Goal: Task Accomplishment & Management: Use online tool/utility

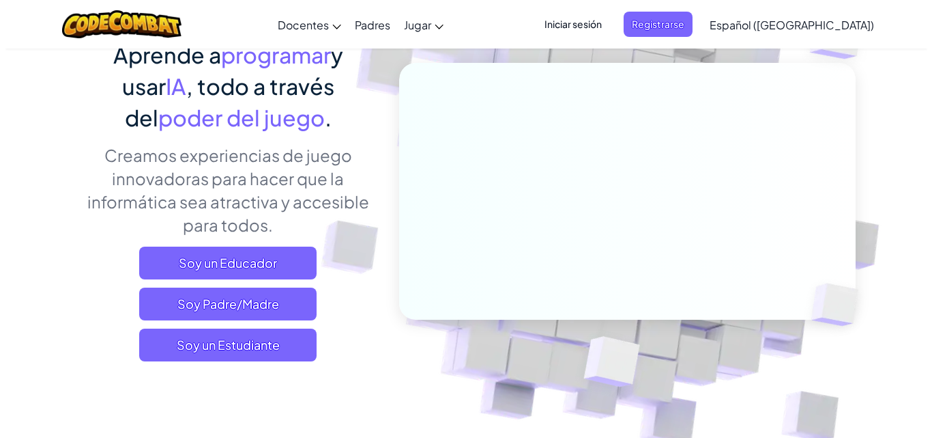
scroll to position [62, 0]
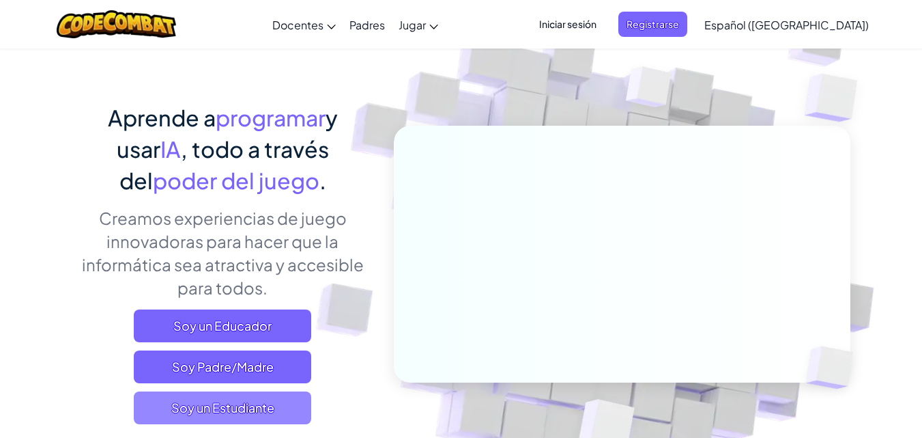
click at [268, 421] on span "Soy un Estudiante" at bounding box center [222, 407] width 177 height 33
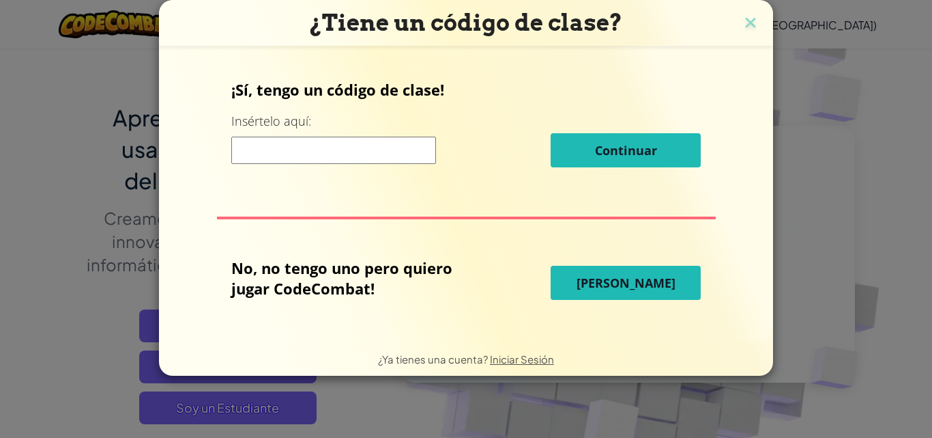
click at [345, 162] on input at bounding box center [333, 150] width 205 height 27
type input "[PERSON_NAME]"
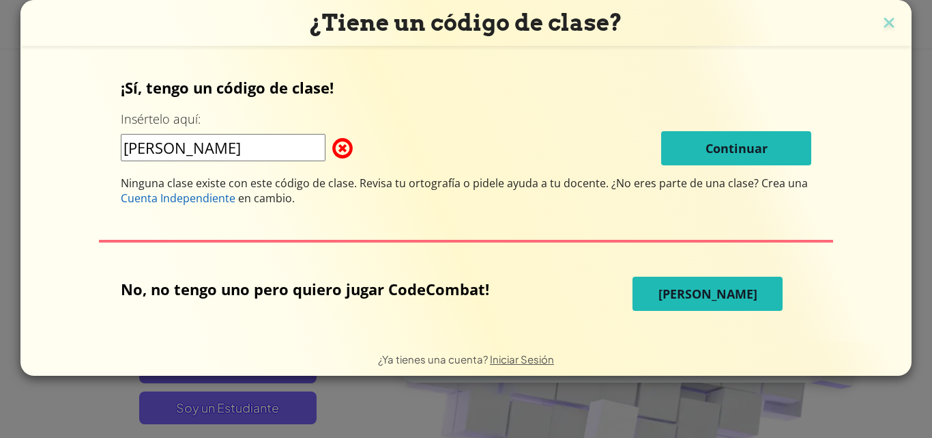
click at [719, 285] on span "[PERSON_NAME]" at bounding box center [708, 293] width 99 height 16
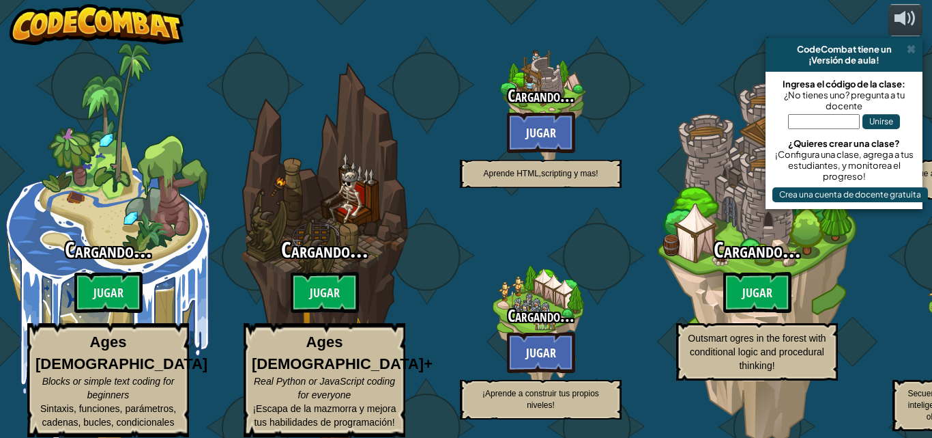
select select "es-419"
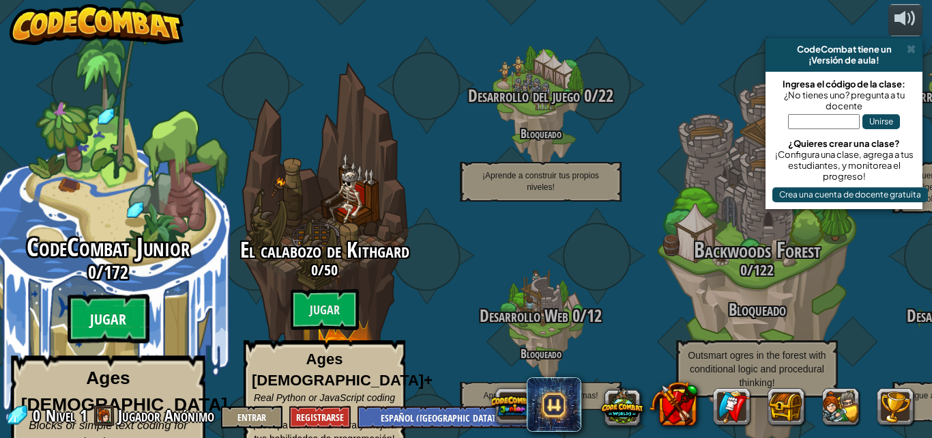
click at [107, 294] on btn "Jugar" at bounding box center [109, 318] width 82 height 49
select select "es-419"
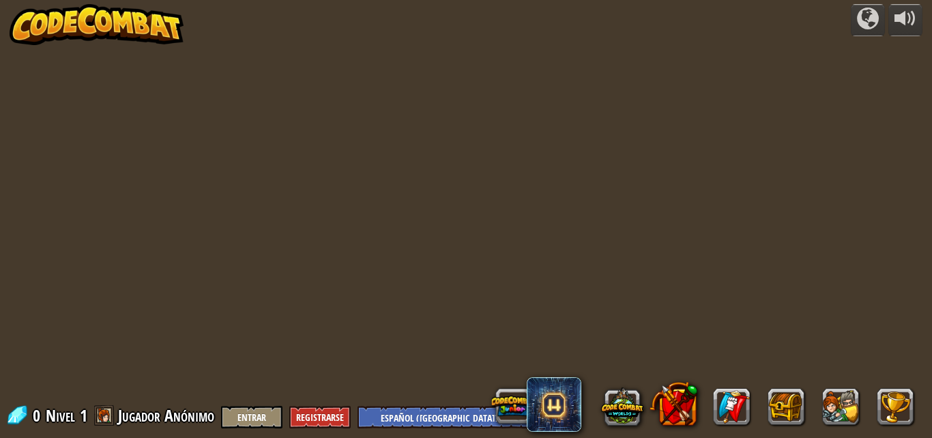
select select "es-419"
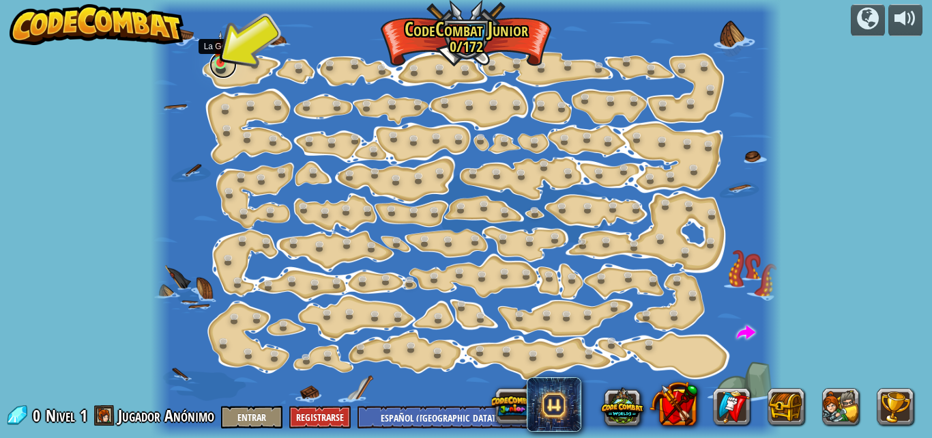
click at [218, 71] on link at bounding box center [223, 64] width 27 height 27
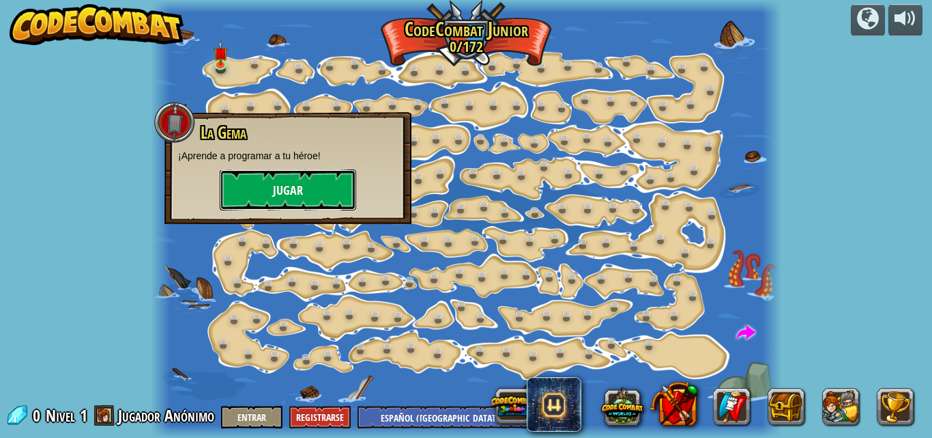
click at [324, 180] on button "Jugar" at bounding box center [288, 189] width 137 height 41
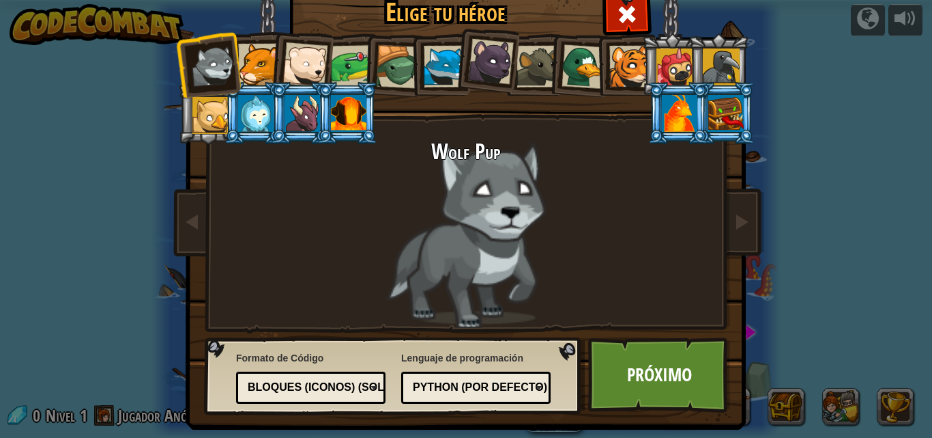
click at [576, 66] on div at bounding box center [584, 66] width 44 height 44
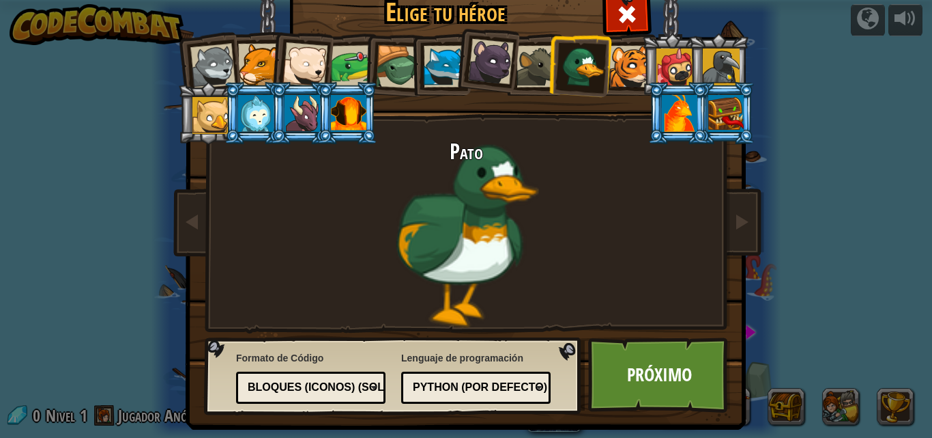
click at [307, 62] on div at bounding box center [305, 64] width 45 height 45
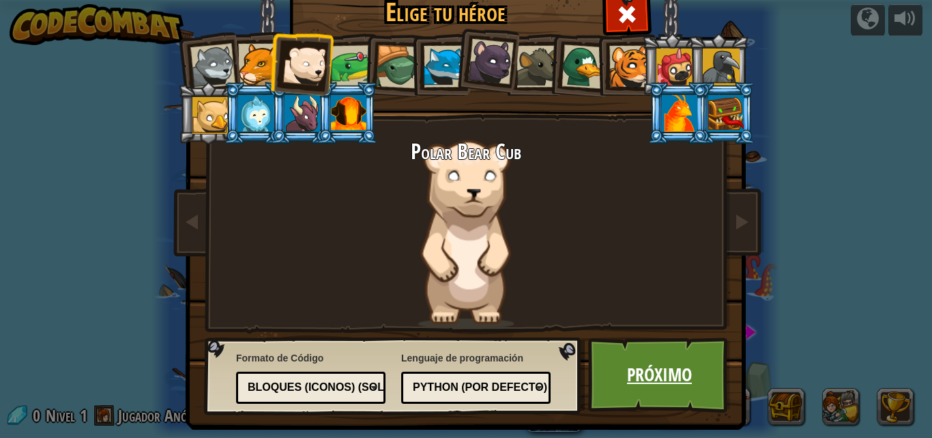
click at [652, 373] on link "Próximo" at bounding box center [659, 374] width 143 height 75
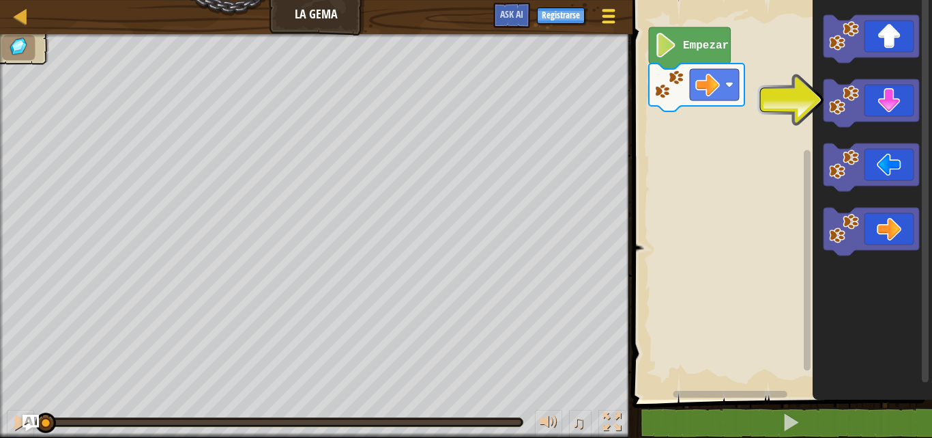
click at [613, 16] on span at bounding box center [609, 16] width 13 height 3
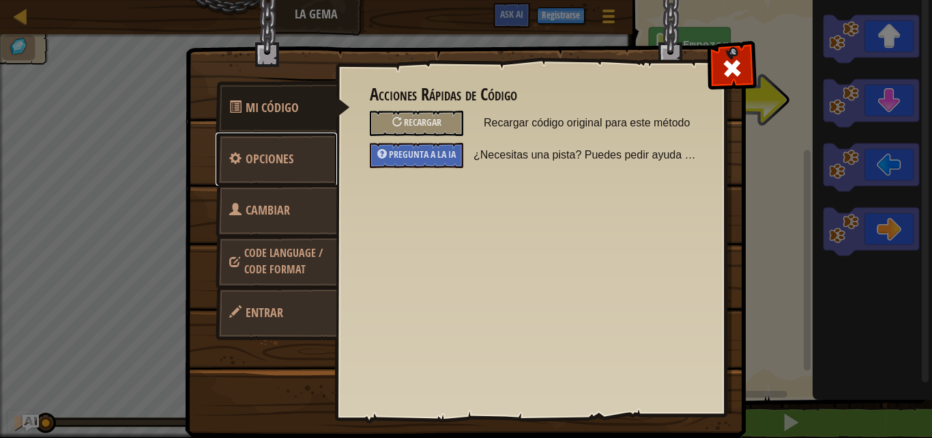
click at [294, 158] on link "Opciones" at bounding box center [277, 158] width 122 height 53
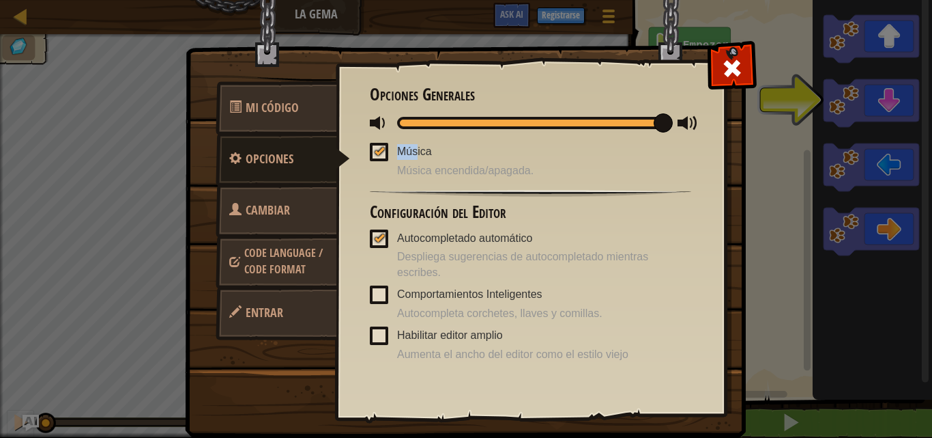
click at [415, 128] on div "Opciones Generales Música Música encendida/apagada. Configuración del Editor Au…" at bounding box center [531, 223] width 322 height 276
click at [414, 127] on div at bounding box center [530, 123] width 267 height 12
click at [414, 126] on span at bounding box center [415, 122] width 19 height 19
click at [726, 57] on span at bounding box center [733, 68] width 22 height 22
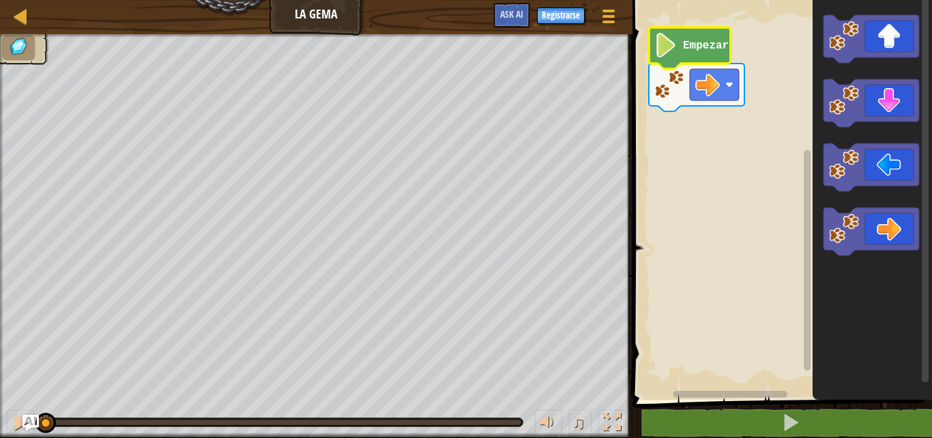
click at [668, 59] on icon "Espacio de trabajo de Blockly" at bounding box center [690, 48] width 82 height 42
click at [670, 40] on image "Espacio de trabajo de Blockly" at bounding box center [666, 45] width 23 height 25
click at [709, 88] on image "Espacio de trabajo de Blockly" at bounding box center [708, 84] width 25 height 25
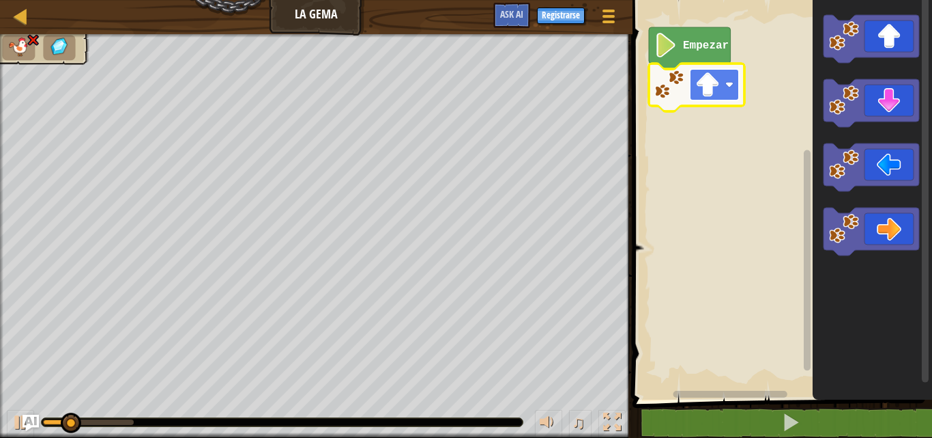
click at [714, 89] on image "Espacio de trabajo de Blockly" at bounding box center [708, 84] width 25 height 25
click at [718, 72] on image "Espacio de trabajo de Blockly" at bounding box center [708, 84] width 25 height 25
click at [710, 84] on image "Espacio de trabajo de Blockly" at bounding box center [708, 84] width 25 height 25
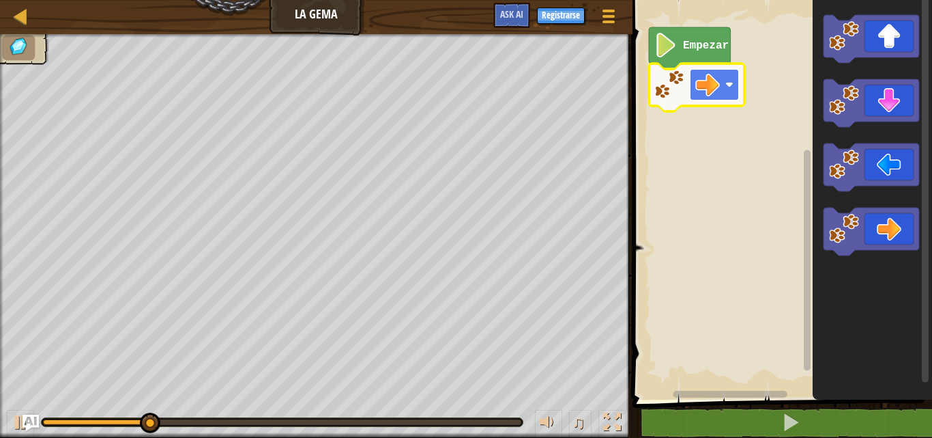
click at [724, 87] on rect "Espacio de trabajo de Blockly" at bounding box center [714, 84] width 49 height 31
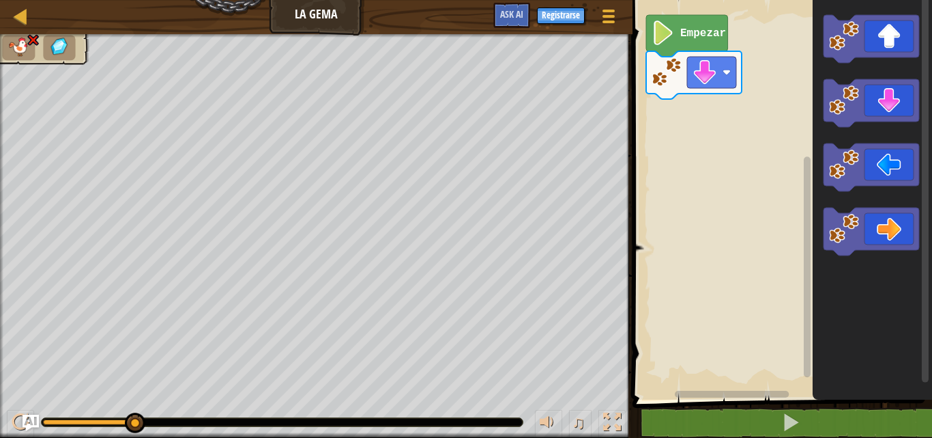
click at [716, 95] on rect "Espacio de trabajo de Blockly" at bounding box center [781, 196] width 304 height 406
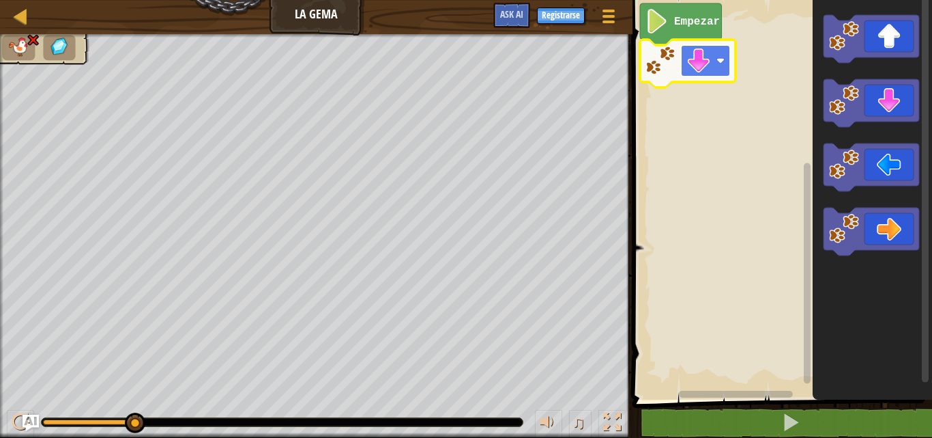
click at [709, 55] on image "Espacio de trabajo de Blockly" at bounding box center [699, 60] width 25 height 25
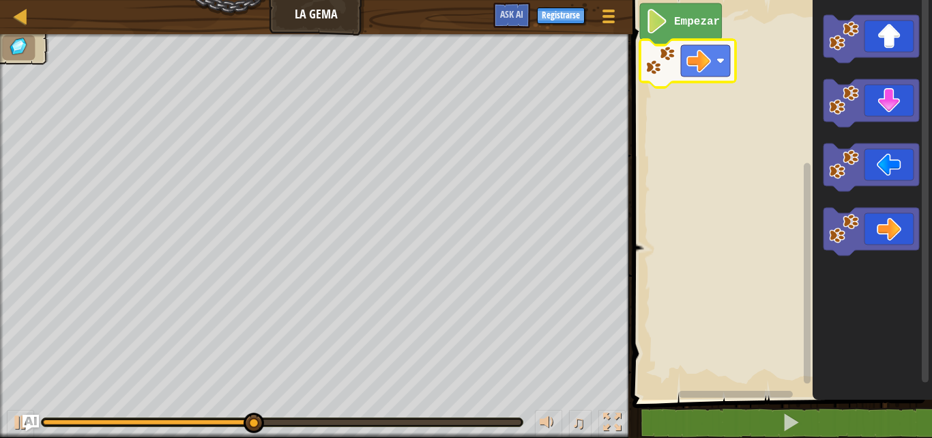
click at [399, 418] on div at bounding box center [282, 422] width 481 height 8
click at [400, 422] on div at bounding box center [282, 421] width 479 height 5
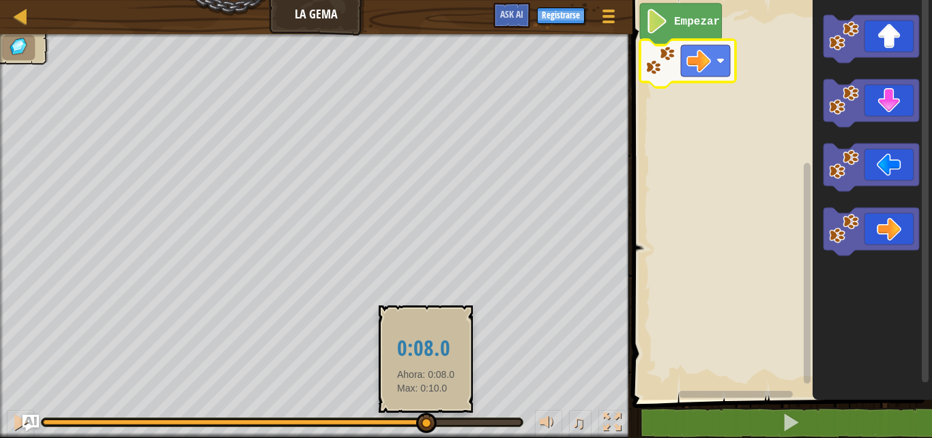
drag, startPoint x: 400, startPoint y: 422, endPoint x: 450, endPoint y: 416, distance: 50.1
click at [437, 416] on div at bounding box center [426, 422] width 20 height 20
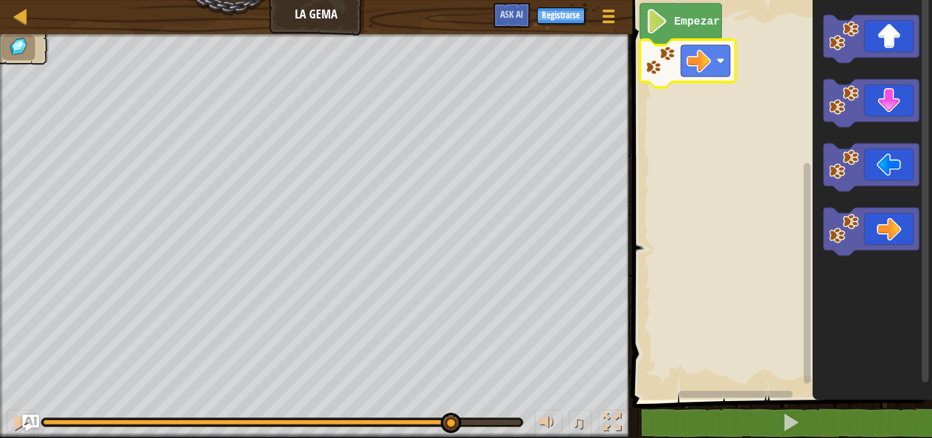
click at [479, 418] on div at bounding box center [282, 422] width 481 height 8
click at [464, 425] on div at bounding box center [282, 422] width 481 height 8
drag, startPoint x: 464, startPoint y: 421, endPoint x: 638, endPoint y: 371, distance: 181.1
click at [638, 371] on div "Mapa La Gema Menú del Juego Registrarse Ask AI 1 הההההההההההההההההההההההההההההה…" at bounding box center [466, 219] width 932 height 438
click at [627, 38] on div "Mapa La Gema Menú del Juego Registrarse Ask AI 1 הההההההההההההההההההההההההההההה…" at bounding box center [466, 219] width 932 height 438
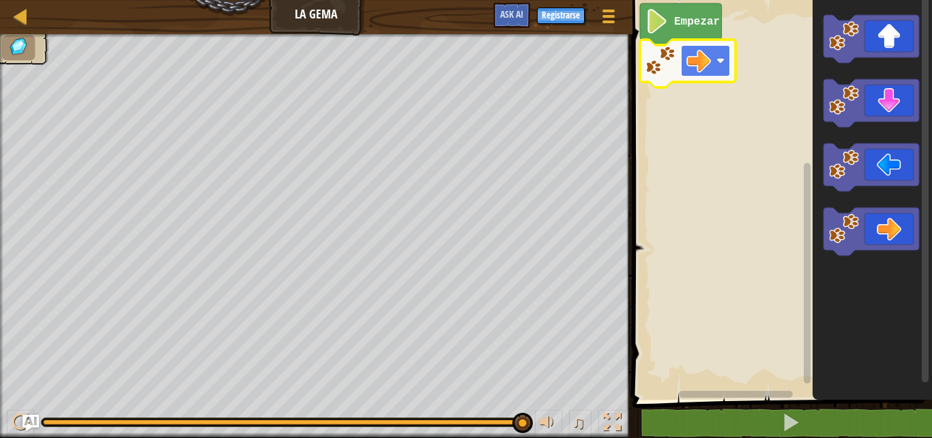
click at [692, 68] on image "Espacio de trabajo de Blockly" at bounding box center [699, 60] width 25 height 25
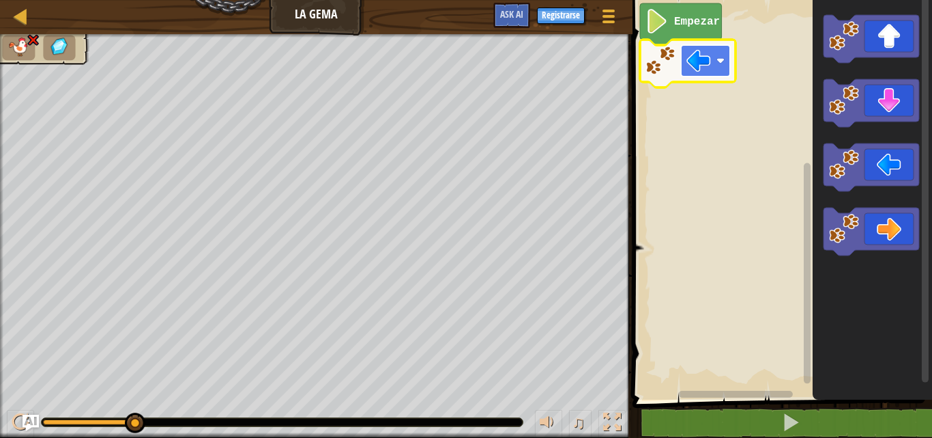
click at [713, 59] on rect "Espacio de trabajo de Blockly" at bounding box center [705, 60] width 49 height 31
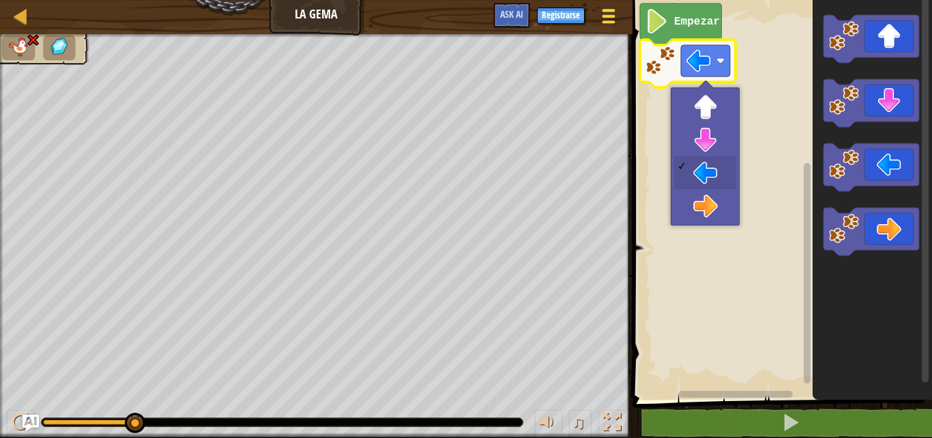
click at [609, 18] on div at bounding box center [608, 16] width 18 height 20
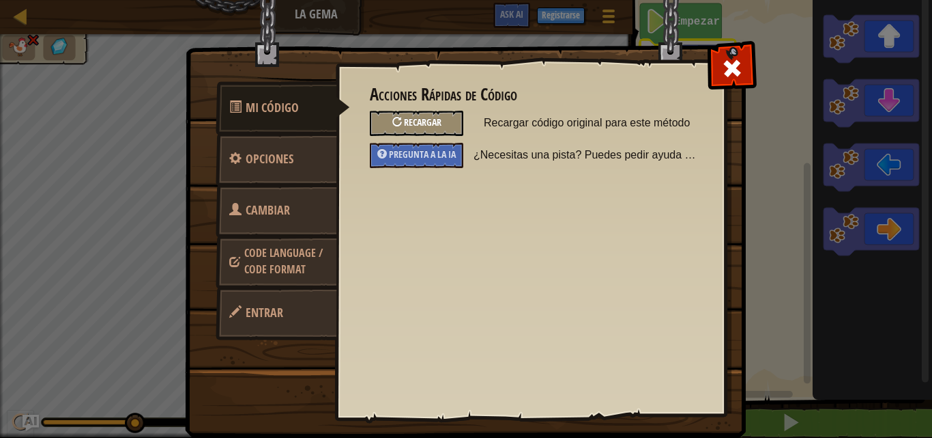
click at [424, 115] on div "Recargar" at bounding box center [417, 123] width 94 height 25
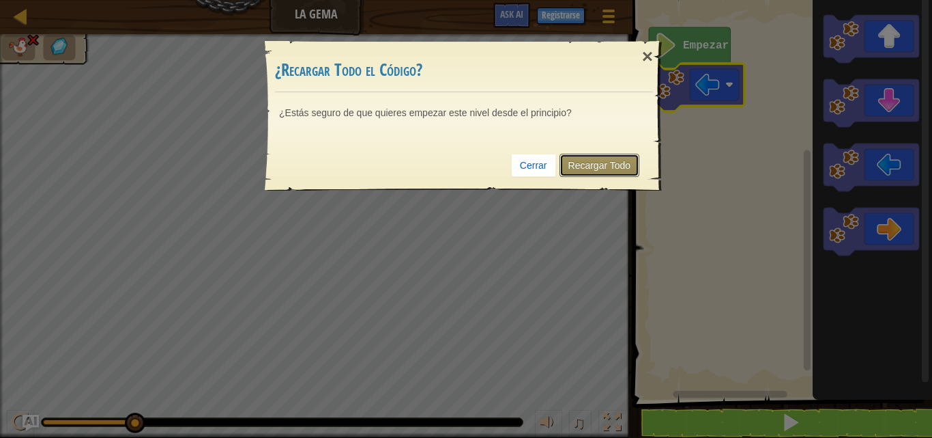
click at [596, 170] on link "Recargar Todo" at bounding box center [600, 165] width 81 height 23
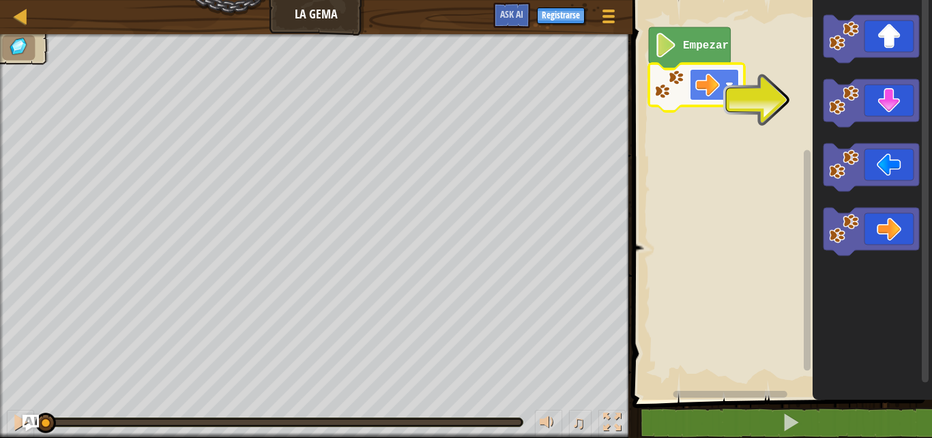
click at [708, 89] on image "Espacio de trabajo de Blockly" at bounding box center [708, 84] width 25 height 25
click at [733, 89] on image "Espacio de trabajo de Blockly" at bounding box center [730, 85] width 8 height 8
click at [711, 85] on image "Espacio de trabajo de Blockly" at bounding box center [708, 84] width 25 height 25
click at [774, 102] on rect "Espacio de trabajo de Blockly" at bounding box center [781, 196] width 304 height 406
click at [706, 51] on text "Empezar" at bounding box center [706, 46] width 46 height 12
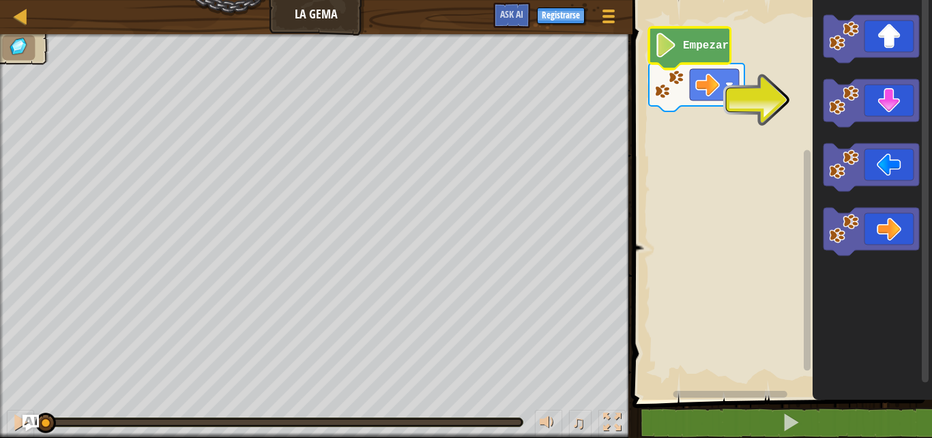
click at [706, 51] on text "Empezar" at bounding box center [706, 46] width 46 height 12
click at [710, 83] on image "Espacio de trabajo de Blockly" at bounding box center [708, 84] width 25 height 25
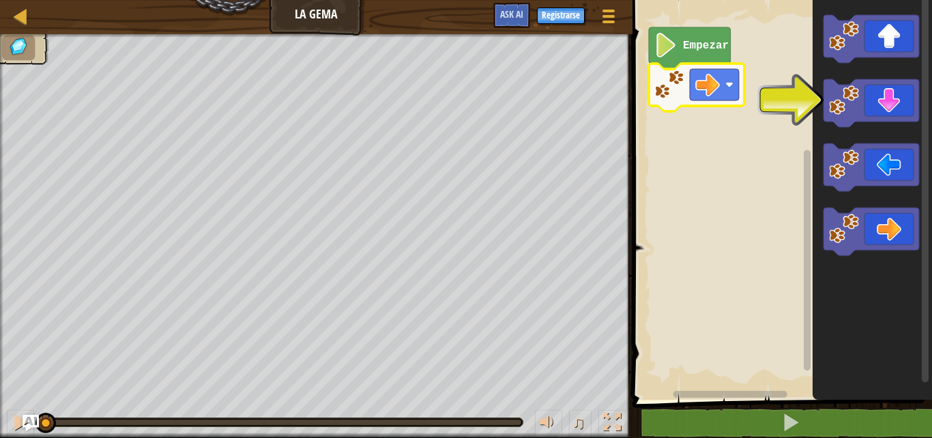
click at [670, 40] on image "Espacio de trabajo de Blockly" at bounding box center [666, 45] width 23 height 25
click at [719, 82] on image "Espacio de trabajo de Blockly" at bounding box center [708, 84] width 25 height 25
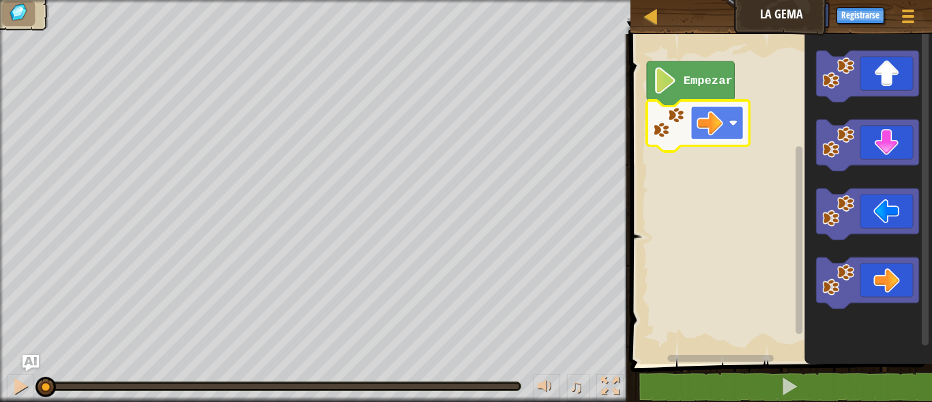
click at [729, 126] on rect "Espacio de trabajo de Blockly" at bounding box center [717, 122] width 53 height 33
click at [877, 311] on icon "Espacio de trabajo de Blockly" at bounding box center [869, 195] width 128 height 337
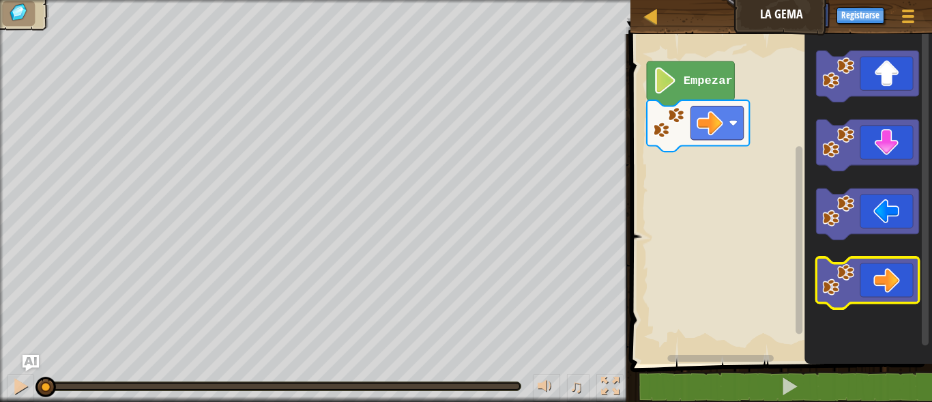
click at [873, 285] on icon "Espacio de trabajo de Blockly" at bounding box center [867, 282] width 102 height 51
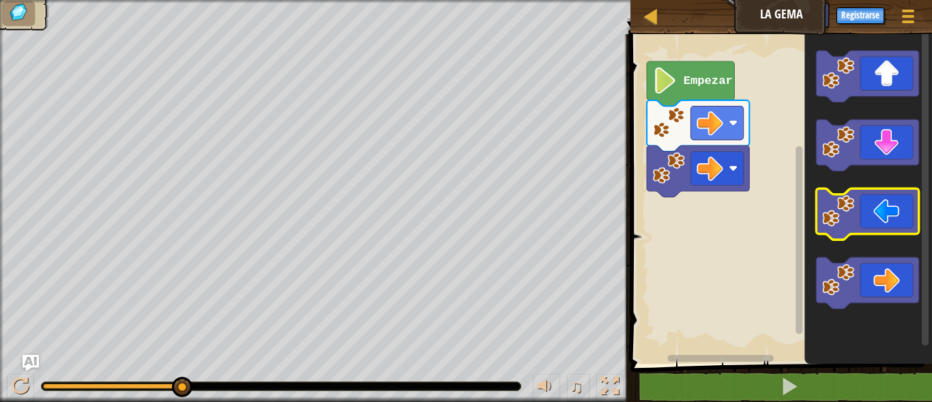
click at [873, 227] on icon "Espacio de trabajo de Blockly" at bounding box center [867, 213] width 102 height 51
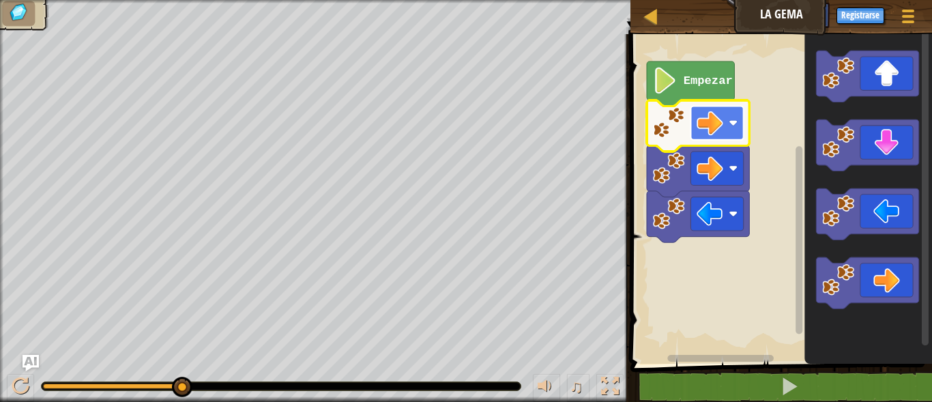
click at [737, 126] on image "Espacio de trabajo de Blockly" at bounding box center [733, 123] width 9 height 9
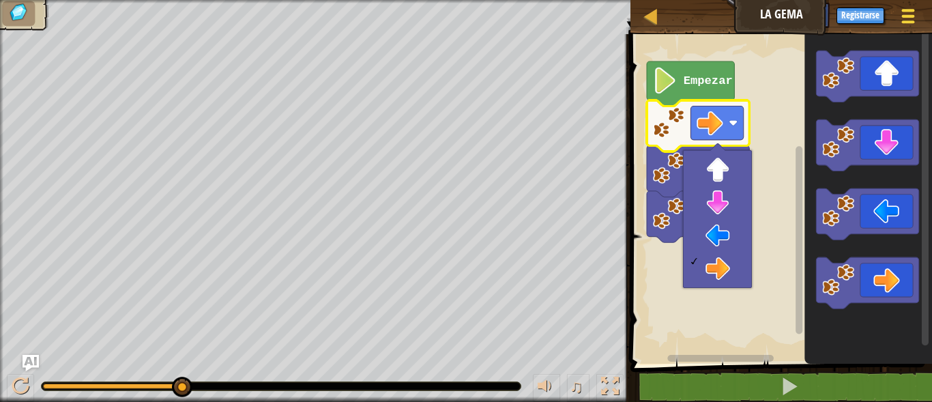
click at [916, 14] on div at bounding box center [908, 16] width 18 height 20
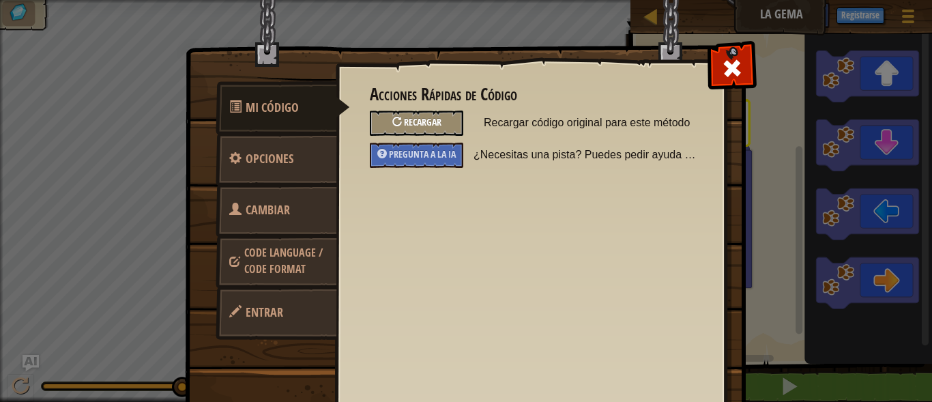
click at [393, 124] on div at bounding box center [398, 122] width 10 height 10
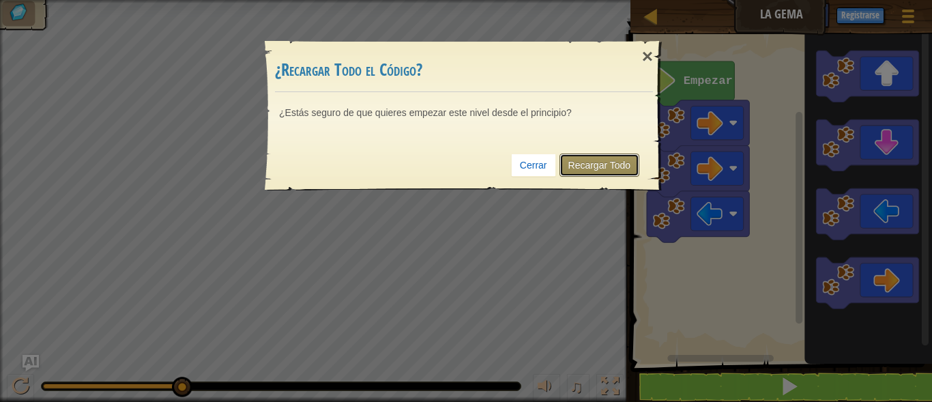
click at [603, 156] on link "Recargar Todo" at bounding box center [600, 165] width 81 height 23
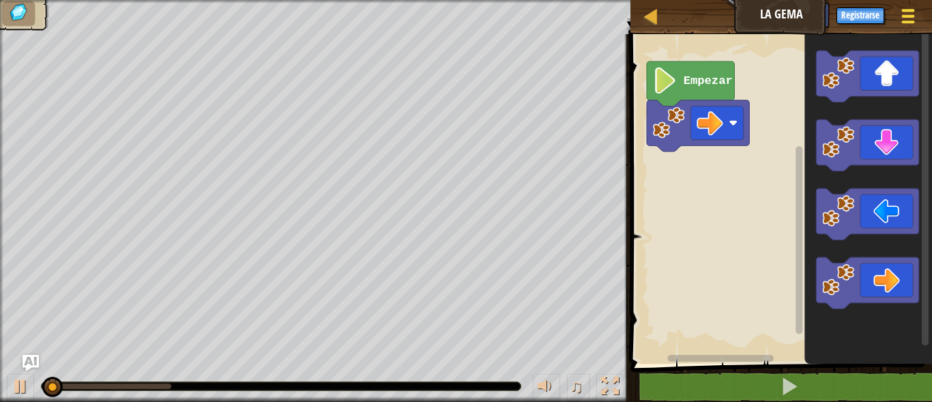
click at [911, 15] on span at bounding box center [908, 16] width 13 height 3
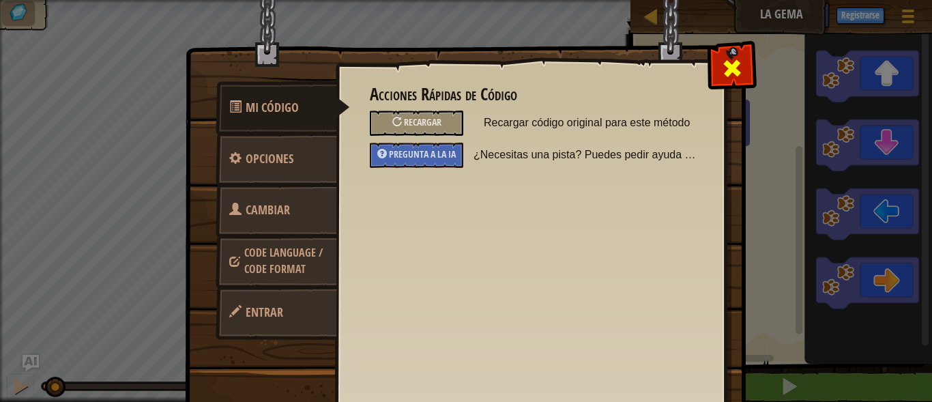
click at [735, 78] on span at bounding box center [733, 68] width 22 height 22
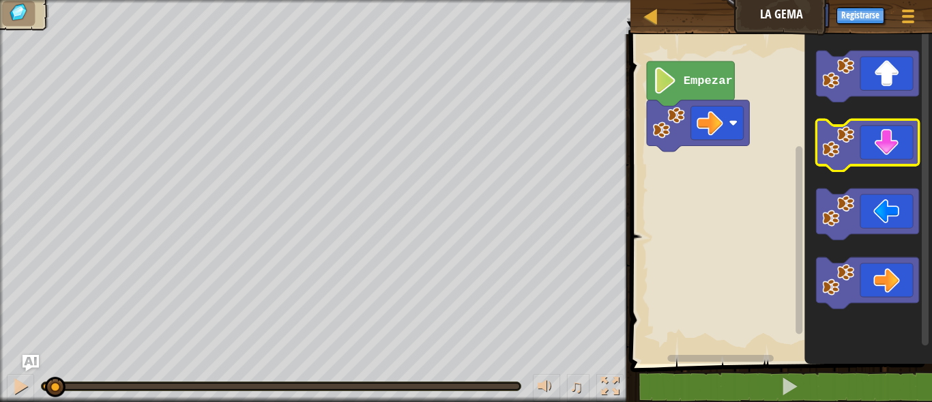
click at [884, 151] on icon "Espacio de trabajo de Blockly" at bounding box center [867, 144] width 102 height 51
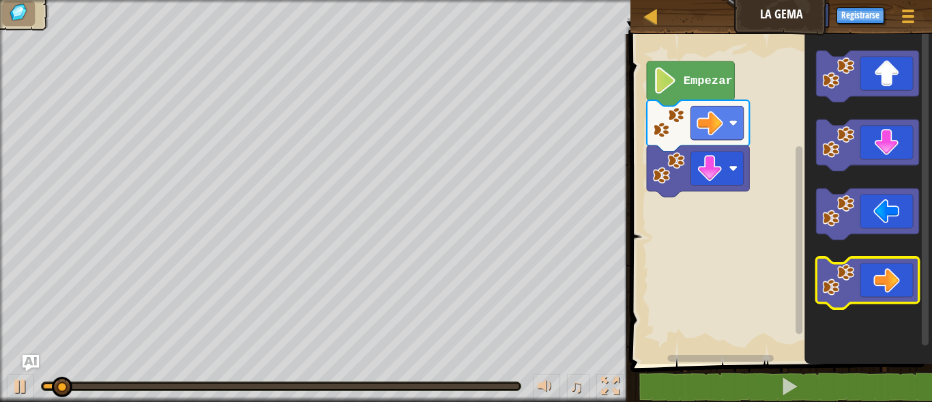
click at [887, 271] on icon "Espacio de trabajo de Blockly" at bounding box center [867, 282] width 102 height 51
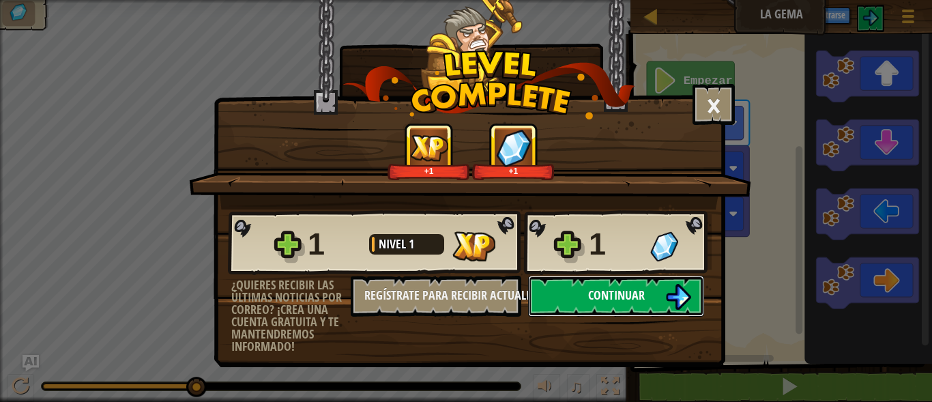
click at [587, 293] on button "Continuar" at bounding box center [616, 296] width 176 height 41
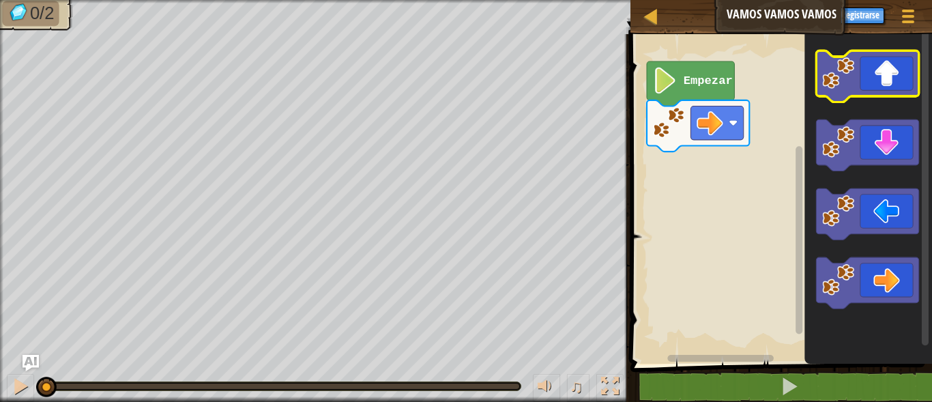
click at [898, 87] on icon "Espacio de trabajo de Blockly" at bounding box center [867, 76] width 102 height 51
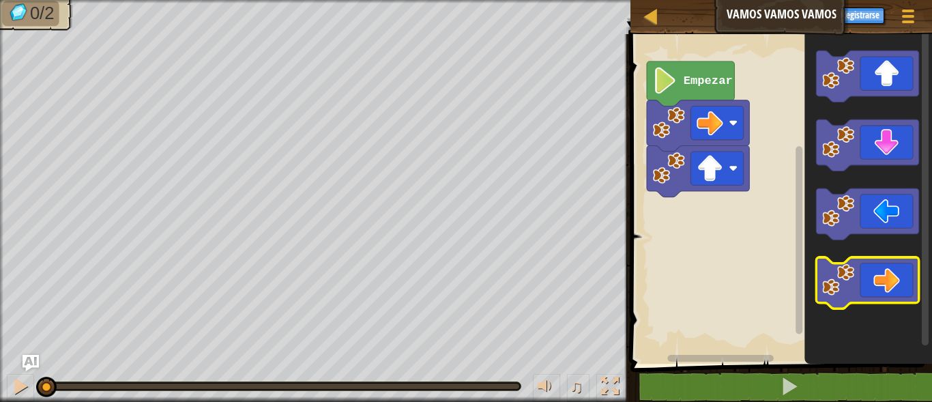
click at [893, 279] on icon "Espacio de trabajo de Blockly" at bounding box center [867, 282] width 102 height 51
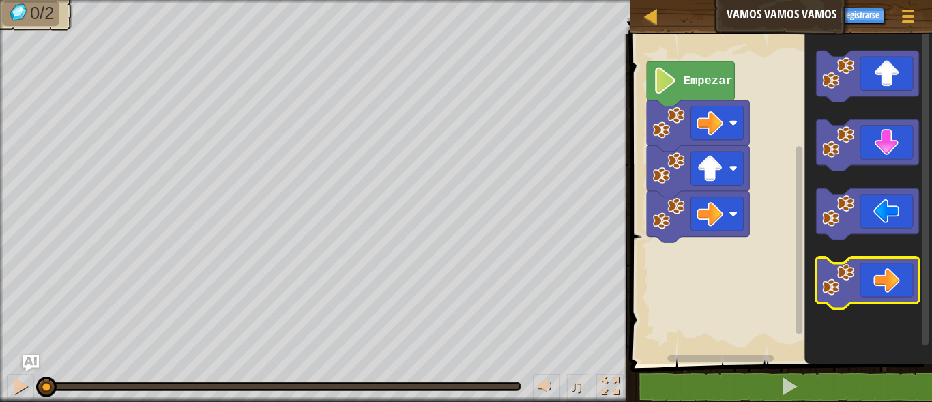
click at [893, 298] on icon "Espacio de trabajo de Blockly" at bounding box center [867, 282] width 102 height 51
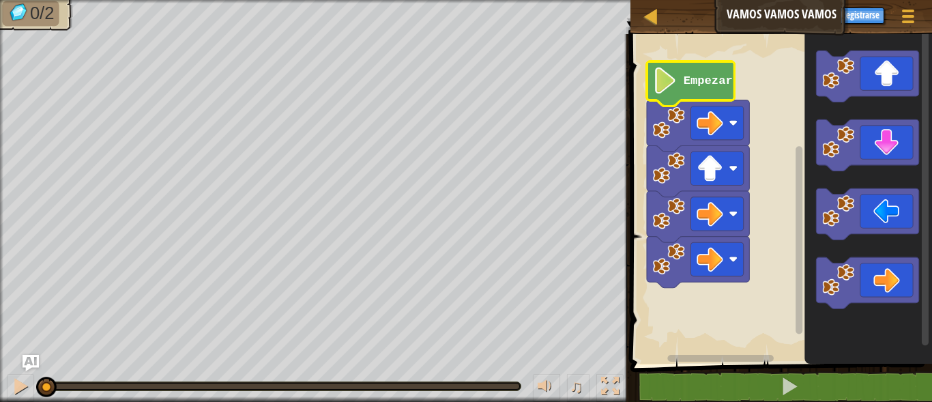
click at [702, 82] on text "Empezar" at bounding box center [708, 80] width 49 height 13
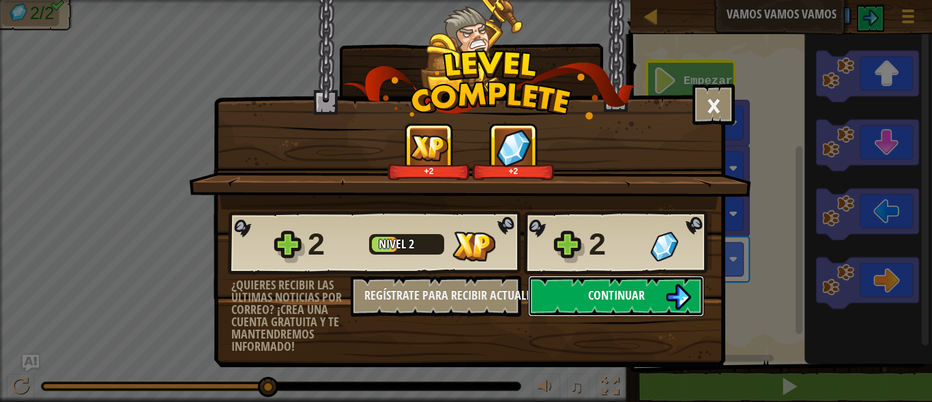
click at [634, 298] on span "Continuar" at bounding box center [616, 295] width 57 height 17
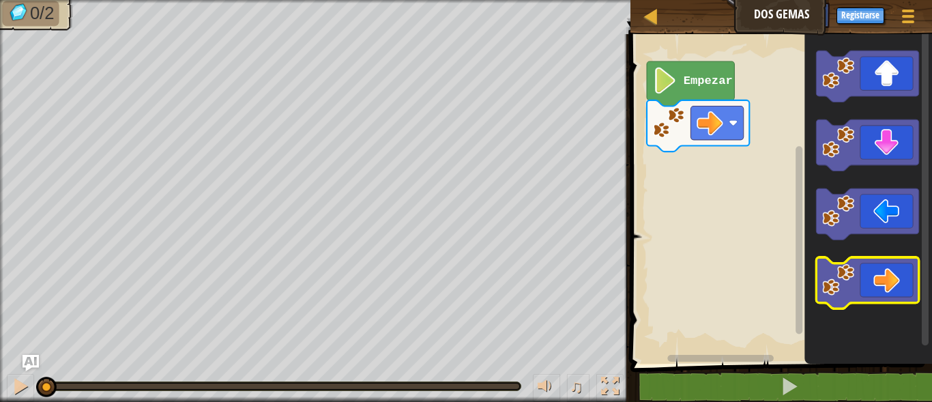
click at [885, 298] on icon "Espacio de trabajo de Blockly" at bounding box center [867, 282] width 102 height 51
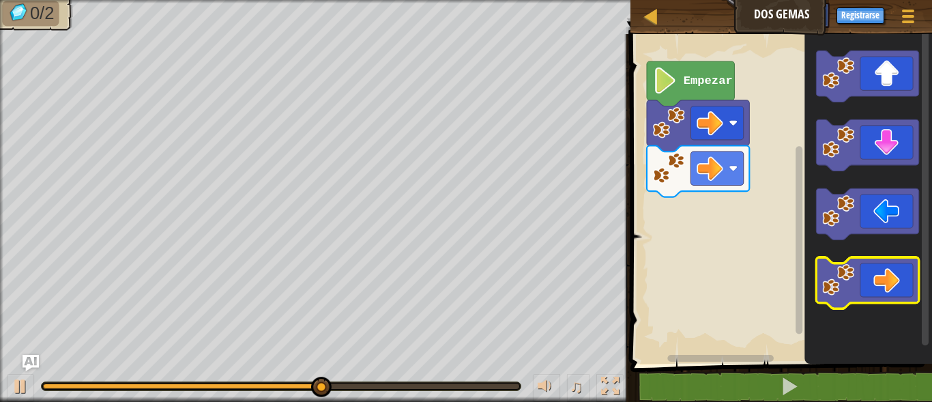
click at [863, 294] on icon "Espacio de trabajo de Blockly" at bounding box center [867, 282] width 102 height 51
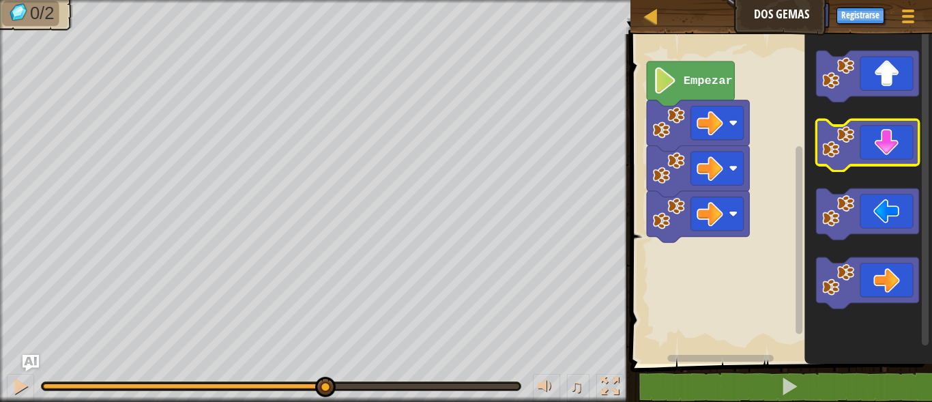
click at [902, 149] on icon "Espacio de trabajo de Blockly" at bounding box center [867, 144] width 102 height 51
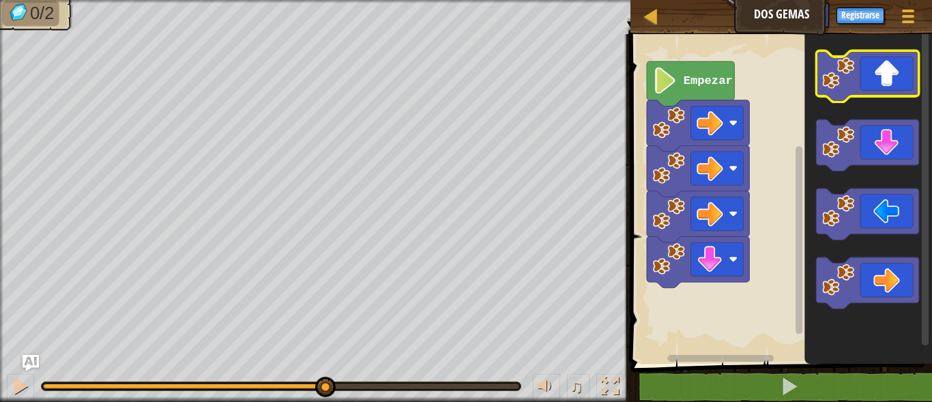
click at [898, 78] on icon "Espacio de trabajo de Blockly" at bounding box center [867, 76] width 102 height 51
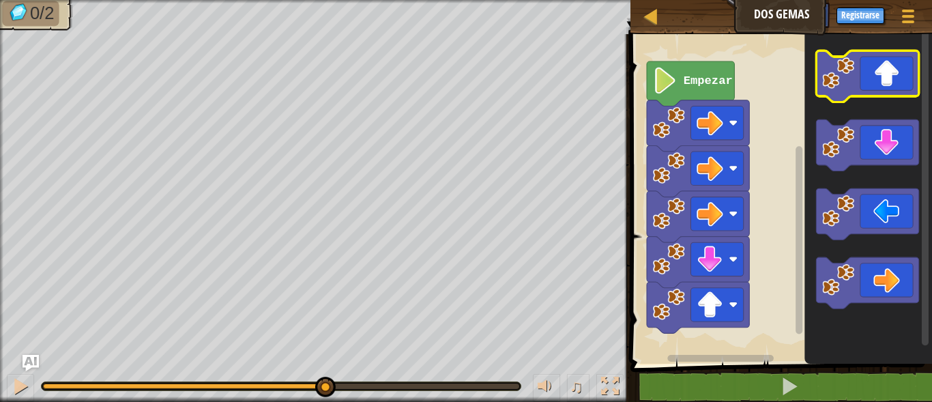
click at [898, 78] on icon "Espacio de trabajo de Blockly" at bounding box center [867, 76] width 102 height 51
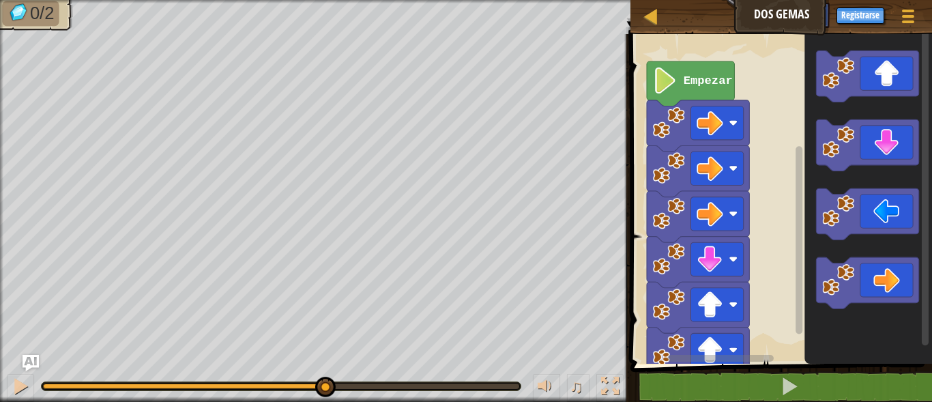
click at [696, 76] on text "Empezar" at bounding box center [708, 80] width 49 height 13
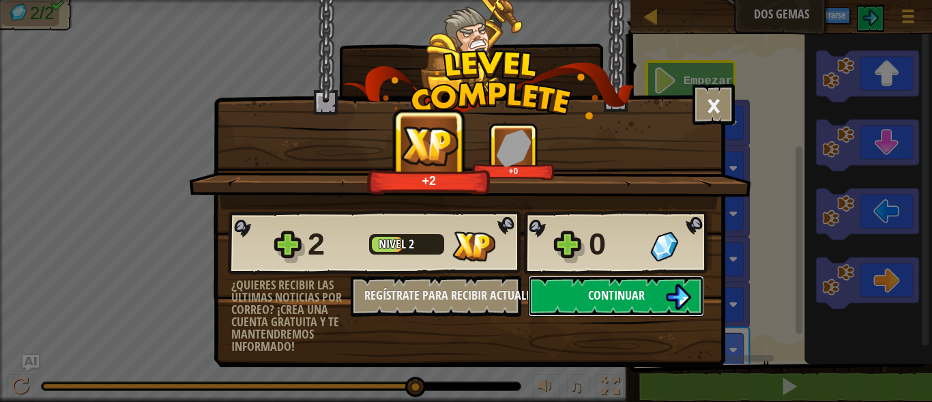
click at [597, 302] on span "Continuar" at bounding box center [616, 295] width 57 height 17
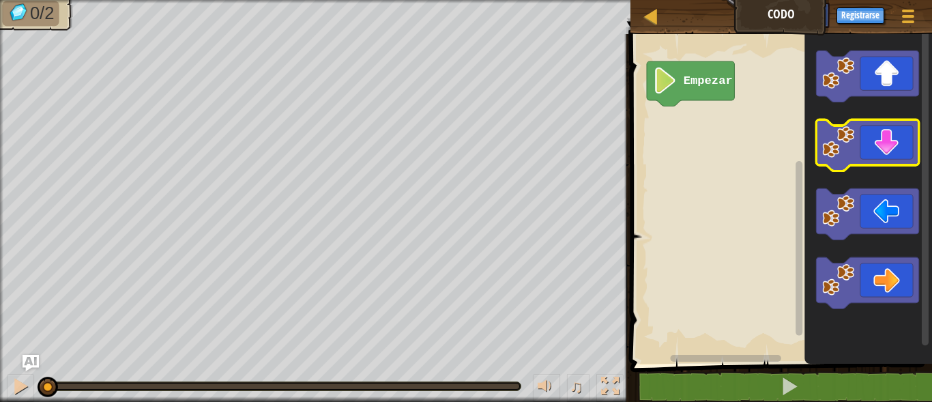
click at [890, 164] on icon "Espacio de trabajo de Blockly" at bounding box center [867, 144] width 102 height 51
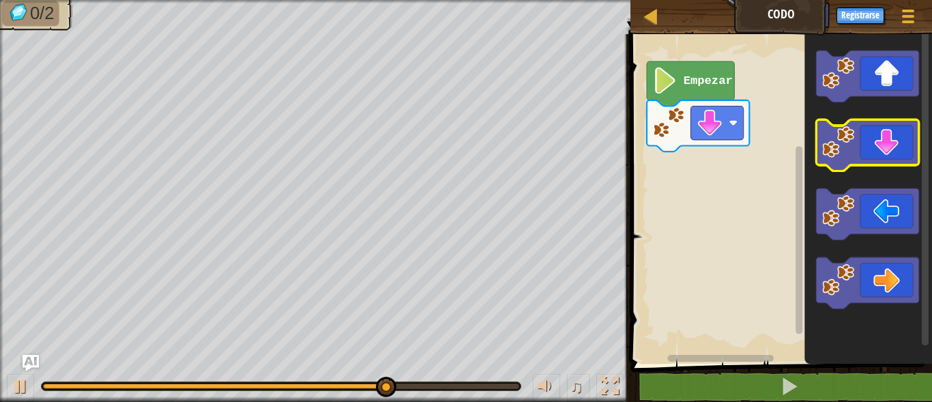
click at [866, 156] on icon "Espacio de trabajo de Blockly" at bounding box center [867, 144] width 102 height 51
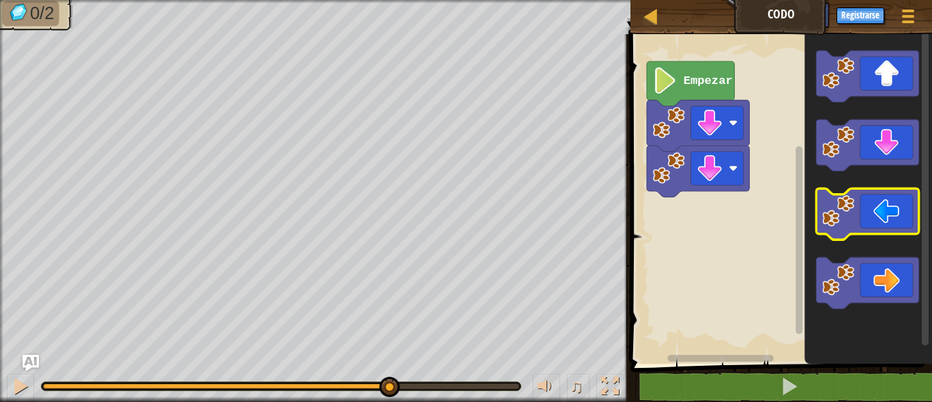
click at [871, 210] on icon "Espacio de trabajo de Blockly" at bounding box center [867, 213] width 102 height 51
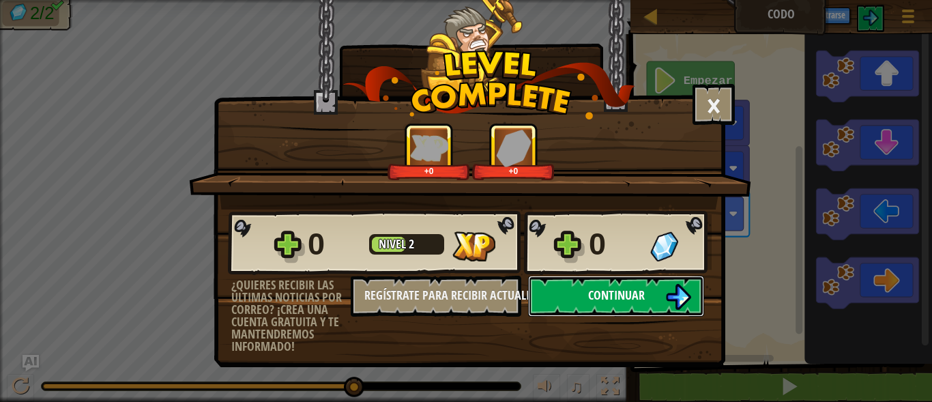
click at [578, 304] on button "Continuar" at bounding box center [616, 296] width 176 height 41
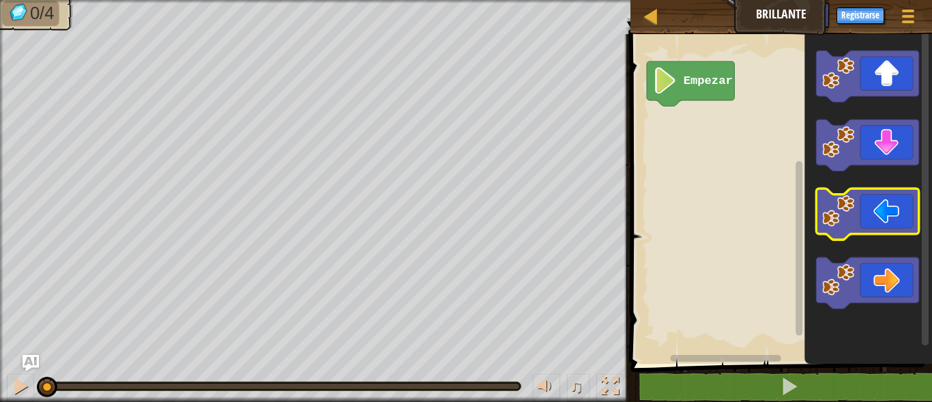
click at [873, 199] on icon "Espacio de trabajo de Blockly" at bounding box center [867, 213] width 102 height 51
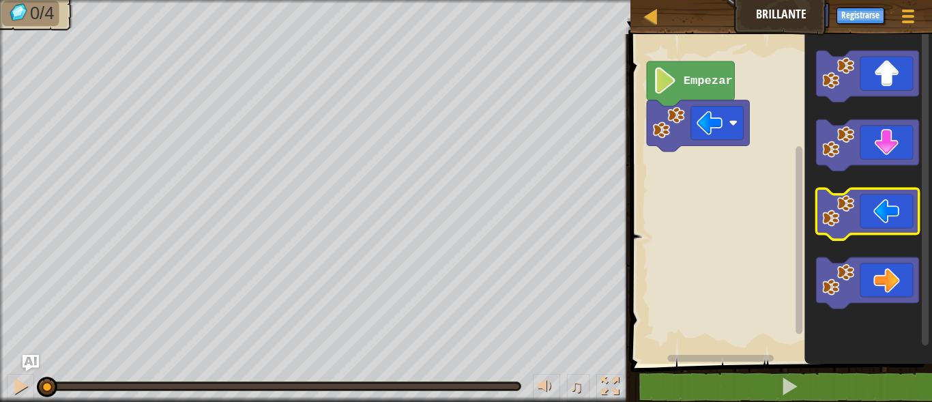
click at [873, 199] on icon "Espacio de trabajo de Blockly" at bounding box center [867, 213] width 102 height 51
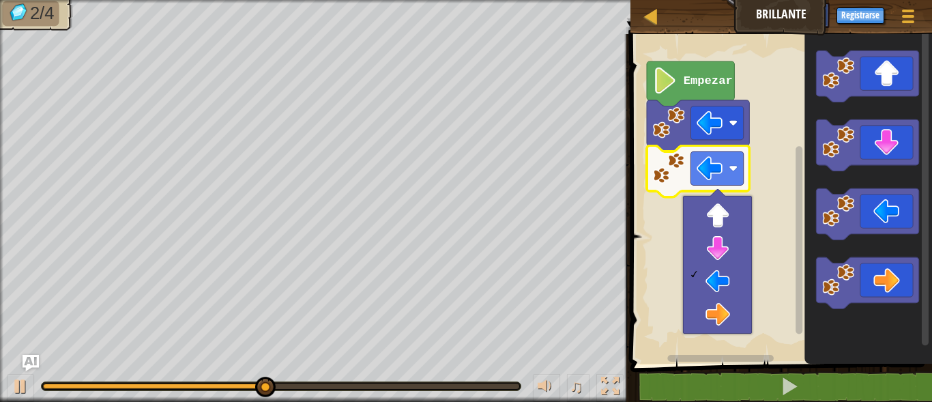
click at [786, 293] on rect "Espacio de trabajo de Blockly" at bounding box center [780, 195] width 306 height 337
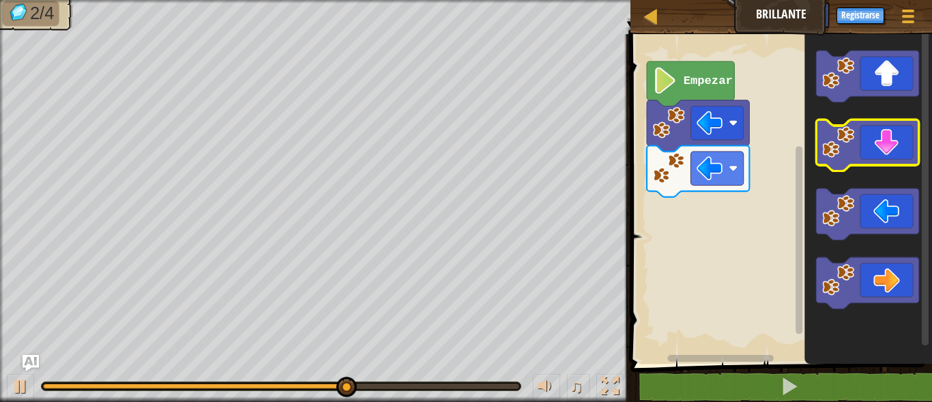
click at [902, 155] on icon "Espacio de trabajo de Blockly" at bounding box center [867, 144] width 102 height 51
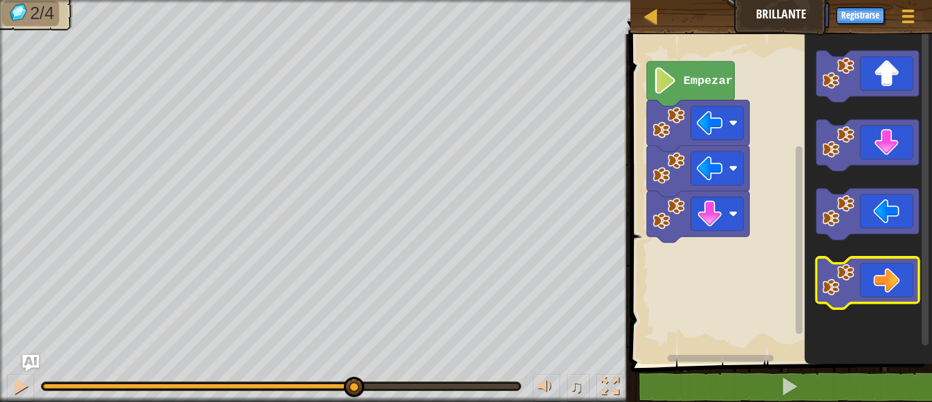
click at [885, 289] on icon "Espacio de trabajo de Blockly" at bounding box center [867, 282] width 102 height 51
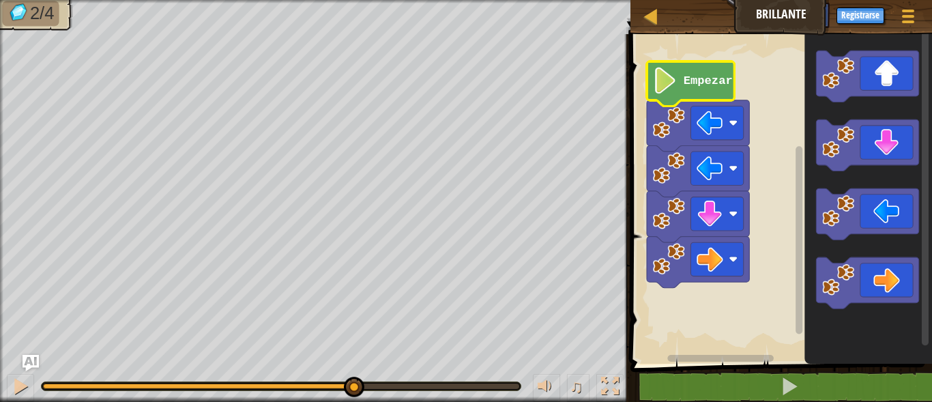
click at [677, 66] on icon "Espacio de trabajo de Blockly" at bounding box center [690, 83] width 87 height 44
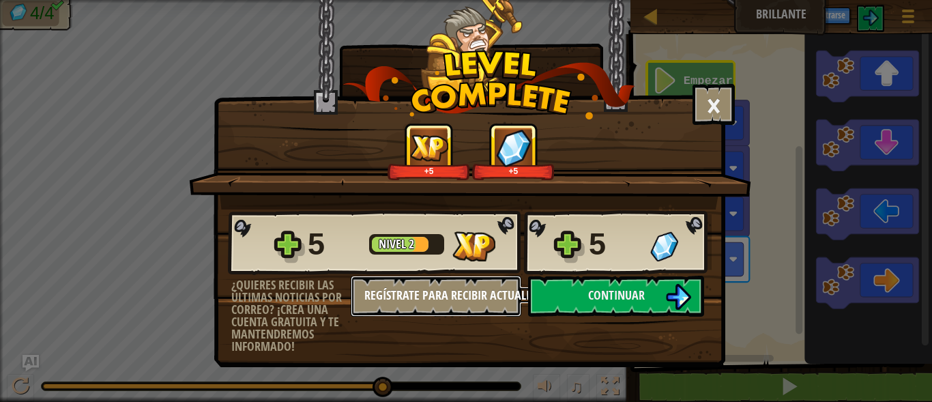
click at [467, 287] on button "Regístrate para recibir actualizaciones" at bounding box center [436, 296] width 171 height 41
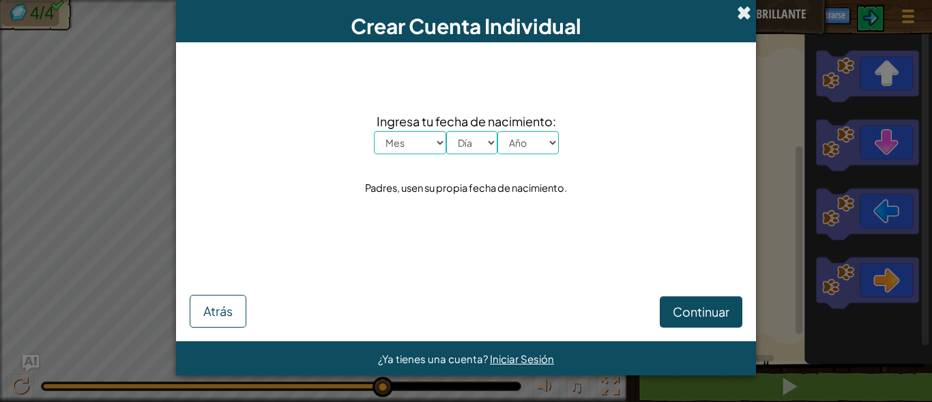
click at [741, 8] on span at bounding box center [744, 12] width 14 height 14
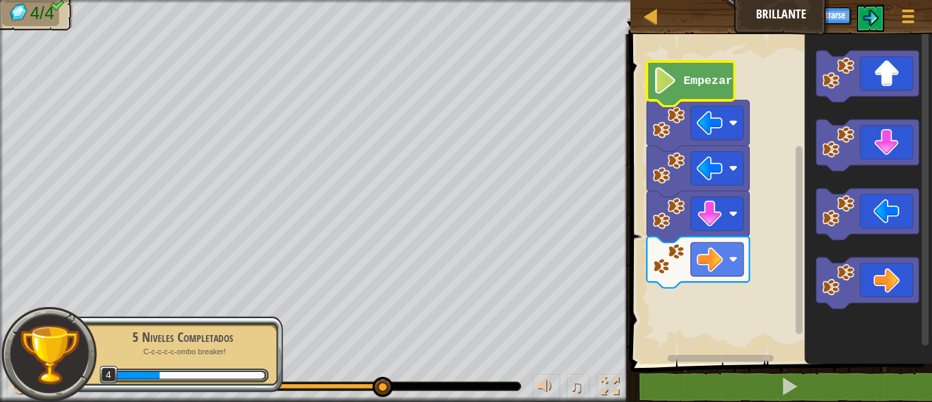
click at [707, 81] on text "Empezar" at bounding box center [708, 80] width 49 height 13
click at [252, 339] on div "5 Niveles Completados" at bounding box center [183, 337] width 172 height 19
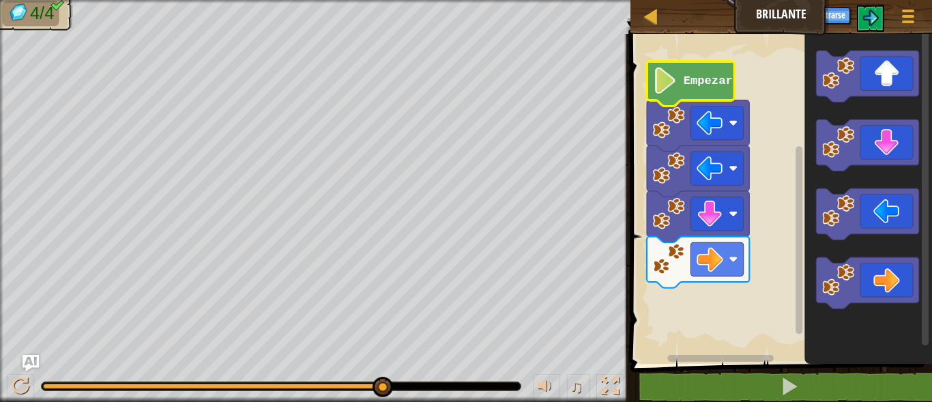
click at [670, 94] on icon "Espacio de trabajo de Blockly" at bounding box center [690, 83] width 87 height 44
click at [864, 22] on img at bounding box center [871, 18] width 16 height 16
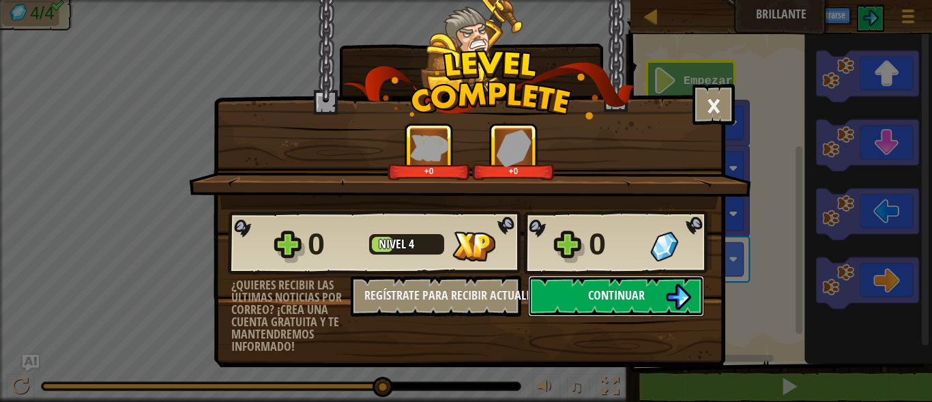
click at [592, 294] on span "Continuar" at bounding box center [616, 295] width 57 height 17
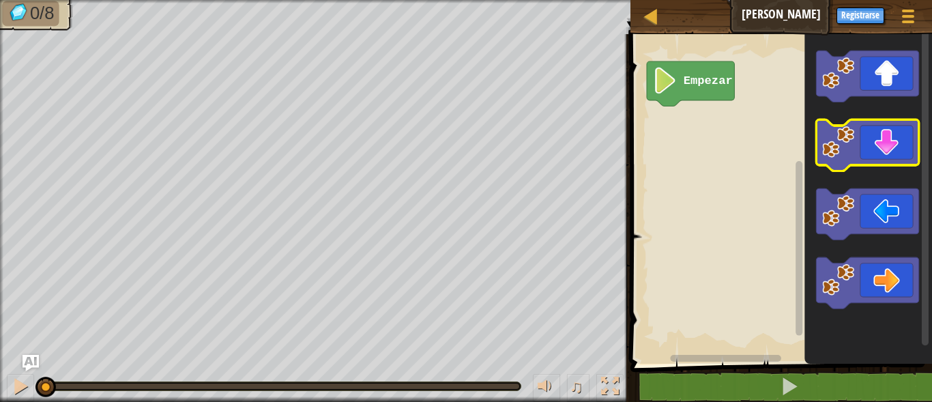
click at [894, 162] on icon "Espacio de trabajo de Blockly" at bounding box center [867, 144] width 102 height 51
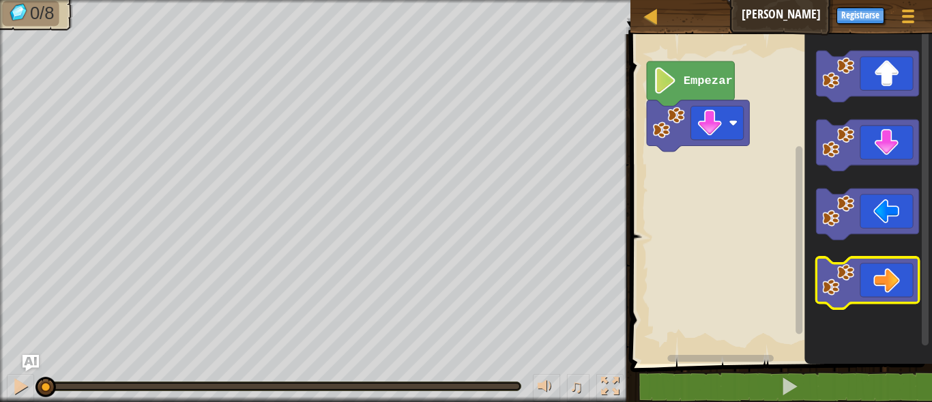
click at [896, 276] on icon "Espacio de trabajo de Blockly" at bounding box center [867, 282] width 102 height 51
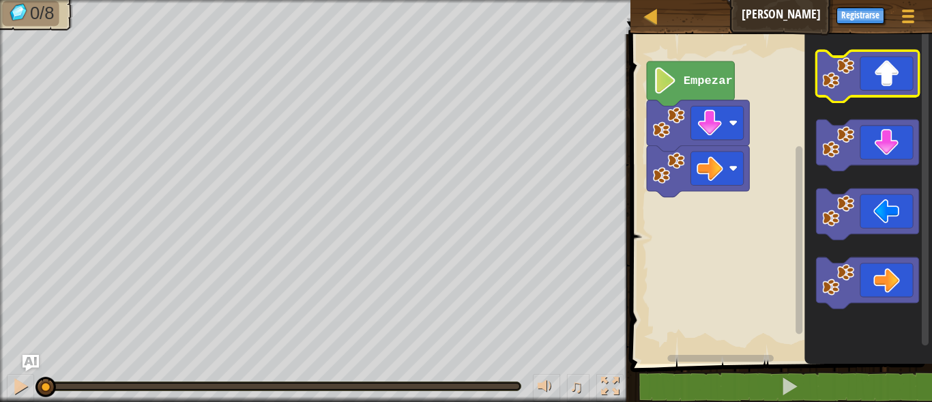
click at [874, 96] on icon "Espacio de trabajo de Blockly" at bounding box center [867, 76] width 102 height 51
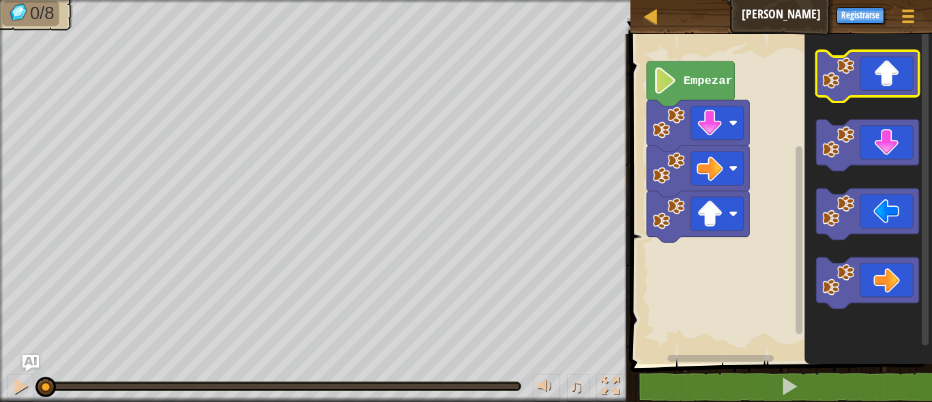
click at [874, 96] on icon "Espacio de trabajo de Blockly" at bounding box center [867, 76] width 102 height 51
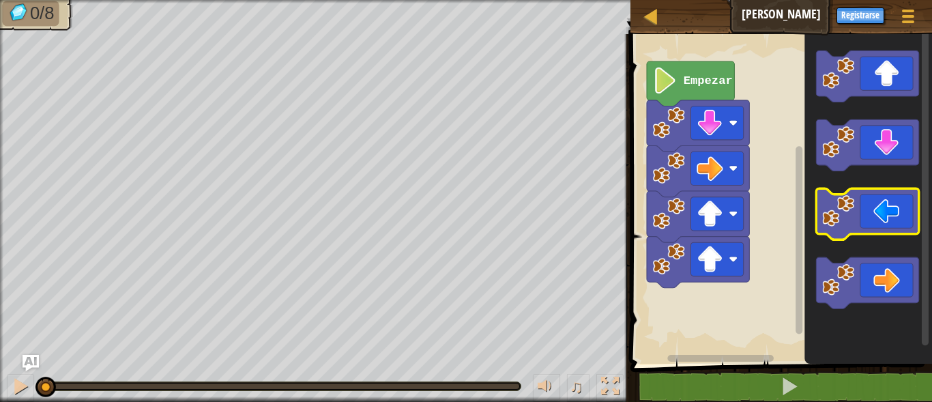
click at [872, 210] on icon "Espacio de trabajo de Blockly" at bounding box center [867, 213] width 102 height 51
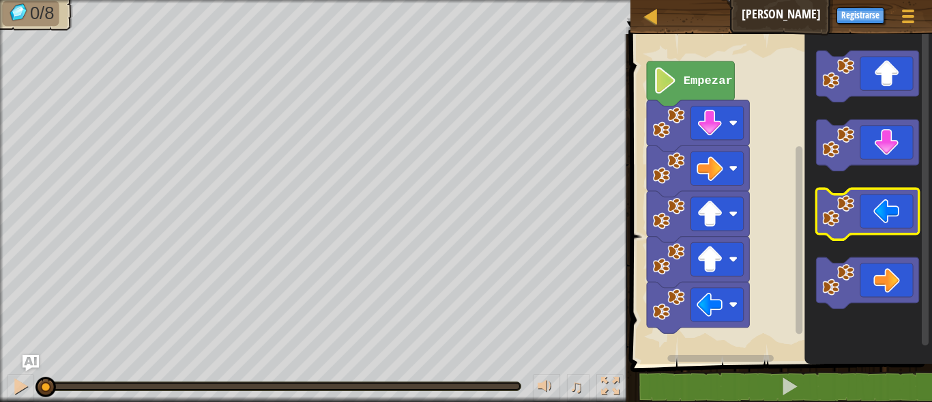
click at [872, 210] on icon "Espacio de trabajo de Blockly" at bounding box center [867, 213] width 102 height 51
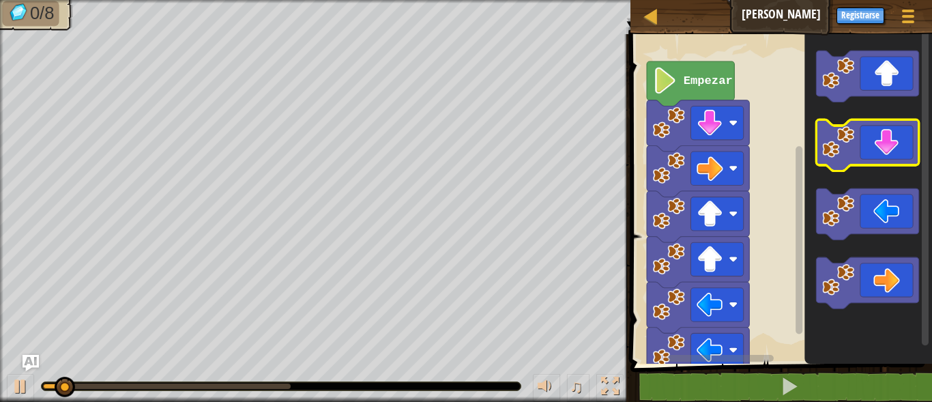
click at [887, 137] on icon "Espacio de trabajo de Blockly" at bounding box center [867, 144] width 102 height 51
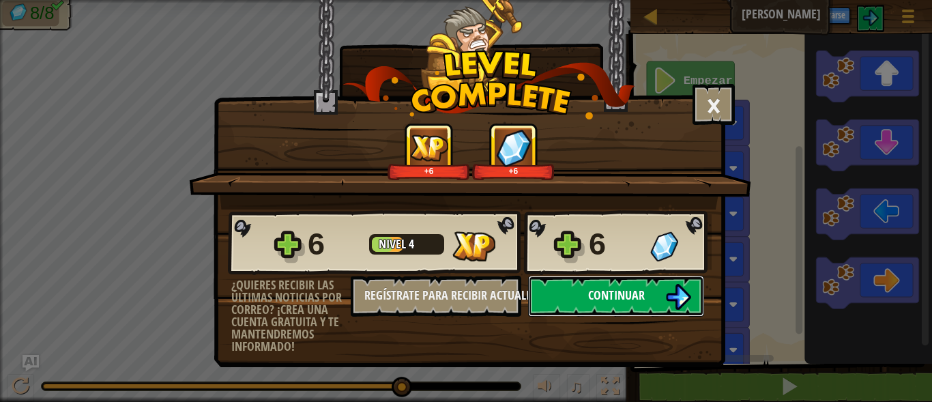
click at [605, 287] on span "Continuar" at bounding box center [616, 295] width 57 height 17
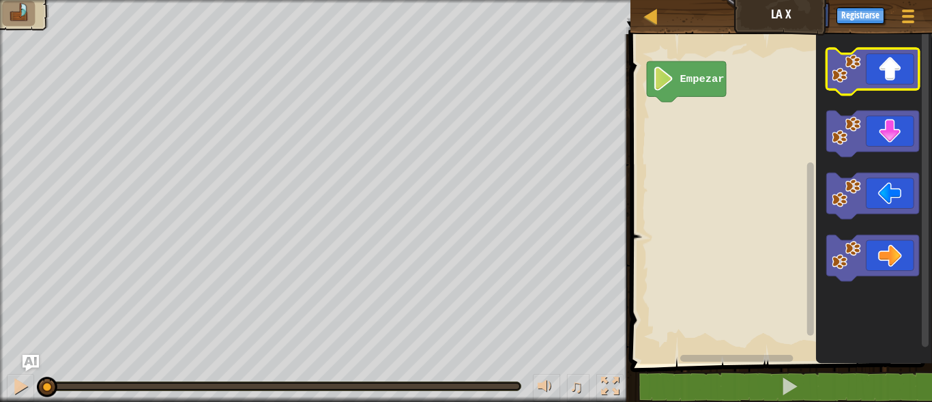
click at [905, 76] on icon "Espacio de trabajo de Blockly" at bounding box center [873, 71] width 93 height 46
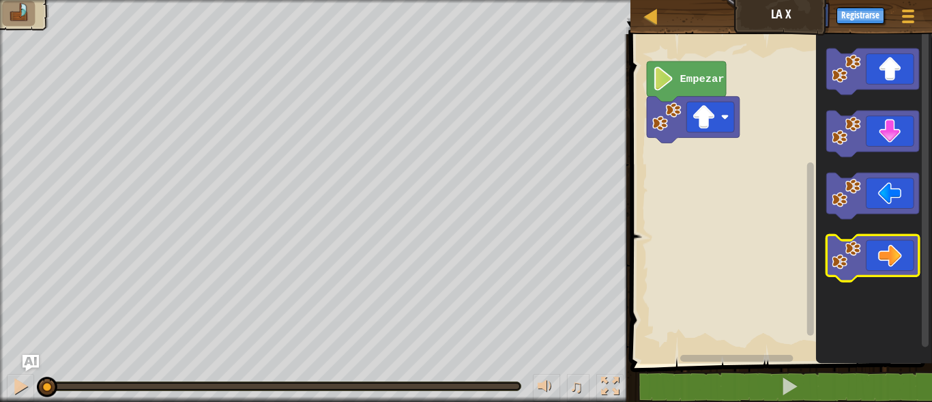
click at [909, 267] on icon "Espacio de trabajo de Blockly" at bounding box center [873, 259] width 93 height 46
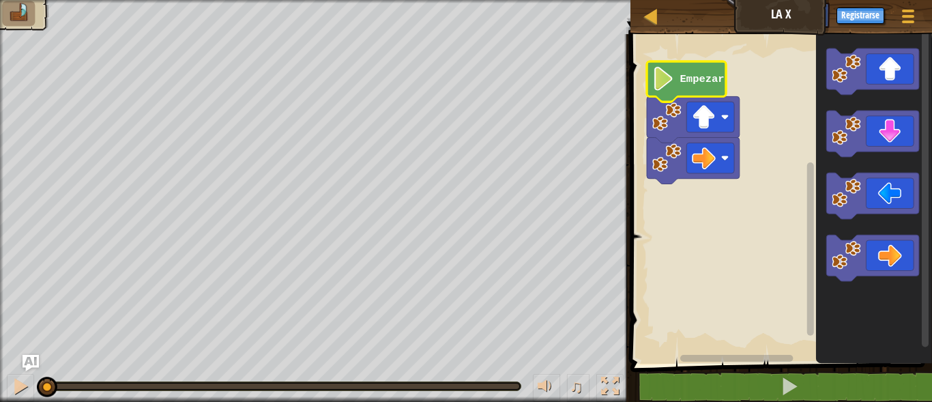
click at [687, 85] on icon "Espacio de trabajo de Blockly" at bounding box center [686, 81] width 79 height 40
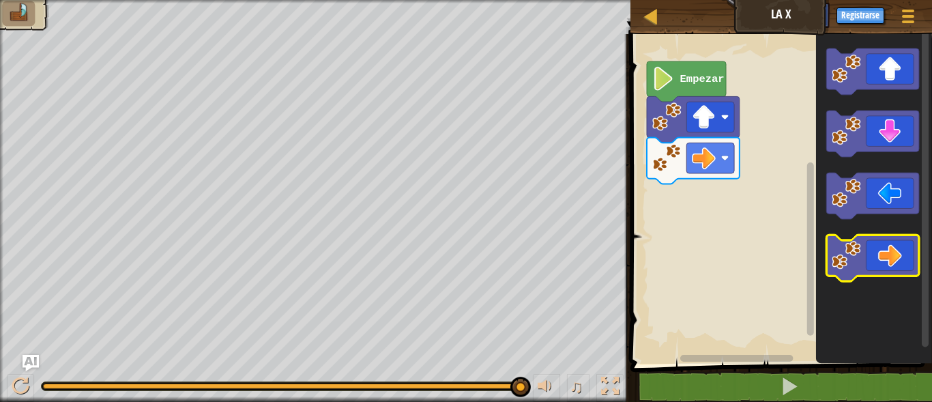
click at [889, 261] on icon "Espacio de trabajo de Blockly" at bounding box center [873, 259] width 93 height 46
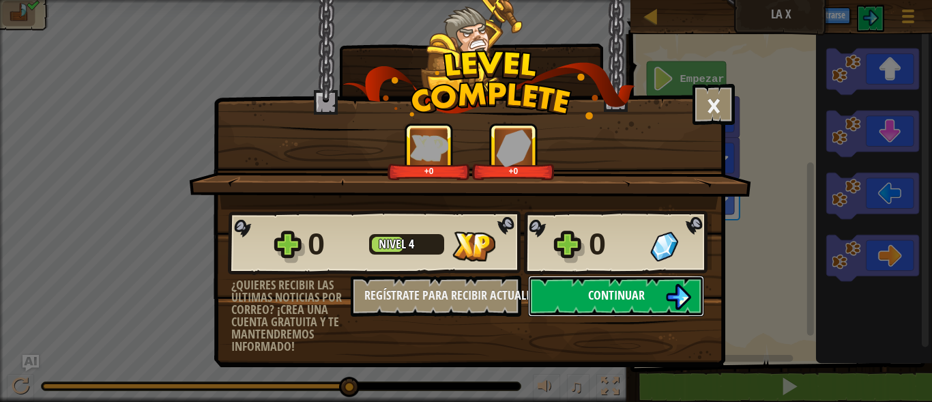
click at [610, 299] on span "Continuar" at bounding box center [616, 295] width 57 height 17
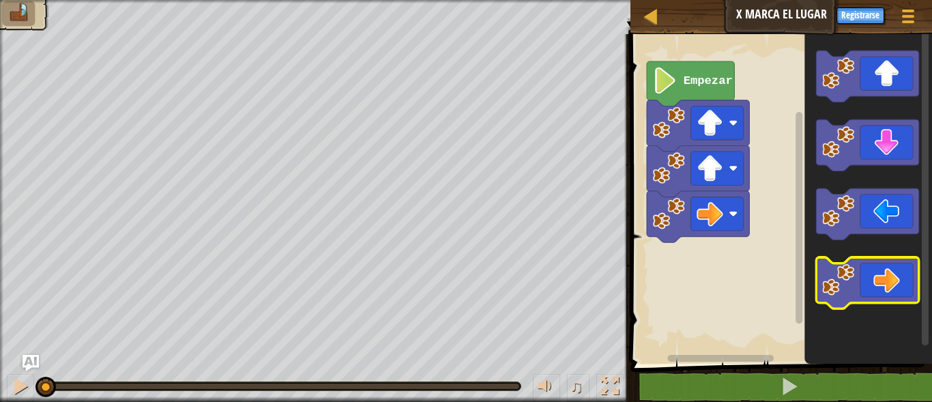
click at [894, 297] on icon "Espacio de trabajo de Blockly" at bounding box center [867, 282] width 102 height 51
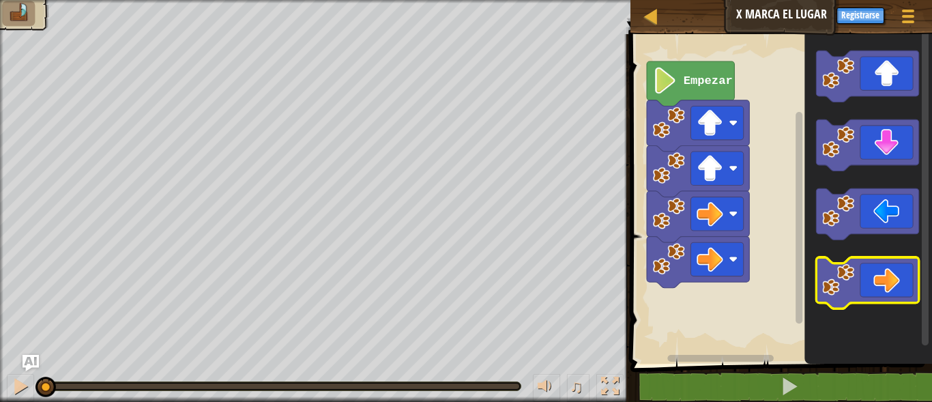
click at [894, 297] on icon "Espacio de trabajo de Blockly" at bounding box center [867, 282] width 102 height 51
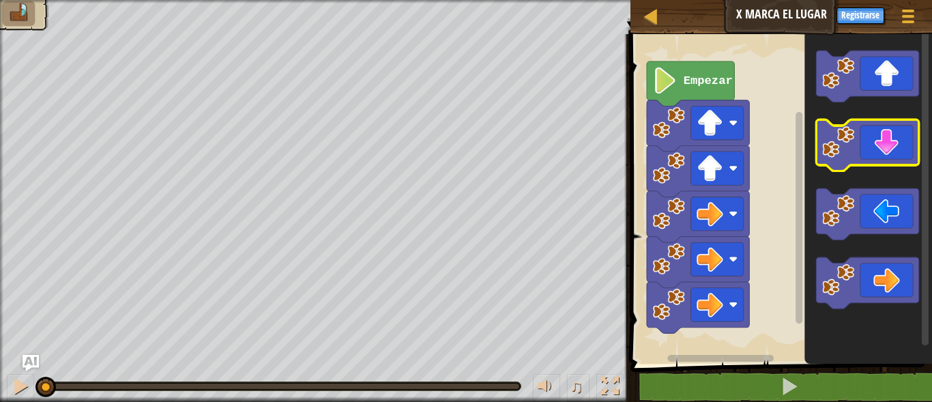
click at [882, 152] on icon "Espacio de trabajo de Blockly" at bounding box center [867, 144] width 102 height 51
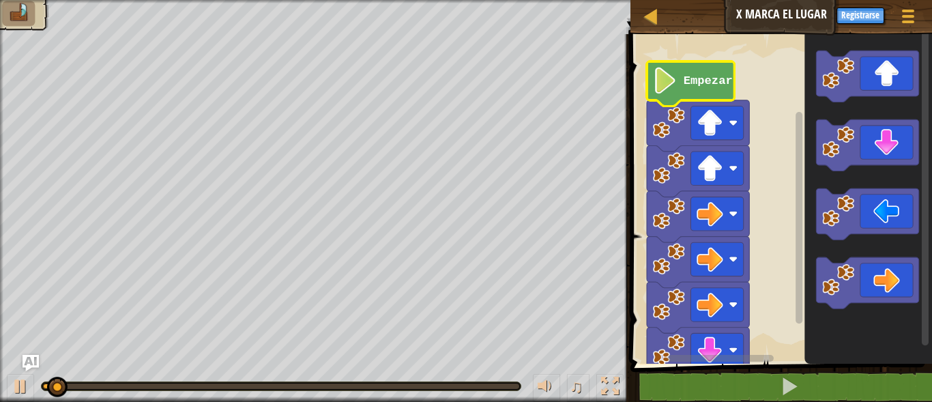
click at [694, 100] on g "Empezar" at bounding box center [698, 242] width 102 height 363
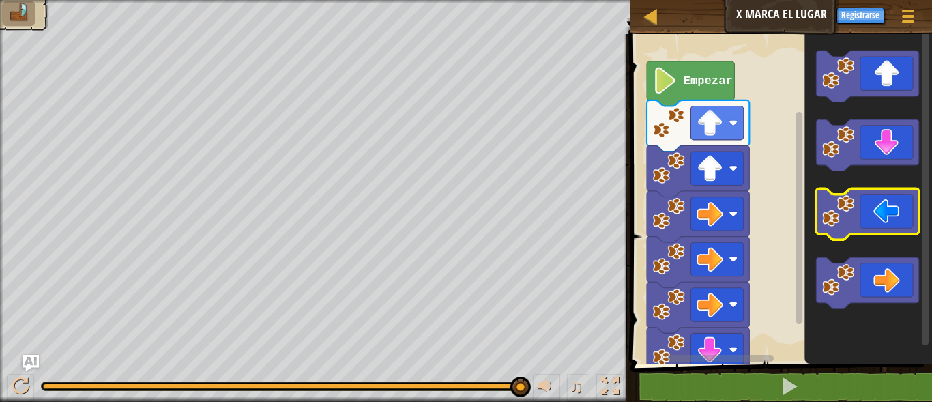
click at [892, 210] on icon "Espacio de trabajo de Blockly" at bounding box center [867, 213] width 102 height 51
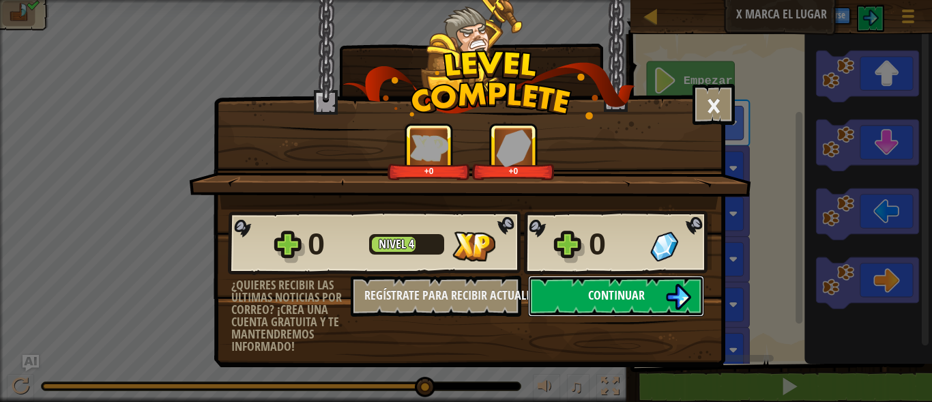
click at [580, 285] on button "Continuar" at bounding box center [616, 296] width 176 height 41
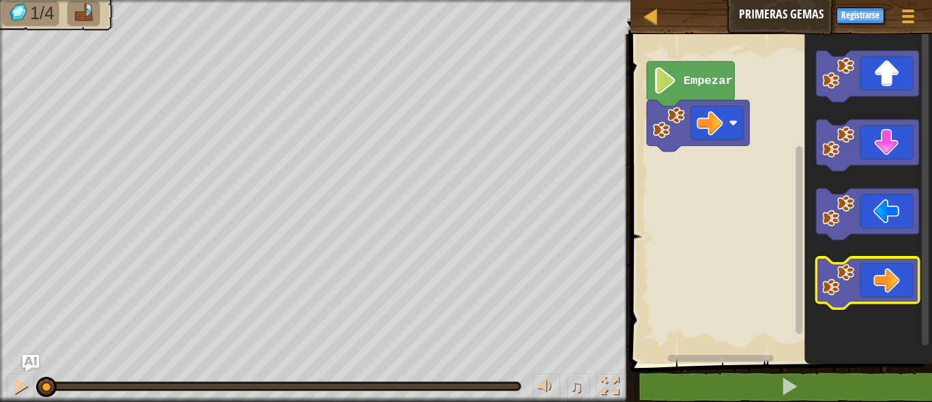
click at [899, 279] on icon "Espacio de trabajo de Blockly" at bounding box center [867, 282] width 102 height 51
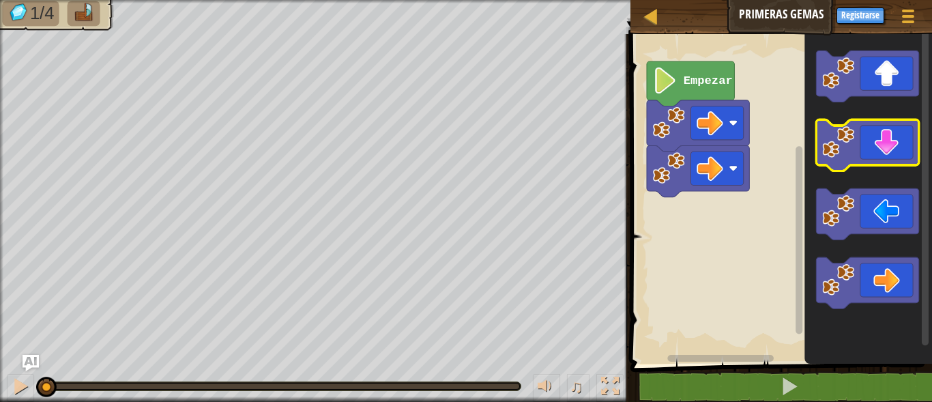
click at [893, 160] on icon "Espacio de trabajo de Blockly" at bounding box center [867, 144] width 102 height 51
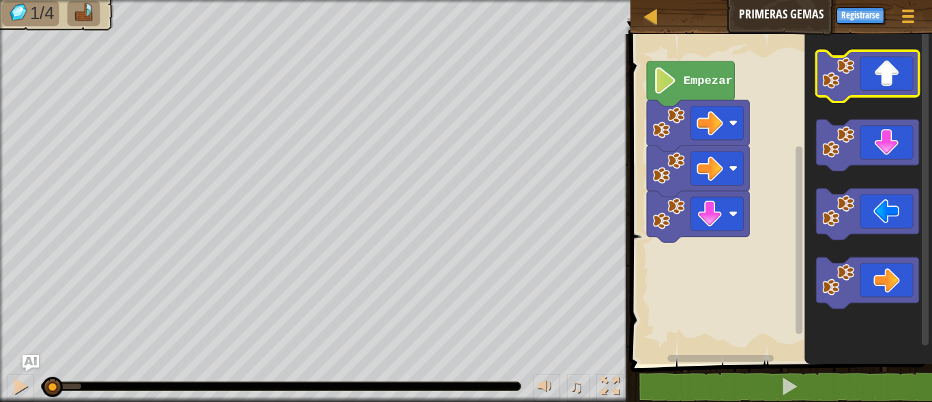
click at [881, 74] on icon "Espacio de trabajo de Blockly" at bounding box center [867, 76] width 102 height 51
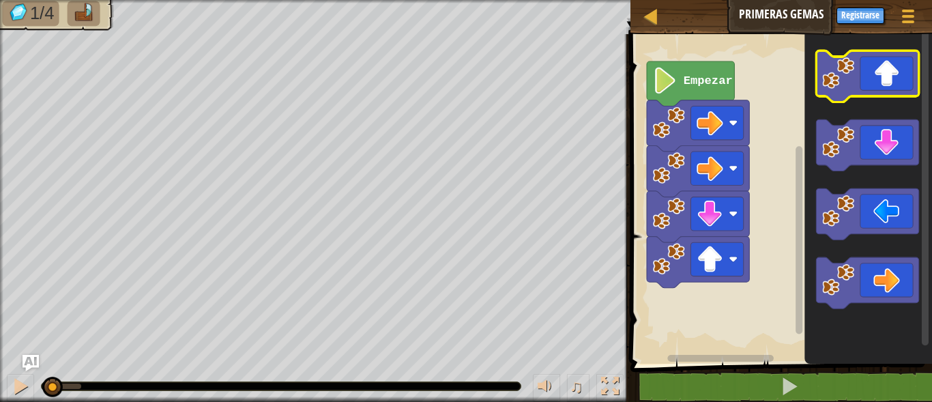
click at [881, 74] on icon "Espacio de trabajo de Blockly" at bounding box center [867, 76] width 102 height 51
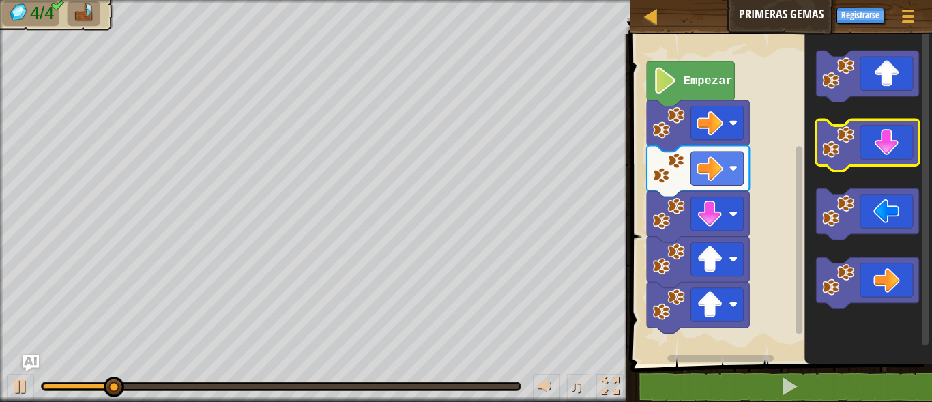
click at [896, 149] on icon "Espacio de trabajo de Blockly" at bounding box center [867, 144] width 102 height 51
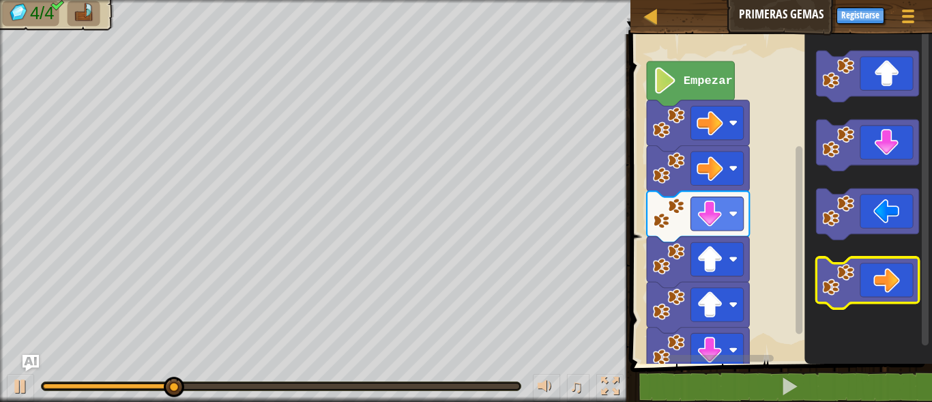
click at [885, 281] on icon "Espacio de trabajo de Blockly" at bounding box center [867, 282] width 102 height 51
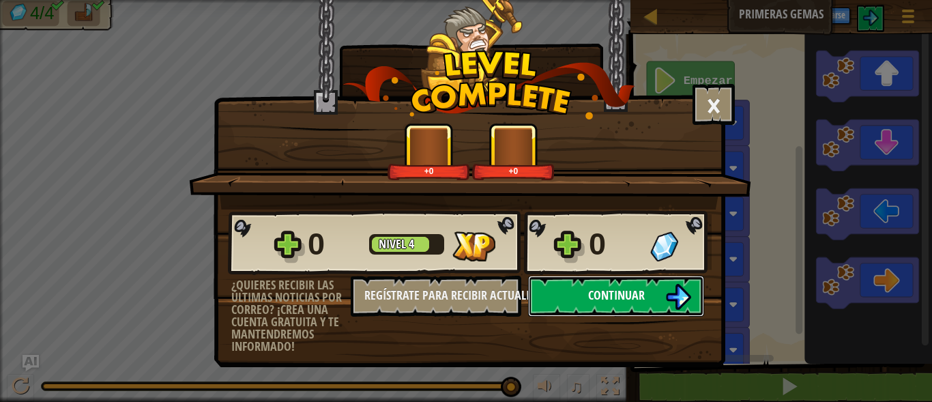
click at [631, 291] on span "Continuar" at bounding box center [616, 295] width 57 height 17
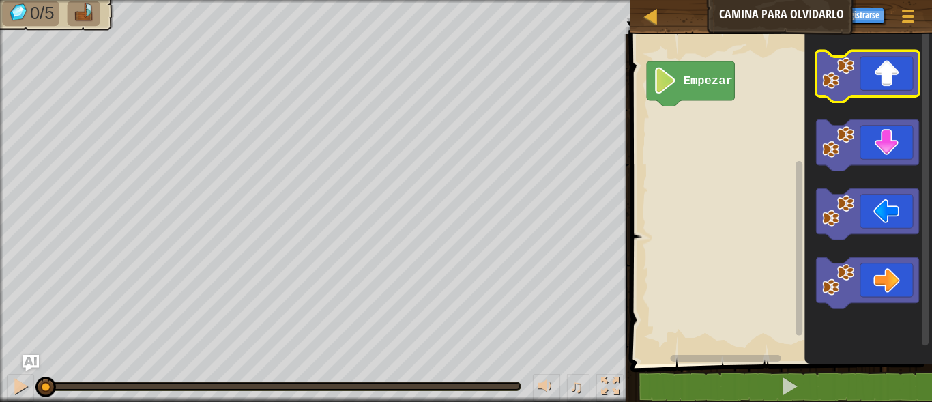
click at [883, 83] on icon "Espacio de trabajo de Blockly" at bounding box center [867, 76] width 102 height 51
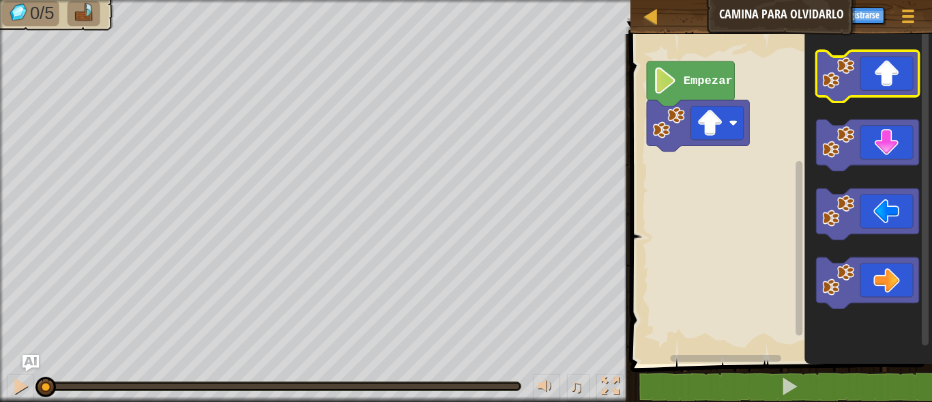
click at [883, 83] on icon "Espacio de trabajo de Blockly" at bounding box center [867, 76] width 102 height 51
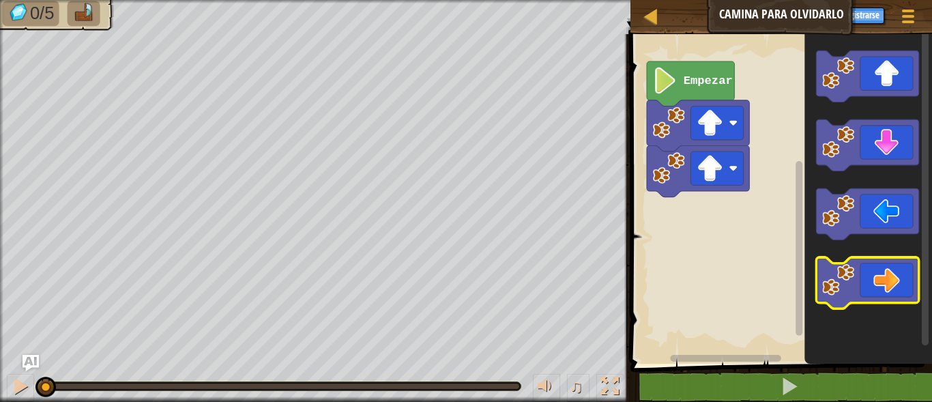
click at [889, 289] on icon "Espacio de trabajo de Blockly" at bounding box center [867, 282] width 102 height 51
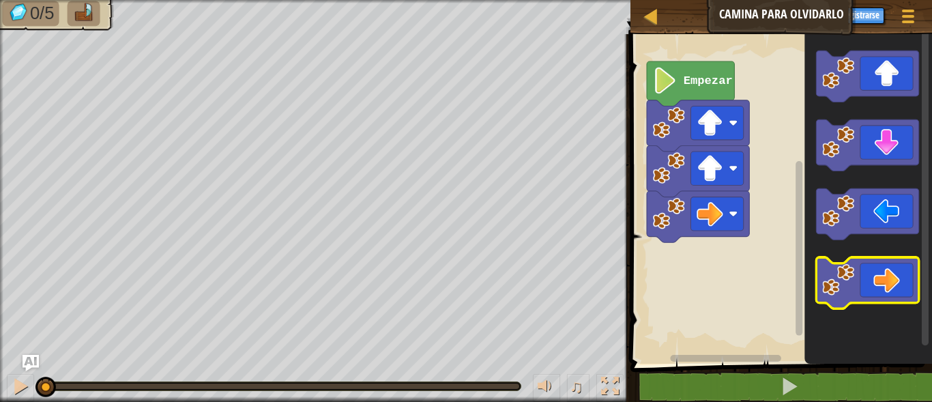
click at [889, 289] on icon "Espacio de trabajo de Blockly" at bounding box center [867, 282] width 102 height 51
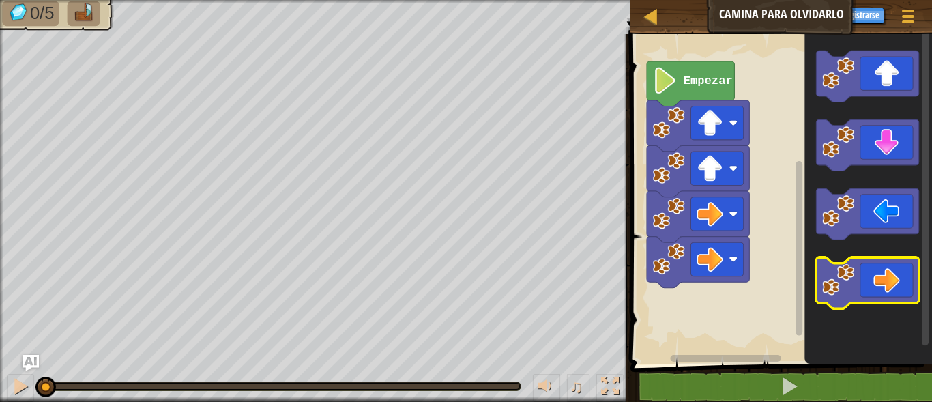
click at [889, 289] on icon "Espacio de trabajo de Blockly" at bounding box center [867, 282] width 102 height 51
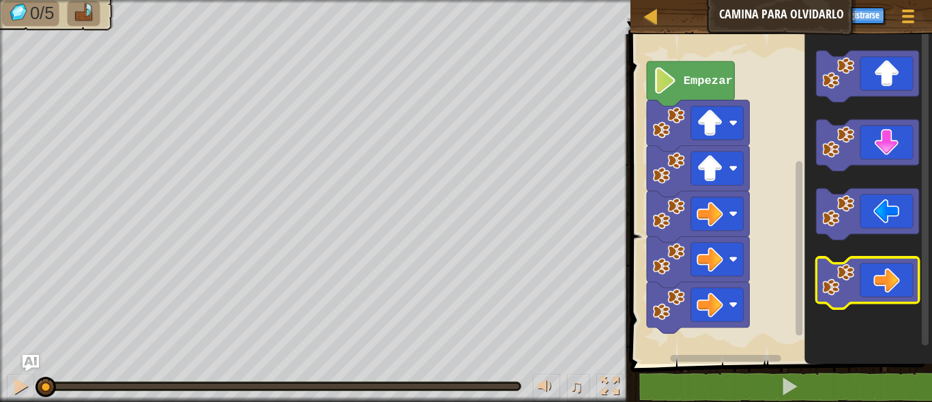
click at [889, 289] on icon "Espacio de trabajo de Blockly" at bounding box center [867, 282] width 102 height 51
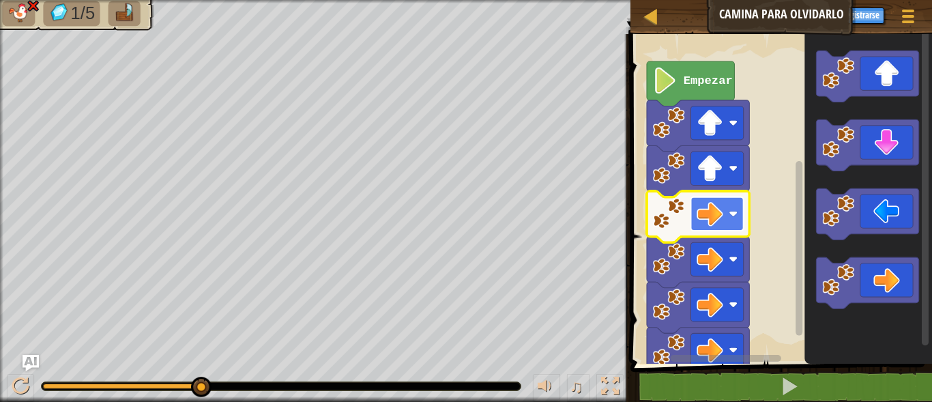
click at [722, 197] on rect "Espacio de trabajo de Blockly" at bounding box center [717, 213] width 53 height 33
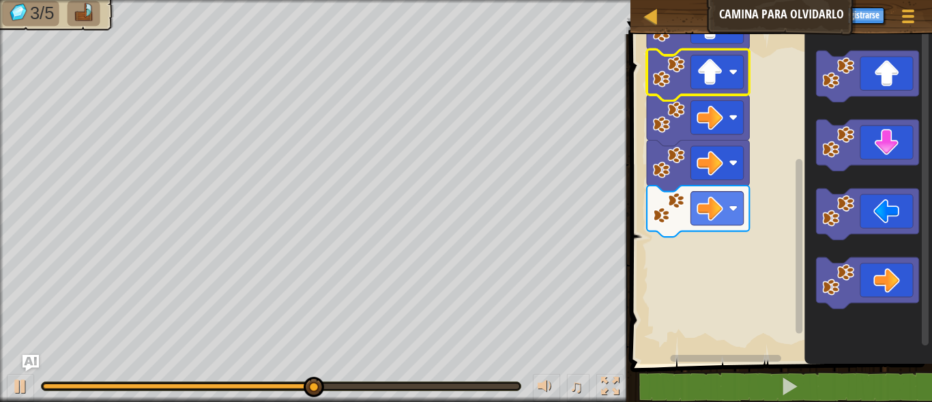
click at [801, 232] on rect "Espacio de trabajo de Blockly" at bounding box center [799, 246] width 7 height 174
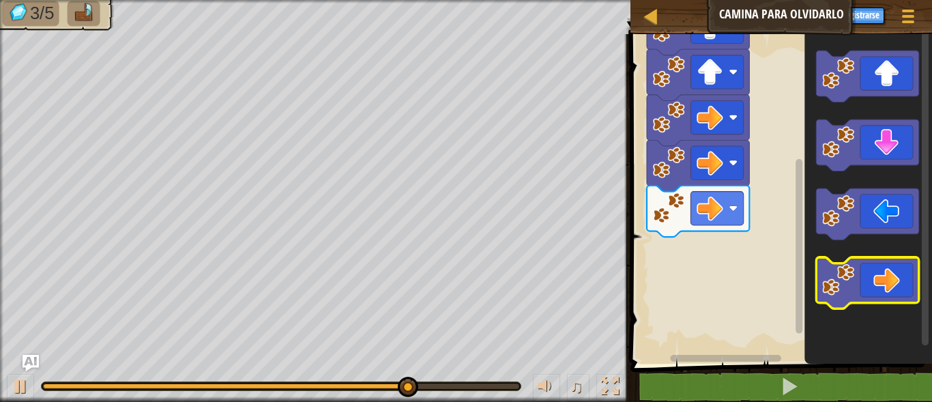
click at [885, 277] on icon "Espacio de trabajo de Blockly" at bounding box center [867, 282] width 102 height 51
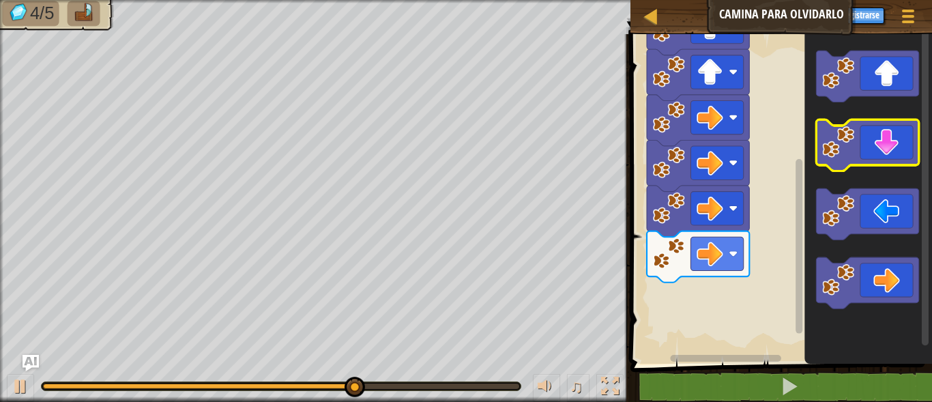
click at [885, 152] on icon "Espacio de trabajo de Blockly" at bounding box center [867, 144] width 102 height 51
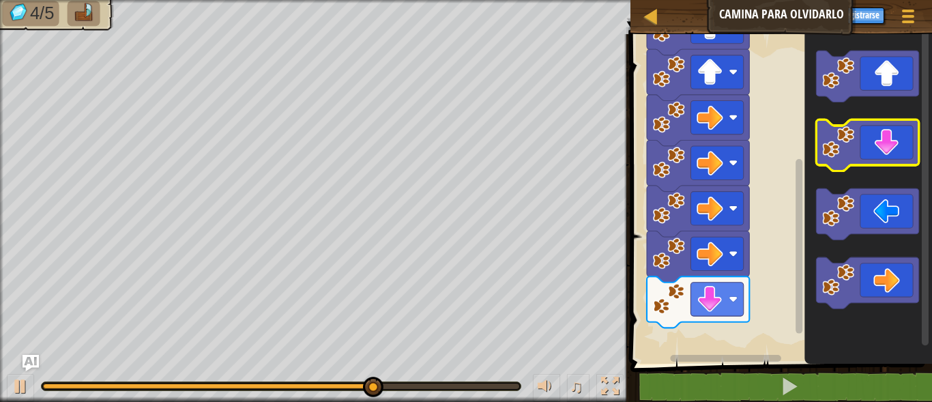
click at [885, 152] on icon "Espacio de trabajo de Blockly" at bounding box center [867, 144] width 102 height 51
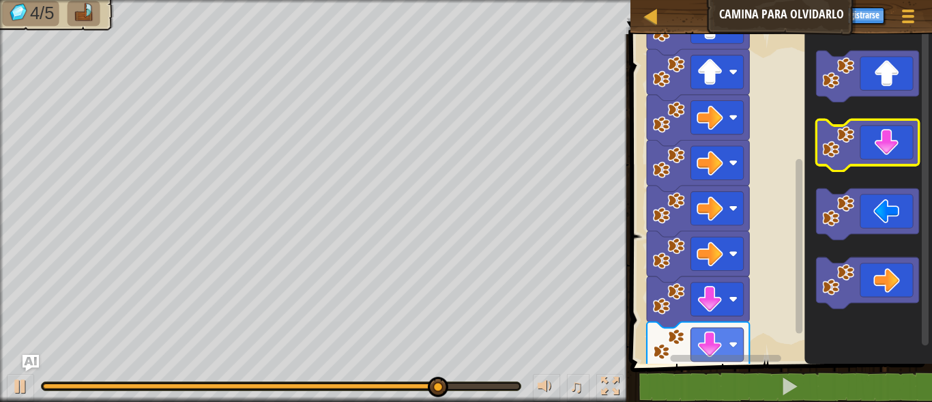
click at [885, 155] on icon "Espacio de trabajo de Blockly" at bounding box center [867, 144] width 102 height 51
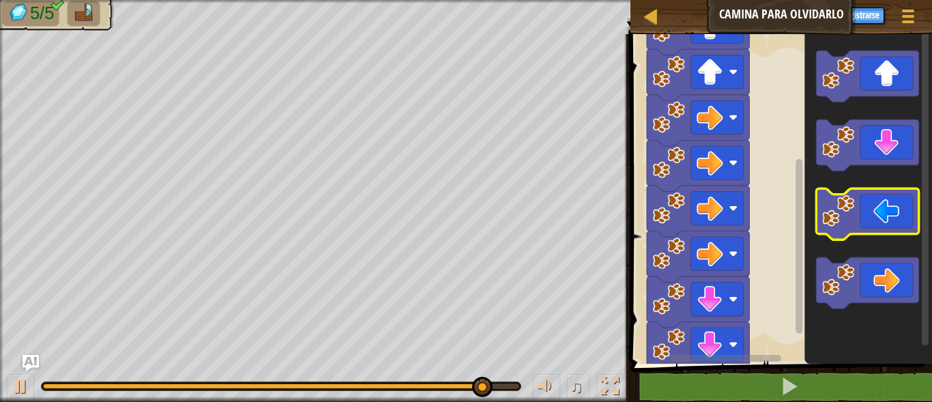
click at [887, 229] on icon "Espacio de trabajo de Blockly" at bounding box center [867, 213] width 102 height 51
click at [887, 227] on icon "Espacio de trabajo de Blockly" at bounding box center [867, 213] width 102 height 51
click at [887, 229] on icon "Espacio de trabajo de Blockly" at bounding box center [867, 213] width 102 height 51
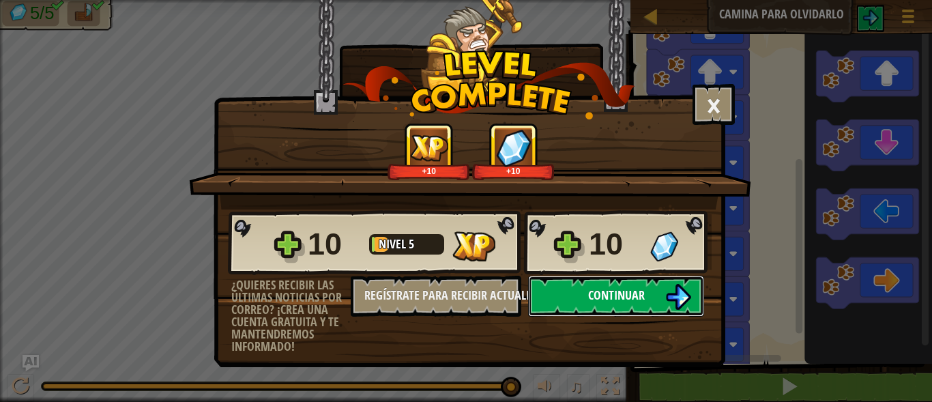
click at [636, 287] on span "Continuar" at bounding box center [616, 295] width 57 height 17
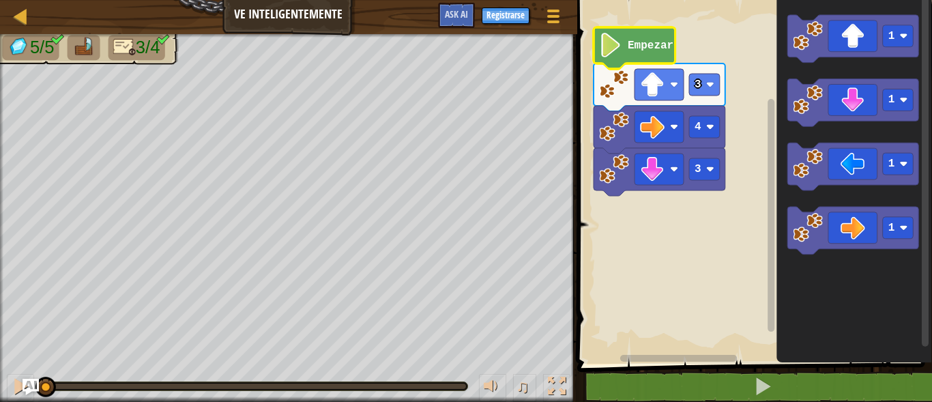
click at [635, 45] on text "Empezar" at bounding box center [651, 46] width 46 height 12
click at [626, 274] on rect "Espacio de trabajo de Blockly" at bounding box center [752, 178] width 359 height 371
click at [627, 36] on icon "Espacio de trabajo de Blockly" at bounding box center [635, 48] width 82 height 42
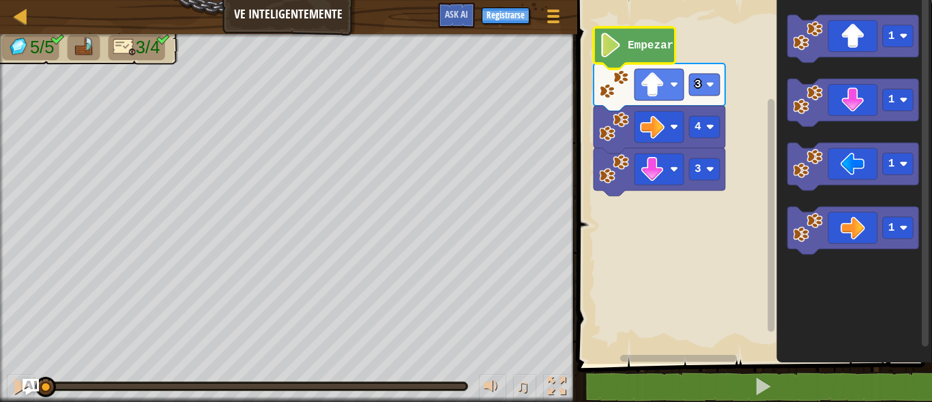
click at [632, 25] on rect "Espacio de trabajo de Blockly" at bounding box center [752, 178] width 359 height 371
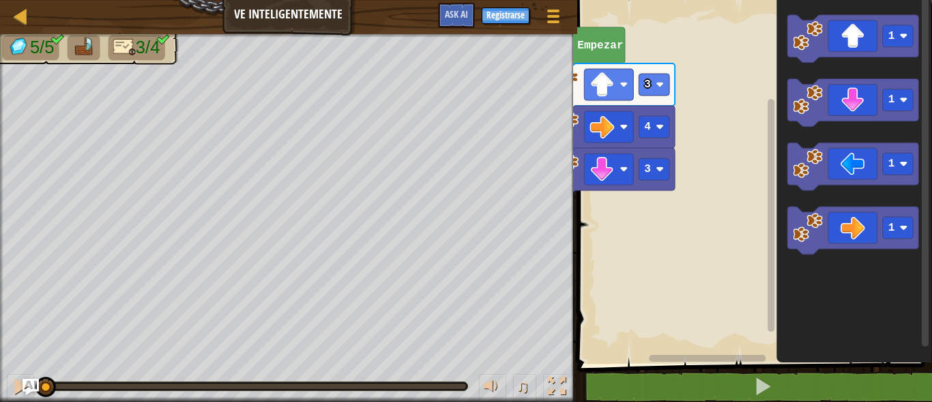
click at [766, 355] on rect "Espacio de trabajo de Blockly" at bounding box center [669, 359] width 193 height 10
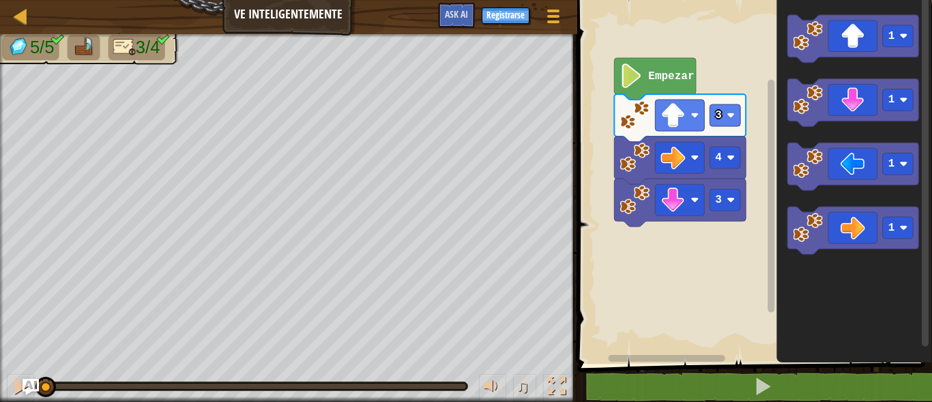
click at [810, 347] on div "3 4 3 Empezar 1 1 1 1" at bounding box center [752, 178] width 359 height 371
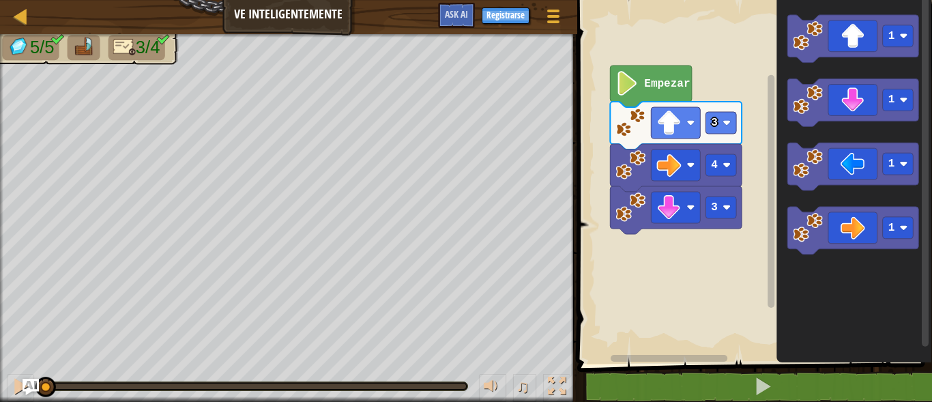
click at [655, 89] on text "Empezar" at bounding box center [667, 84] width 46 height 12
click at [18, 385] on div at bounding box center [21, 386] width 18 height 18
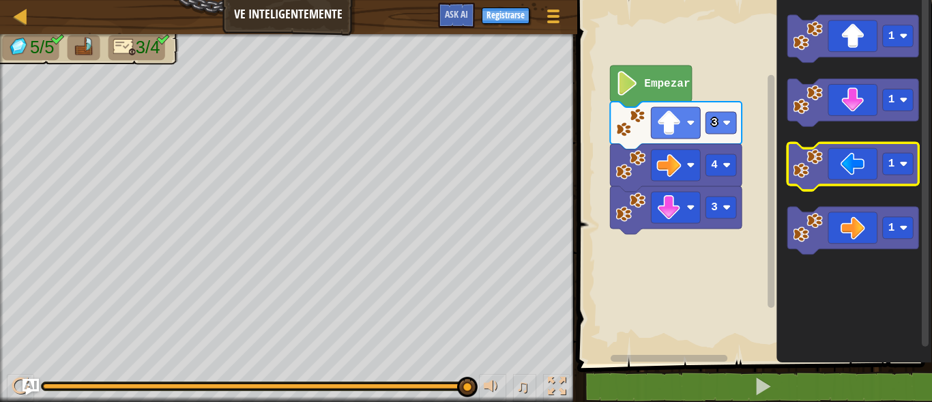
click at [847, 170] on icon "Espacio de trabajo de Blockly" at bounding box center [854, 167] width 132 height 48
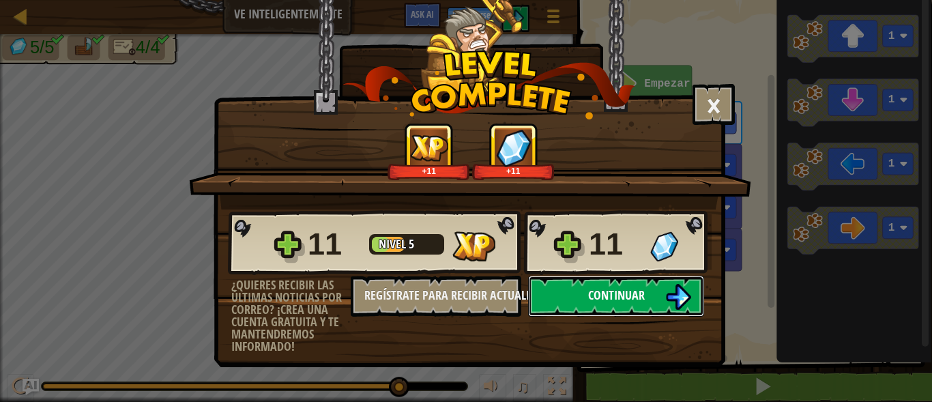
click at [621, 286] on button "Continuar" at bounding box center [616, 296] width 176 height 41
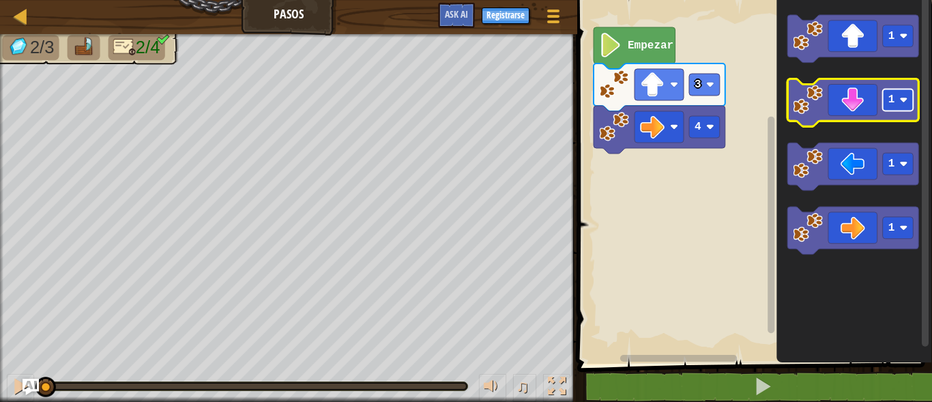
click at [898, 111] on rect "Espacio de trabajo de Blockly" at bounding box center [898, 100] width 31 height 22
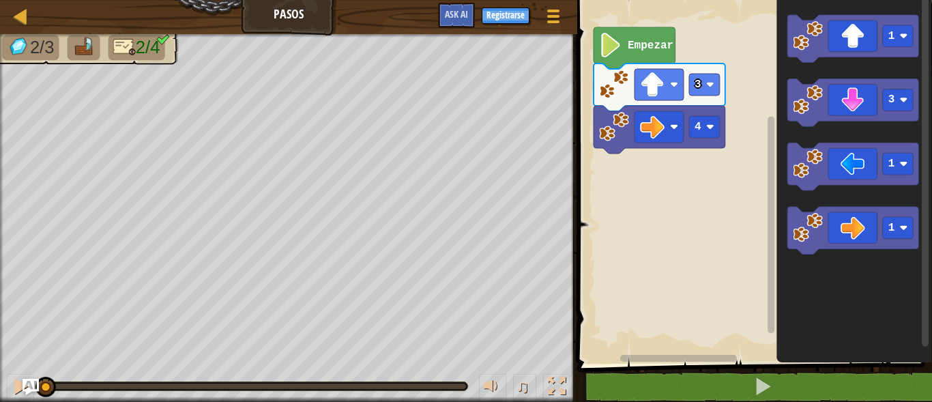
click at [696, 252] on rect "Espacio de trabajo de Blockly" at bounding box center [752, 178] width 359 height 371
click at [857, 103] on icon "Espacio de trabajo de Blockly" at bounding box center [854, 103] width 132 height 48
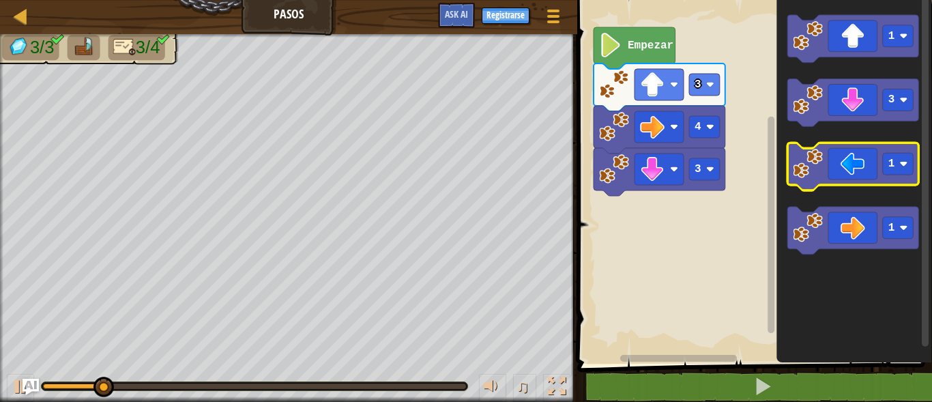
click at [866, 160] on icon "Espacio de trabajo de Blockly" at bounding box center [854, 167] width 132 height 48
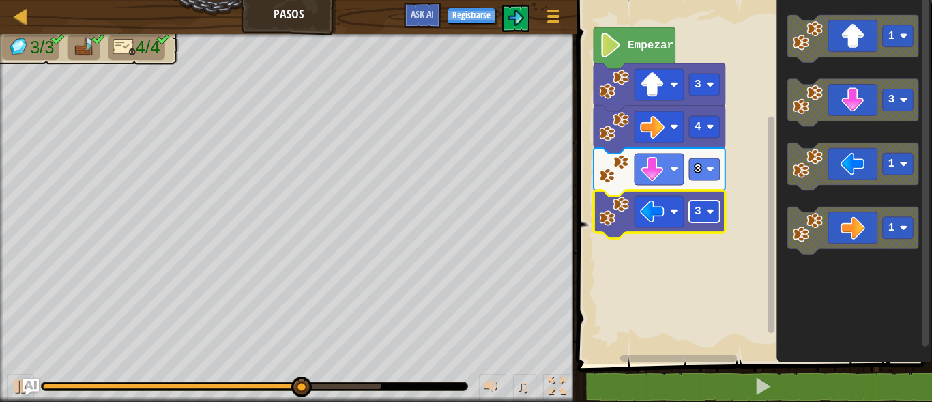
click at [714, 205] on rect "Espacio de trabajo de Blockly" at bounding box center [704, 212] width 31 height 22
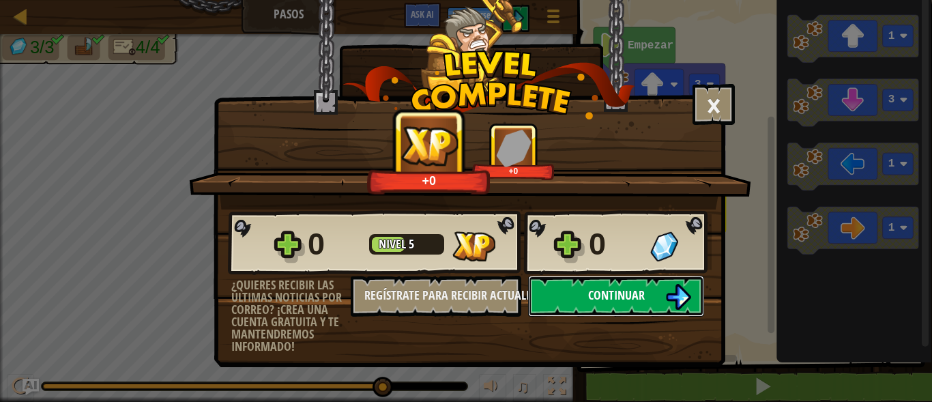
click at [613, 299] on span "Continuar" at bounding box center [616, 295] width 57 height 17
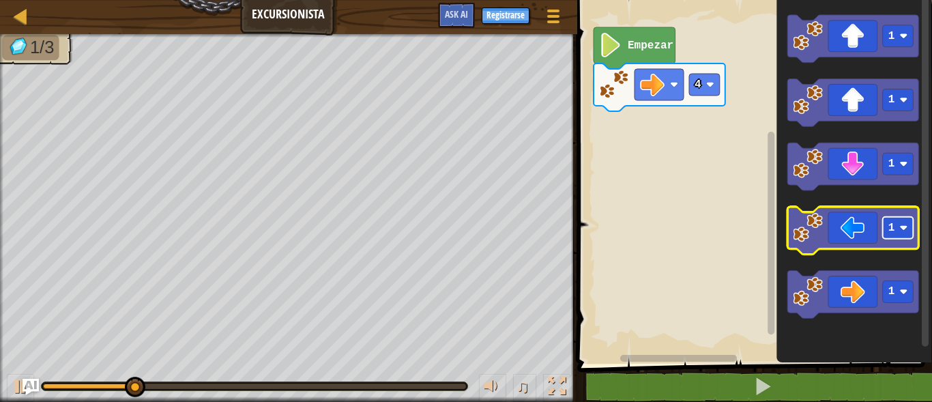
click at [886, 226] on rect "Espacio de trabajo de Blockly" at bounding box center [898, 229] width 31 height 22
click at [868, 231] on icon "Espacio de trabajo de Blockly" at bounding box center [854, 232] width 132 height 48
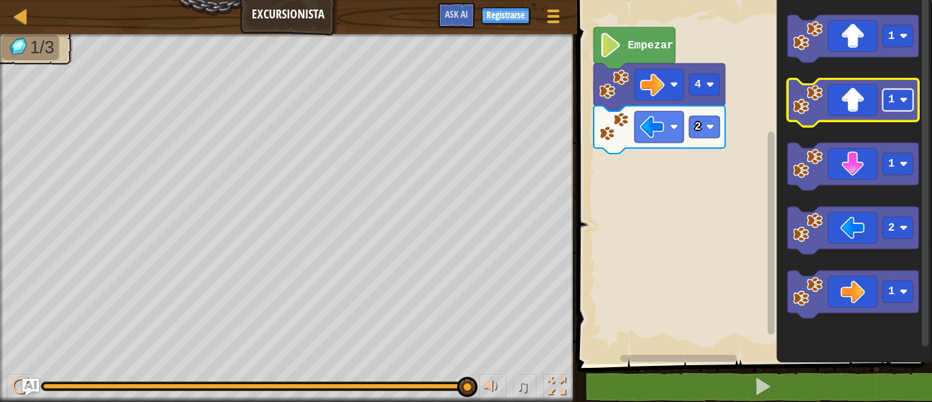
click at [895, 98] on rect "Espacio de trabajo de Blockly" at bounding box center [898, 100] width 31 height 22
click at [865, 115] on icon "Espacio de trabajo de Blockly" at bounding box center [854, 103] width 132 height 48
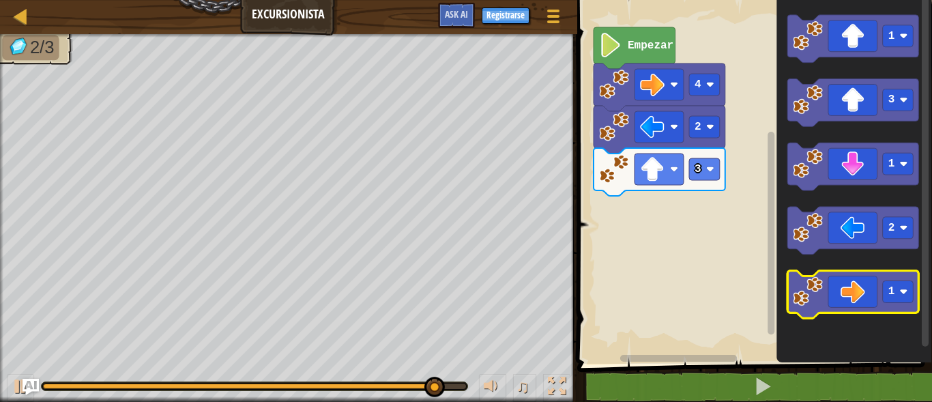
click at [881, 304] on icon "Espacio de trabajo de Blockly" at bounding box center [854, 296] width 132 height 48
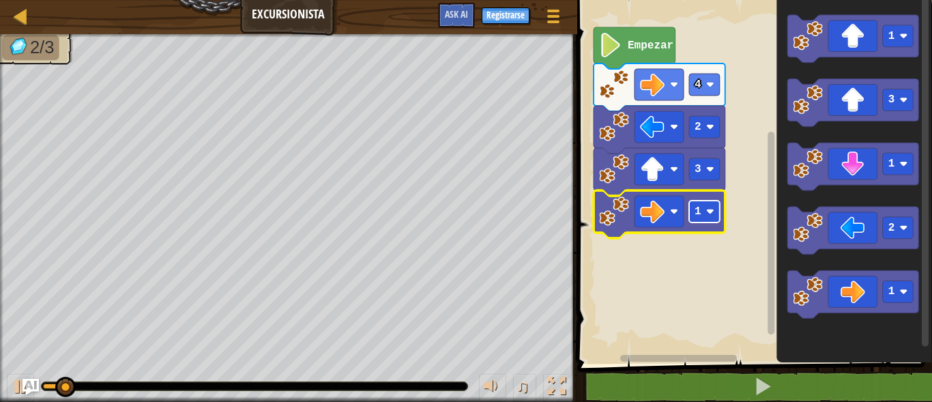
click at [709, 212] on image "Espacio de trabajo de Blockly" at bounding box center [710, 212] width 8 height 8
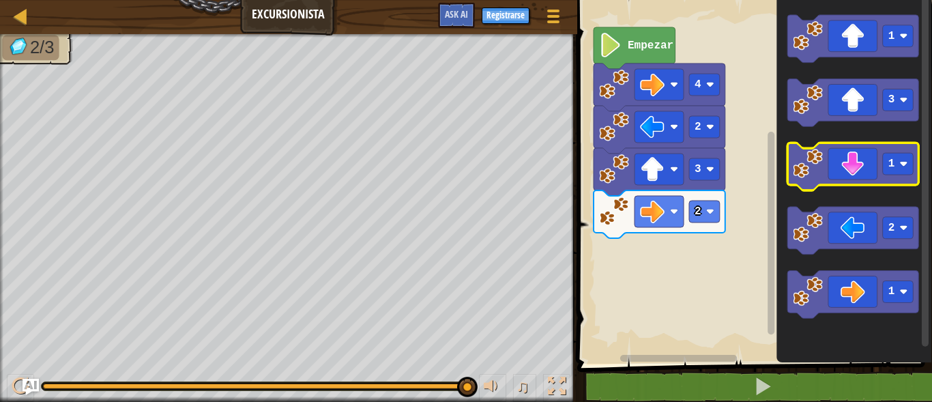
click at [860, 169] on icon "Espacio de trabajo de Blockly" at bounding box center [854, 167] width 132 height 48
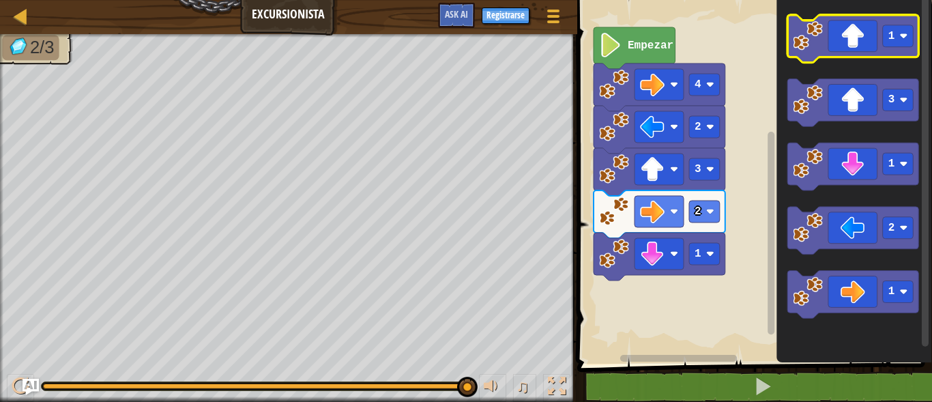
click at [861, 37] on icon "Espacio de trabajo de Blockly" at bounding box center [854, 39] width 132 height 48
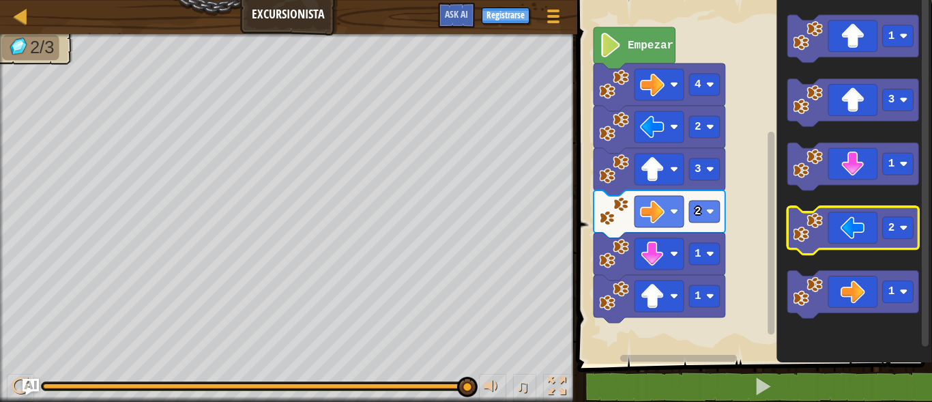
click at [851, 240] on icon "Espacio de trabajo de Blockly" at bounding box center [854, 232] width 132 height 48
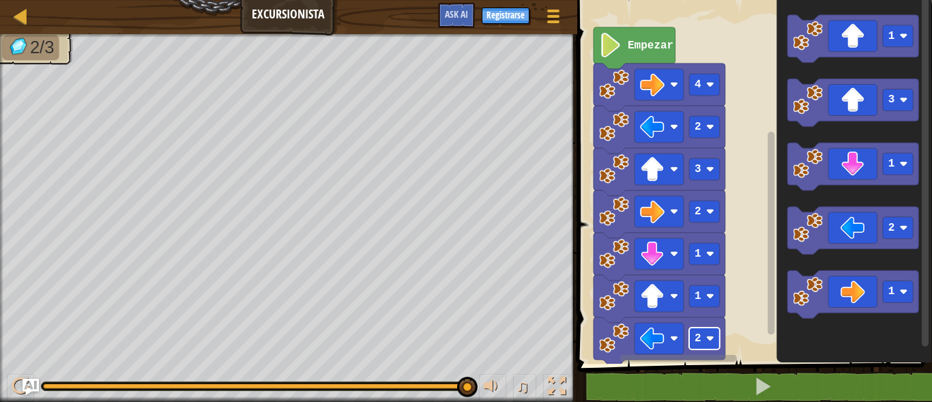
click at [707, 342] on image "Espacio de trabajo de Blockly" at bounding box center [710, 338] width 8 height 8
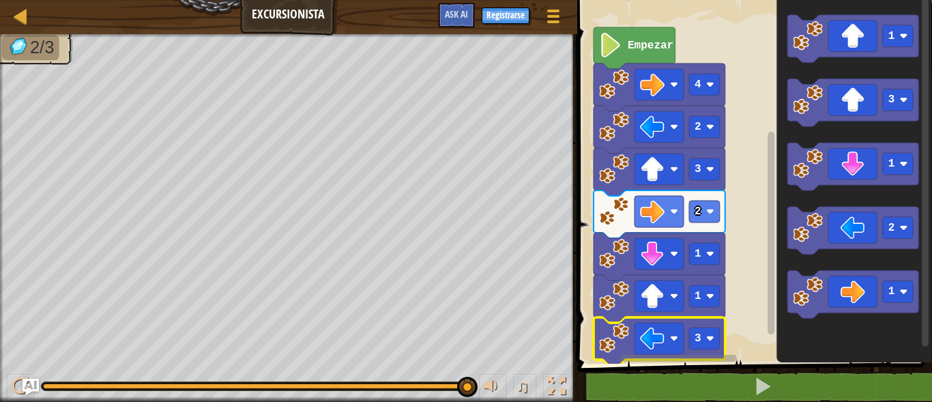
click at [746, 309] on rect "Espacio de trabajo de Blockly" at bounding box center [752, 178] width 359 height 371
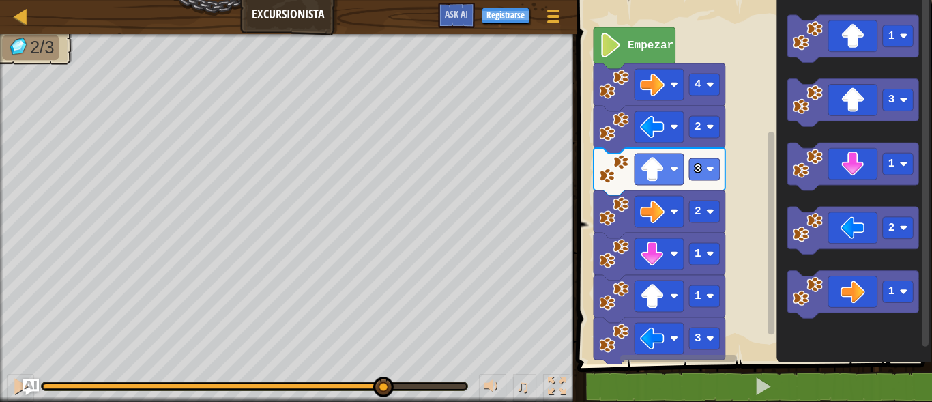
click at [382, 388] on div "0:08.0 Ahora: 0:10.0 Max: 0:10.0" at bounding box center [212, 386] width 339 height 5
click at [622, 25] on rect "Espacio de trabajo de Blockly" at bounding box center [752, 178] width 359 height 371
click at [631, 46] on text "Empezar" at bounding box center [651, 46] width 46 height 12
click at [12, 392] on div at bounding box center [21, 386] width 18 height 18
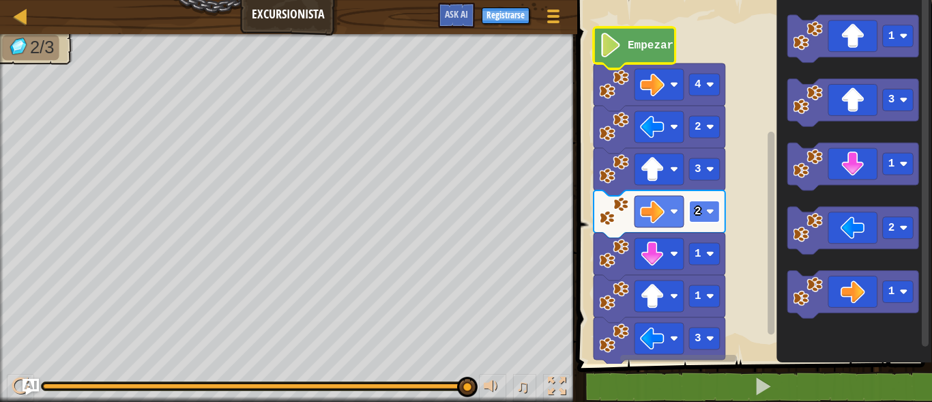
click at [707, 223] on rect "Espacio de trabajo de Blockly" at bounding box center [704, 212] width 31 height 22
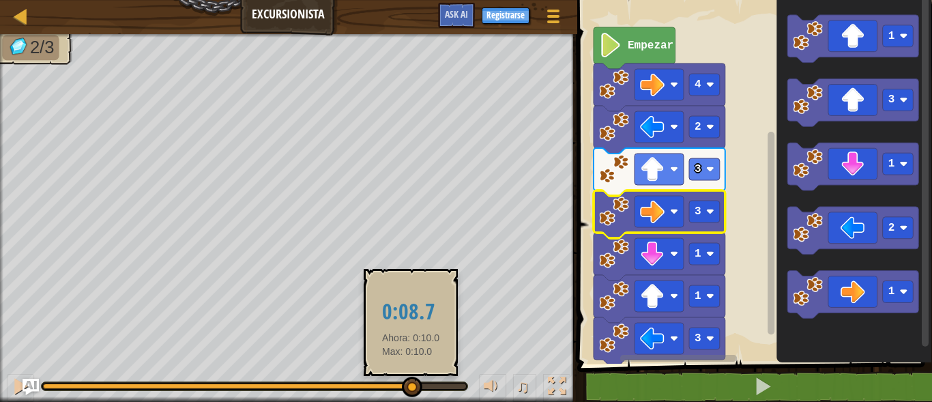
click at [411, 385] on div at bounding box center [227, 386] width 368 height 5
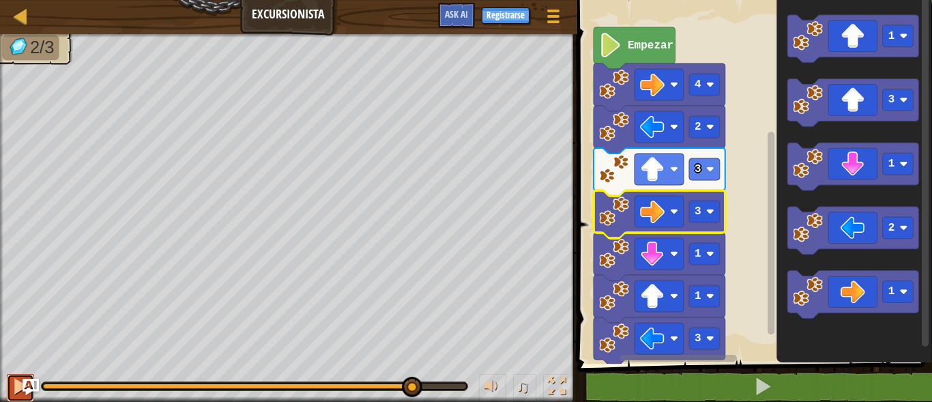
click at [14, 386] on div at bounding box center [21, 386] width 18 height 18
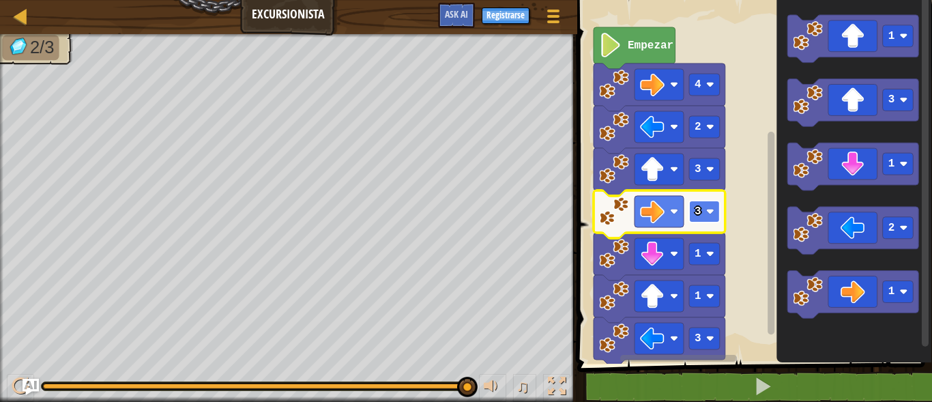
click at [700, 212] on text "3" at bounding box center [698, 211] width 7 height 12
click at [62, 387] on div at bounding box center [254, 386] width 423 height 5
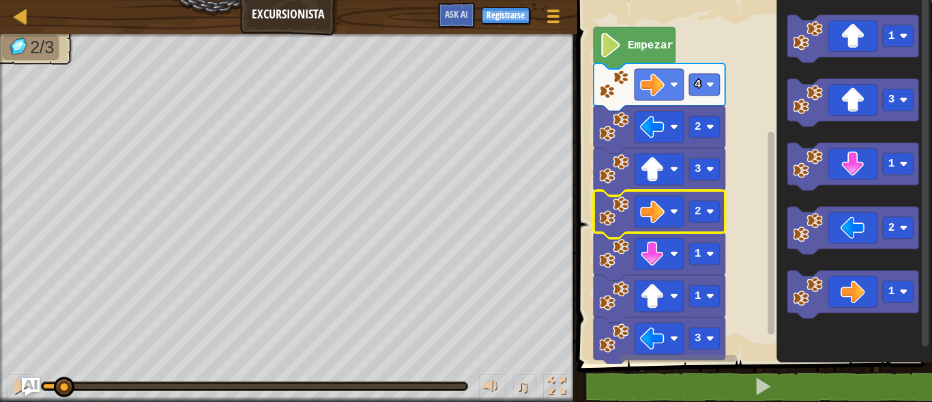
click at [23, 385] on img "Ask AI" at bounding box center [31, 387] width 18 height 18
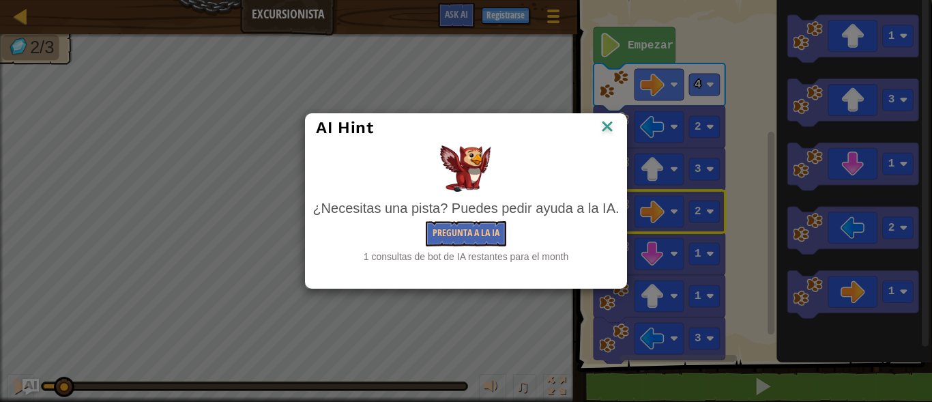
click at [599, 119] on img at bounding box center [608, 127] width 18 height 20
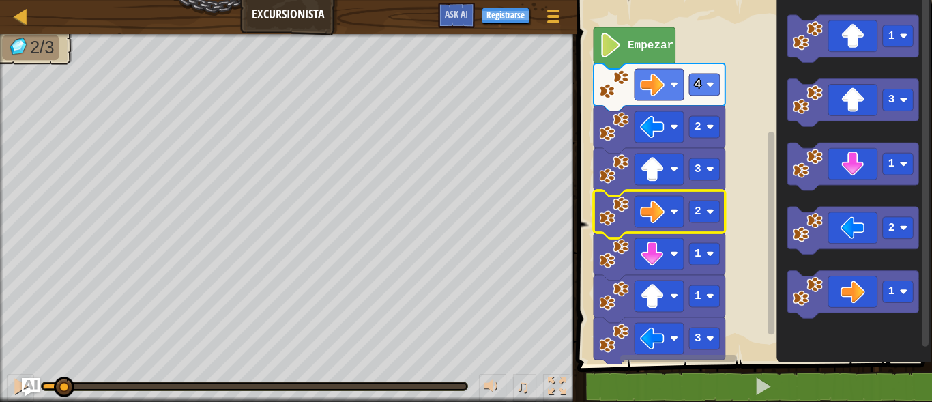
click at [22, 384] on img "Ask AI" at bounding box center [31, 387] width 18 height 18
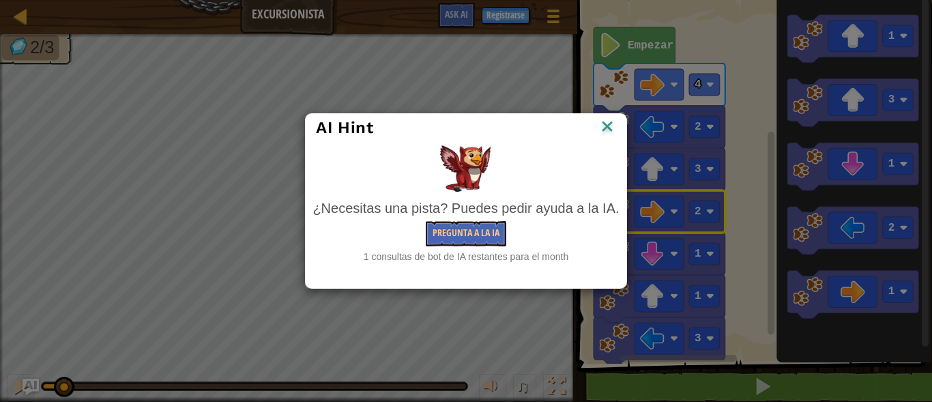
click at [604, 126] on img at bounding box center [608, 127] width 18 height 20
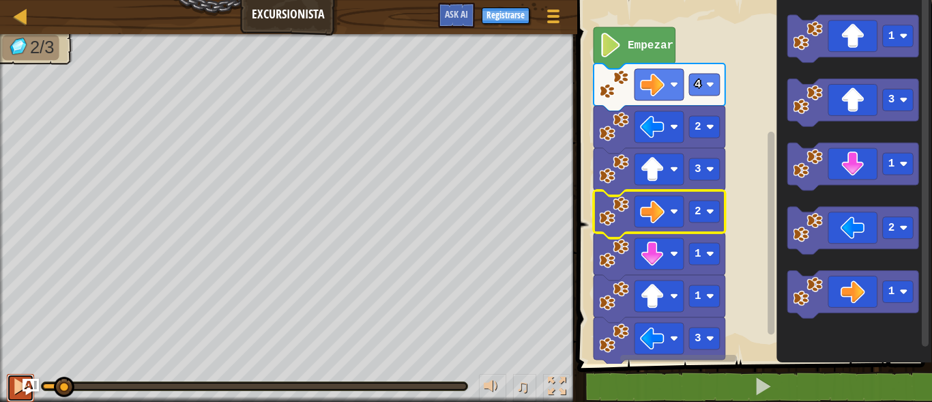
click at [16, 383] on div at bounding box center [21, 386] width 18 height 18
click at [644, 38] on icon "Espacio de trabajo de Blockly" at bounding box center [635, 48] width 82 height 42
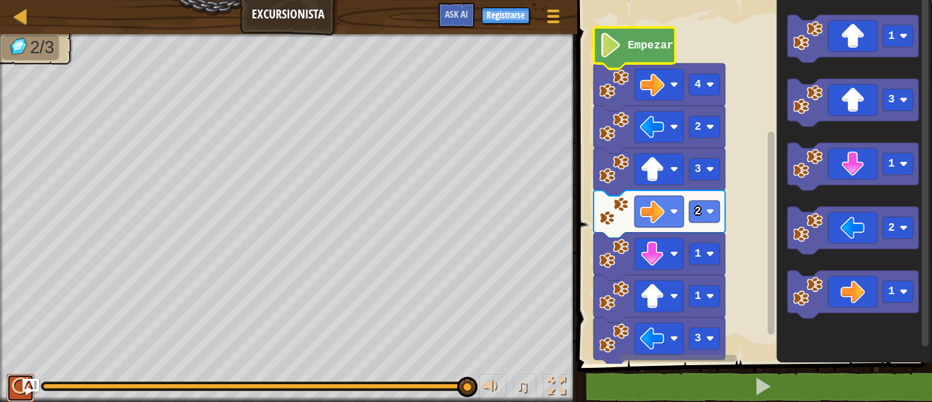
click at [20, 384] on div at bounding box center [21, 386] width 18 height 18
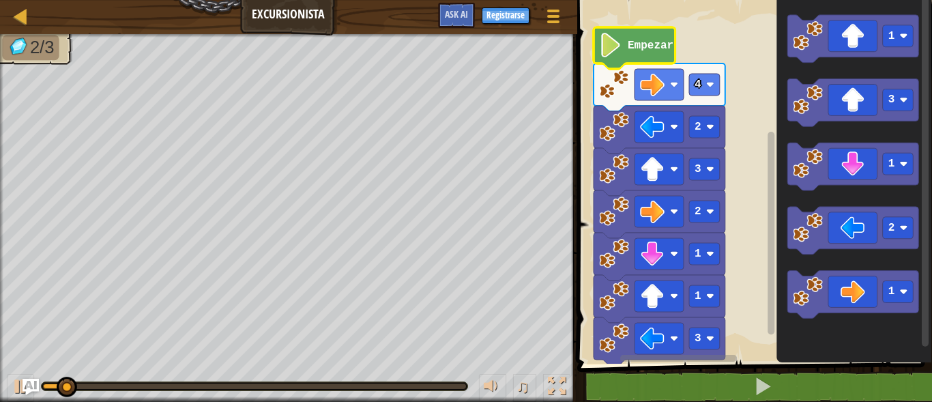
click at [623, 42] on icon "Espacio de trabajo de Blockly" at bounding box center [635, 48] width 82 height 42
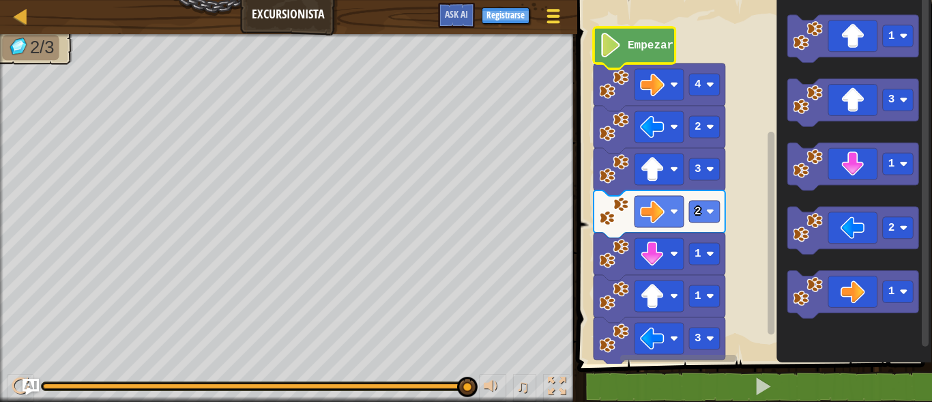
click at [552, 22] on span at bounding box center [553, 21] width 13 height 3
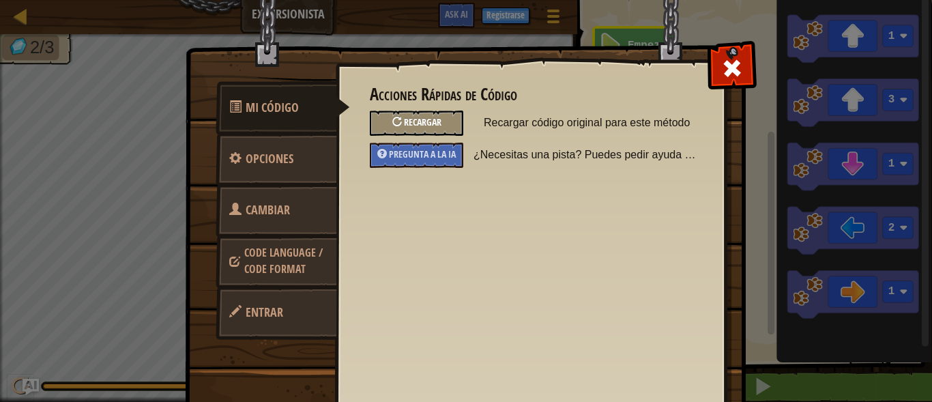
click at [404, 121] on span "Recargar" at bounding box center [423, 121] width 38 height 13
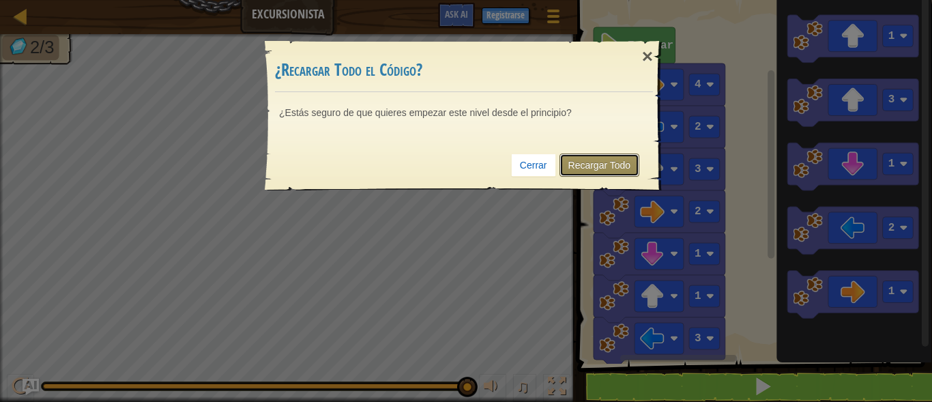
click at [588, 171] on link "Recargar Todo" at bounding box center [600, 165] width 81 height 23
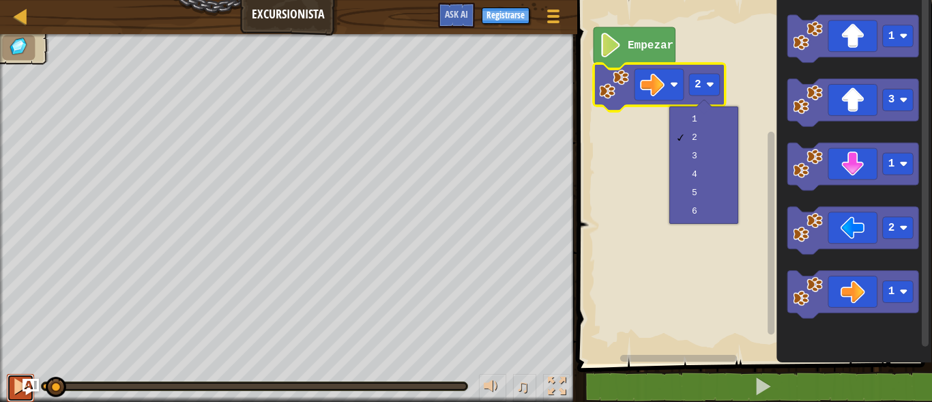
click at [15, 386] on div at bounding box center [21, 386] width 18 height 18
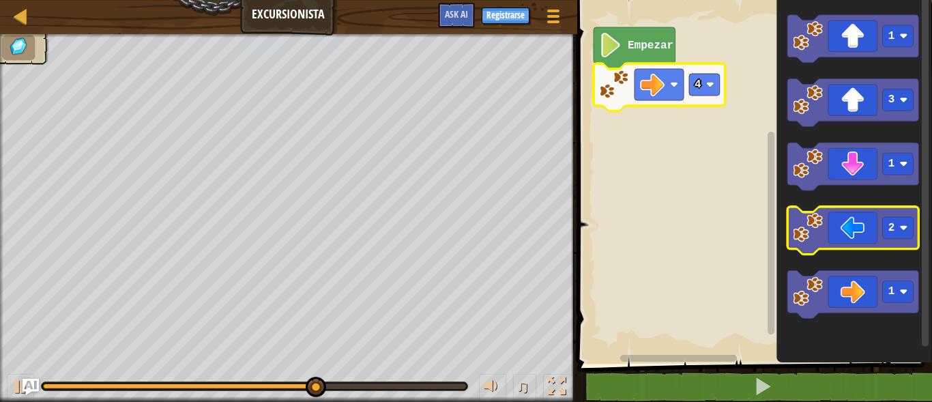
click at [865, 236] on icon "Espacio de trabajo de Blockly" at bounding box center [854, 232] width 132 height 48
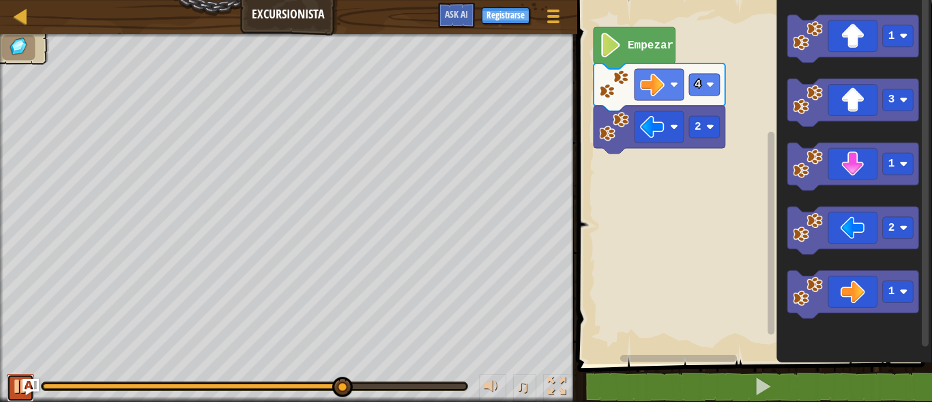
click at [19, 382] on div at bounding box center [21, 386] width 18 height 18
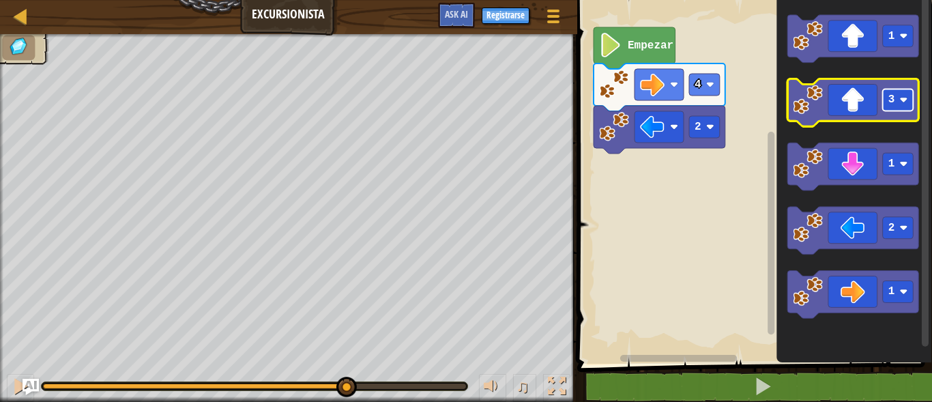
click at [890, 99] on text "3" at bounding box center [892, 100] width 7 height 12
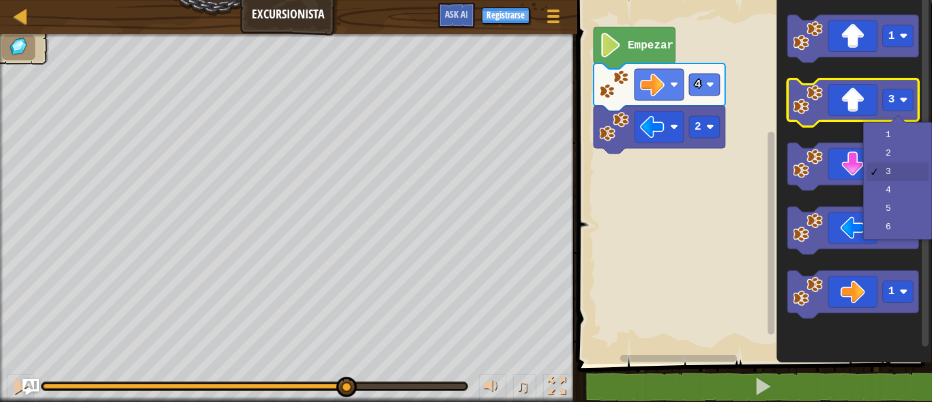
click at [862, 100] on icon "Espacio de trabajo de Blockly" at bounding box center [854, 103] width 132 height 48
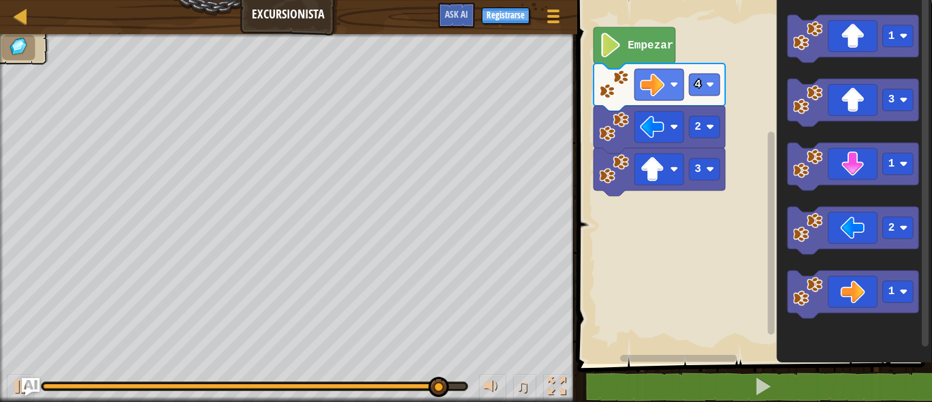
click at [24, 383] on img "Ask AI" at bounding box center [31, 387] width 18 height 18
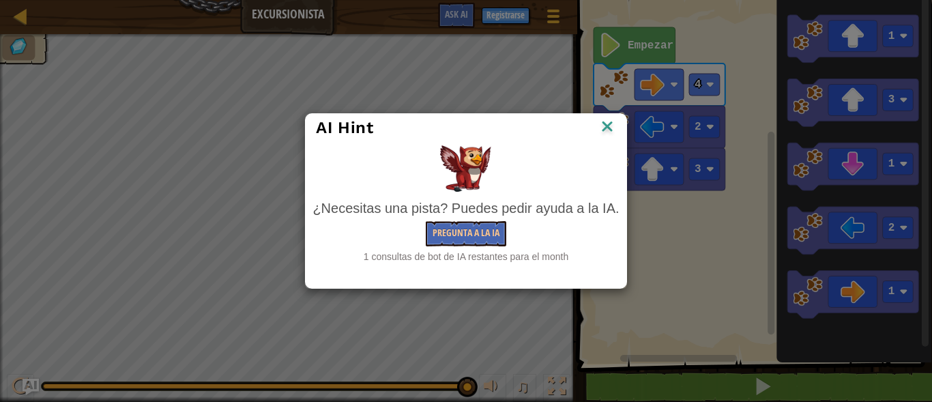
click at [602, 126] on img at bounding box center [608, 127] width 18 height 20
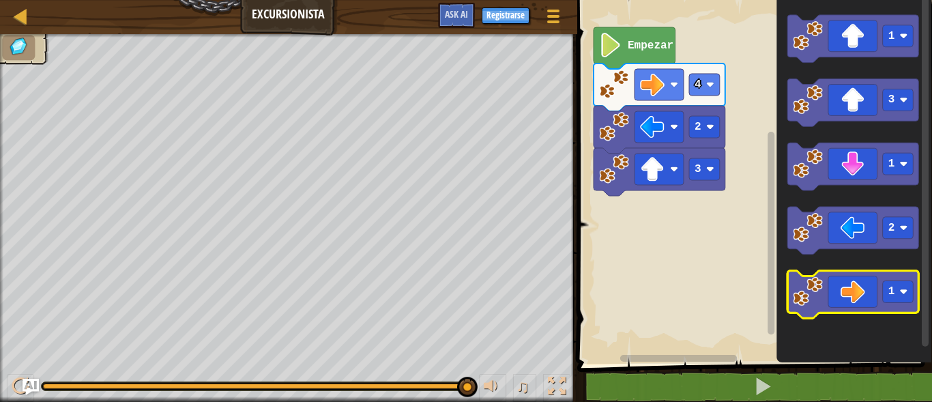
click at [849, 286] on icon "Espacio de trabajo de Blockly" at bounding box center [854, 296] width 132 height 48
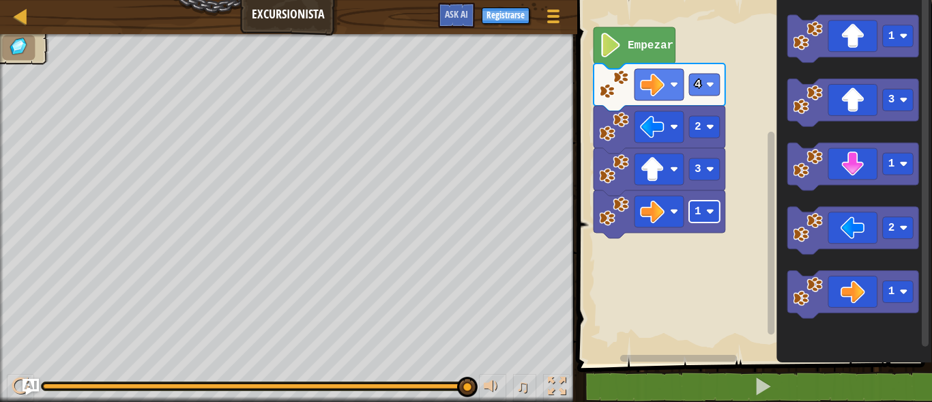
click at [708, 210] on image "Espacio de trabajo de Blockly" at bounding box center [710, 212] width 8 height 8
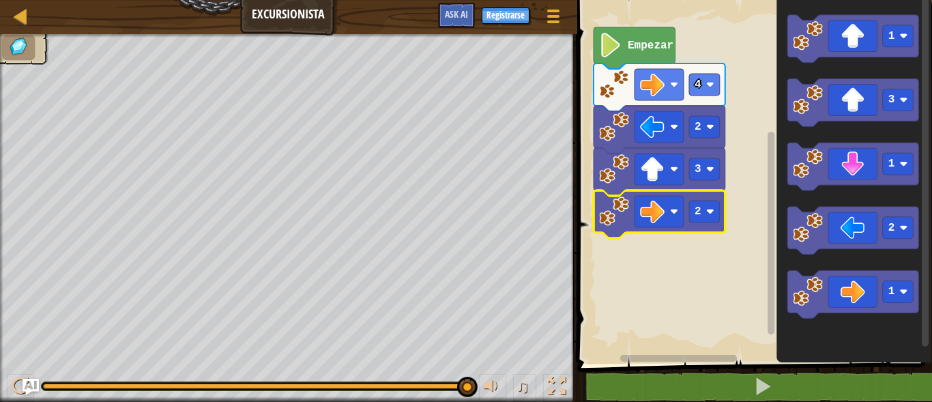
click at [689, 266] on rect "Espacio de trabajo de Blockly" at bounding box center [752, 178] width 359 height 371
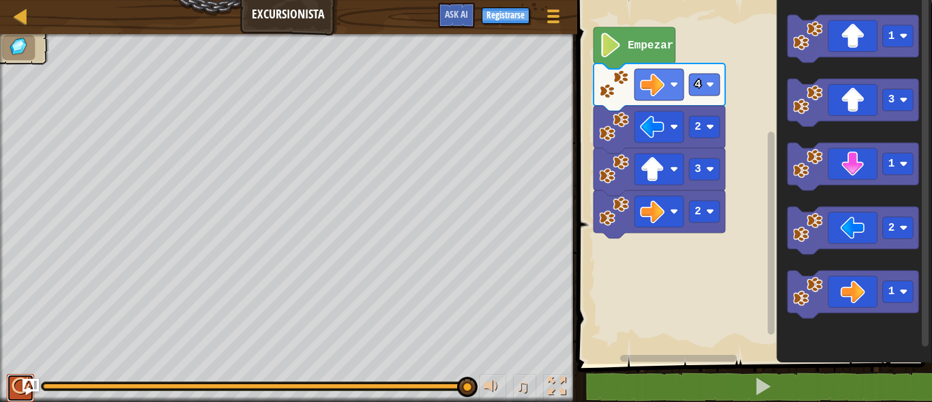
click at [20, 386] on div at bounding box center [21, 386] width 18 height 18
click at [544, 14] on div at bounding box center [553, 16] width 18 height 20
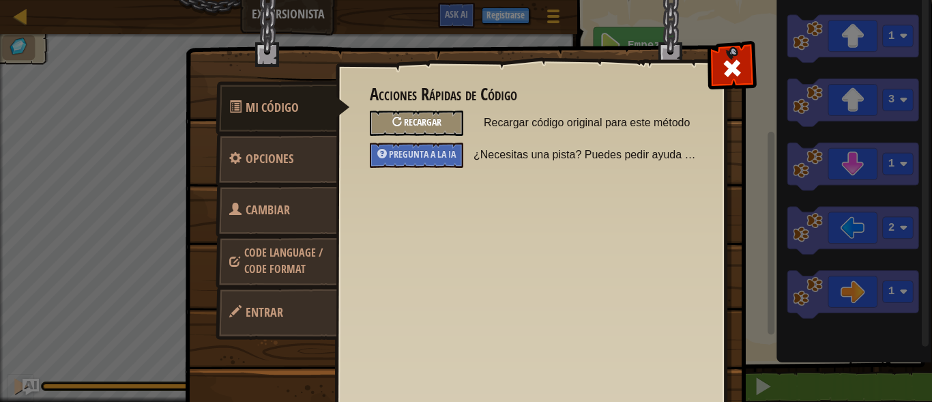
click at [421, 128] on span "Recargar" at bounding box center [423, 121] width 38 height 13
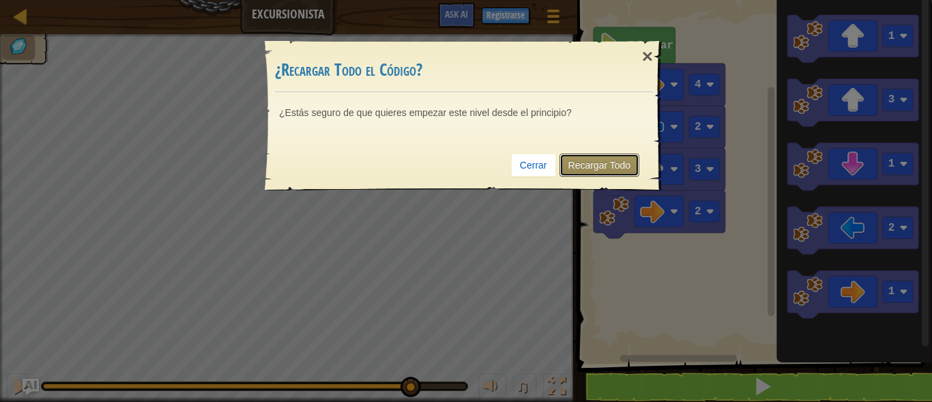
click at [600, 171] on link "Recargar Todo" at bounding box center [600, 165] width 81 height 23
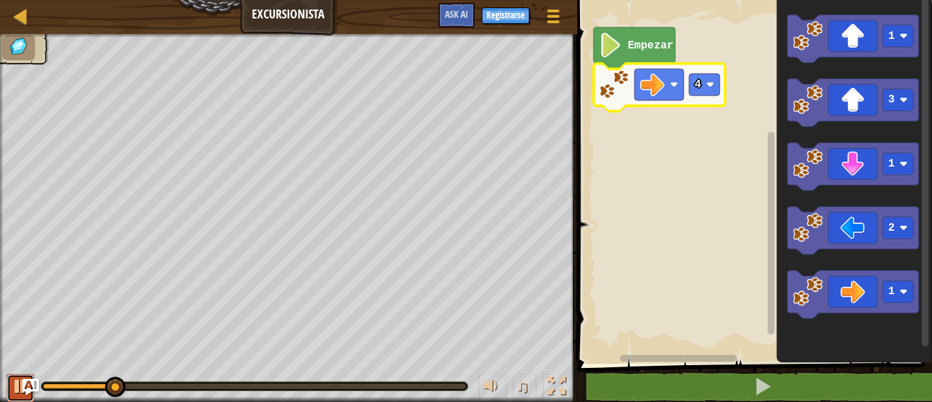
click at [17, 387] on div at bounding box center [21, 386] width 18 height 18
drag, startPoint x: 49, startPoint y: 383, endPoint x: 14, endPoint y: 380, distance: 34.9
click at [14, 380] on div "♫" at bounding box center [289, 382] width 578 height 41
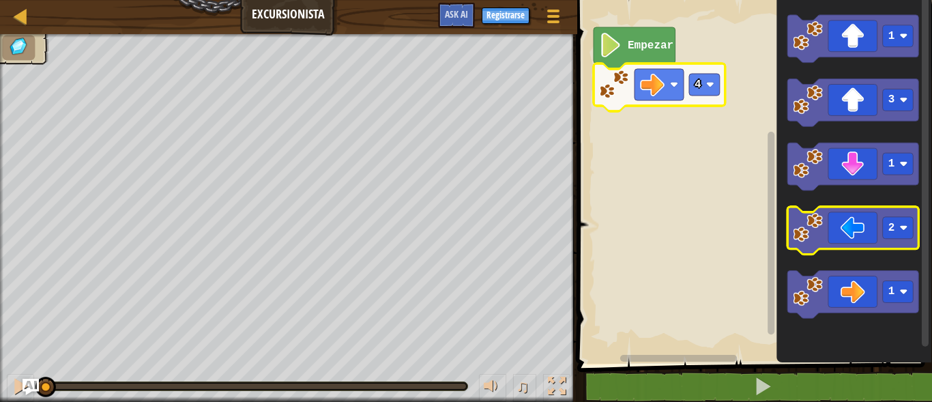
click at [870, 232] on icon "Espacio de trabajo de Blockly" at bounding box center [854, 232] width 132 height 48
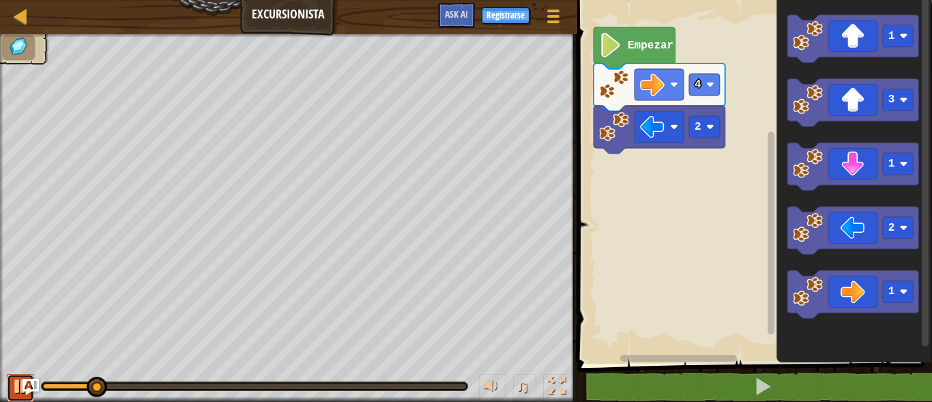
click at [12, 384] on div at bounding box center [21, 386] width 18 height 18
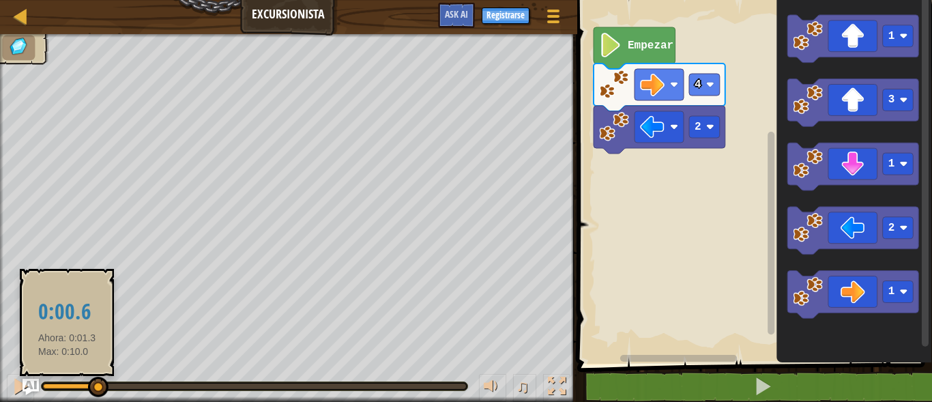
click at [67, 386] on div at bounding box center [255, 386] width 426 height 8
click at [67, 386] on div at bounding box center [55, 386] width 24 height 5
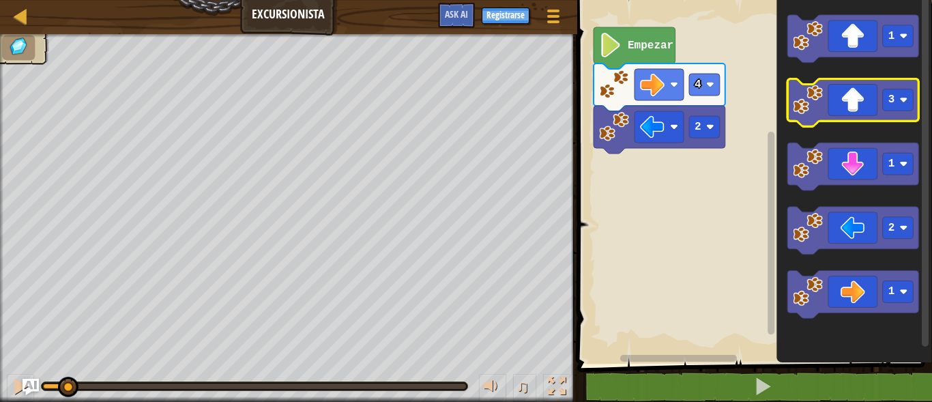
click at [857, 103] on icon "Espacio de trabajo de Blockly" at bounding box center [854, 103] width 132 height 48
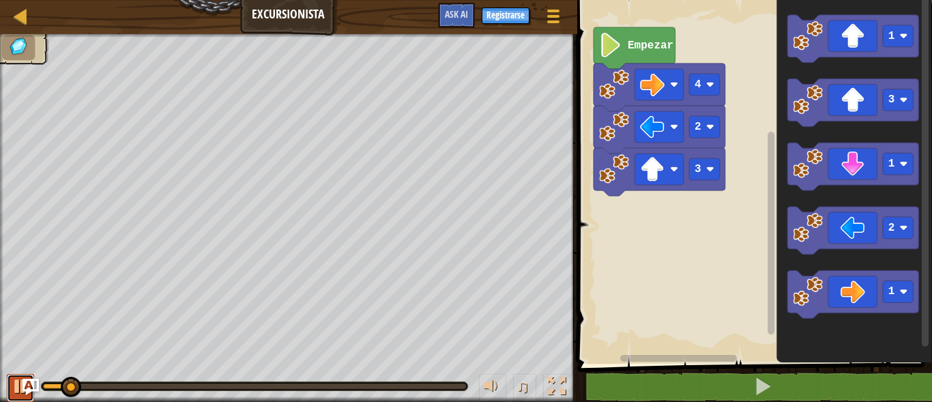
click at [10, 381] on button at bounding box center [20, 388] width 27 height 28
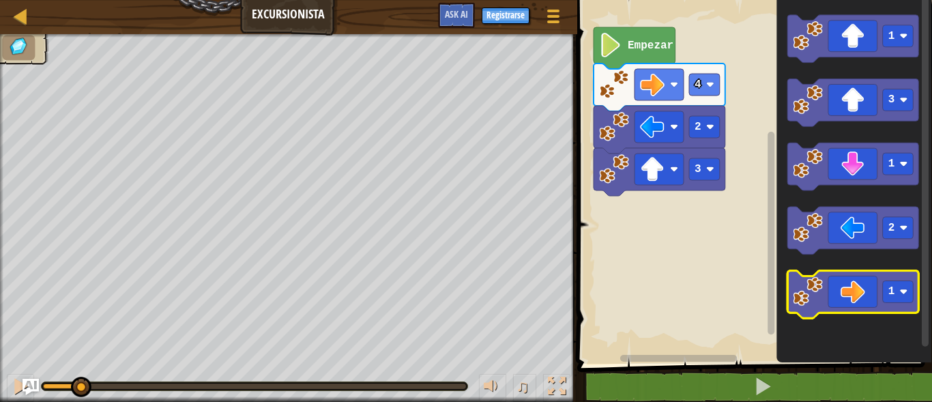
click at [861, 288] on icon "Espacio de trabajo de Blockly" at bounding box center [854, 296] width 132 height 48
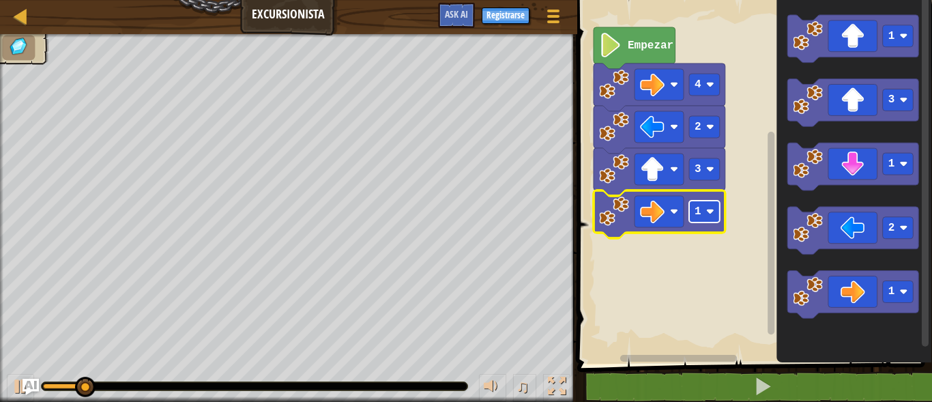
click at [713, 210] on image "Espacio de trabajo de Blockly" at bounding box center [710, 212] width 8 height 8
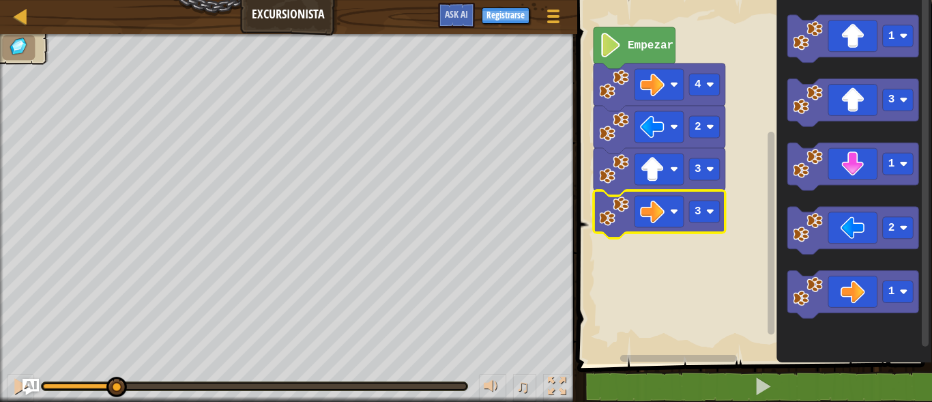
click at [58, 384] on div at bounding box center [255, 386] width 426 height 8
click at [58, 384] on div at bounding box center [51, 386] width 16 height 5
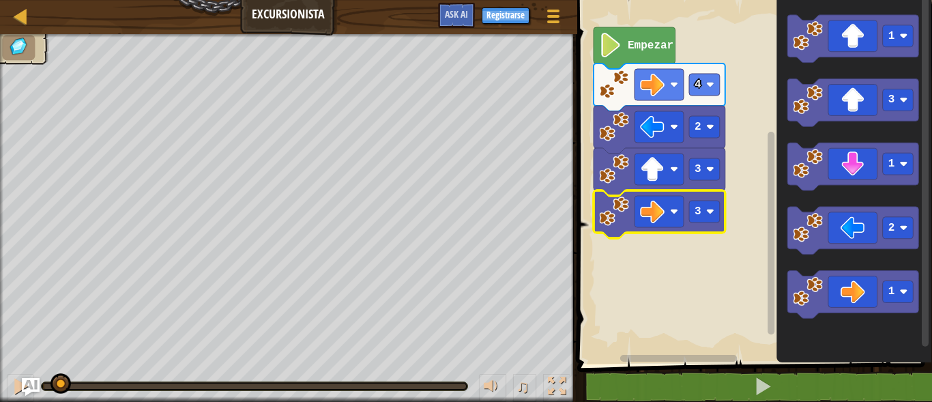
drag, startPoint x: 58, startPoint y: 384, endPoint x: 25, endPoint y: 380, distance: 33.7
click at [25, 380] on div "Mapa Excursionista Menú del Juego Registrarse Ask AI 1 הההההההההההההההההההההההה…" at bounding box center [466, 201] width 932 height 402
click at [718, 220] on rect "Espacio de trabajo de Blockly" at bounding box center [704, 212] width 31 height 22
click at [623, 307] on rect "Espacio de trabajo de Blockly" at bounding box center [752, 178] width 359 height 371
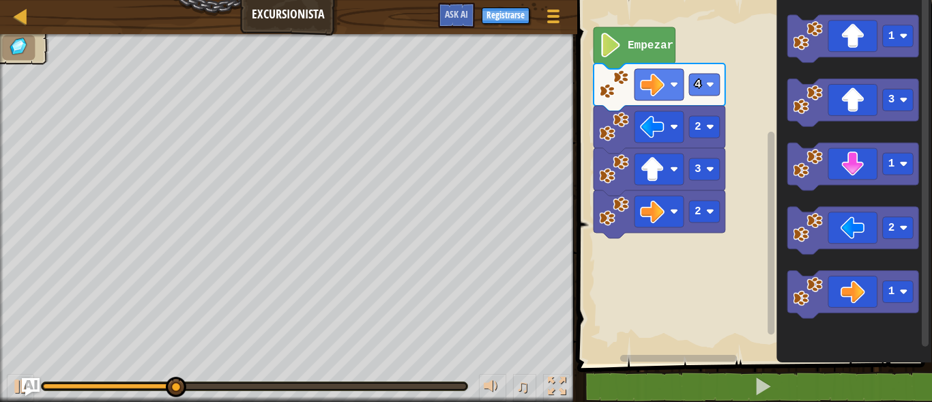
click at [23, 380] on img "Ask AI" at bounding box center [31, 387] width 18 height 18
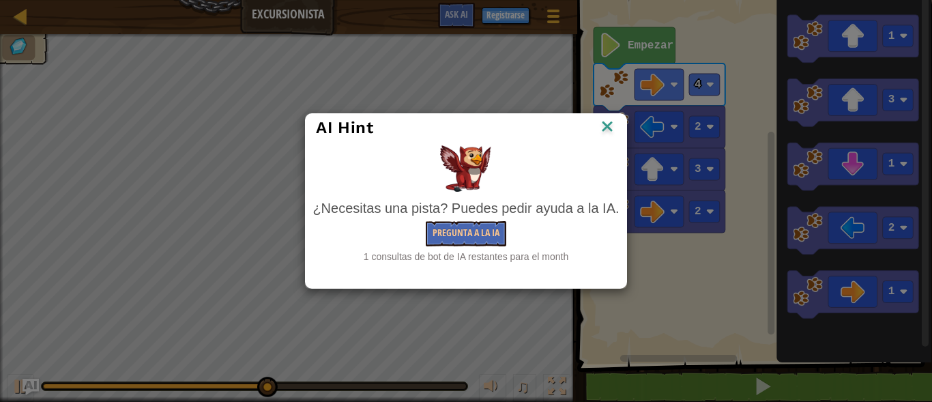
click at [617, 125] on div "AI Hint" at bounding box center [466, 128] width 320 height 28
click at [608, 124] on img at bounding box center [608, 127] width 18 height 20
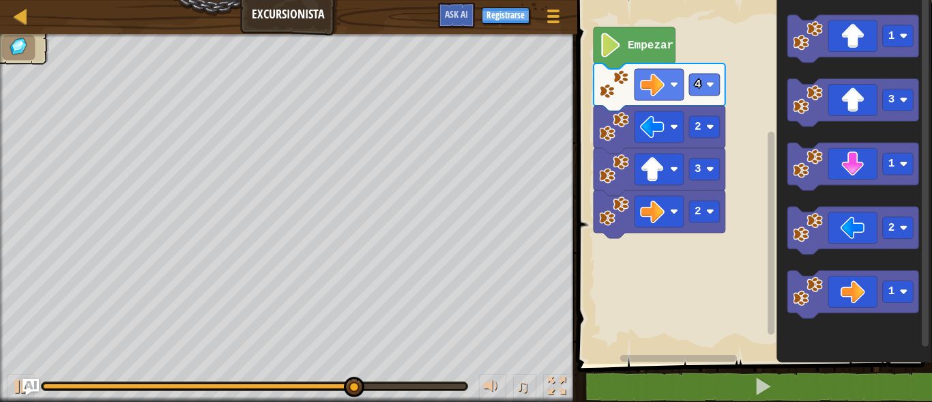
click at [49, 386] on div at bounding box center [198, 386] width 310 height 5
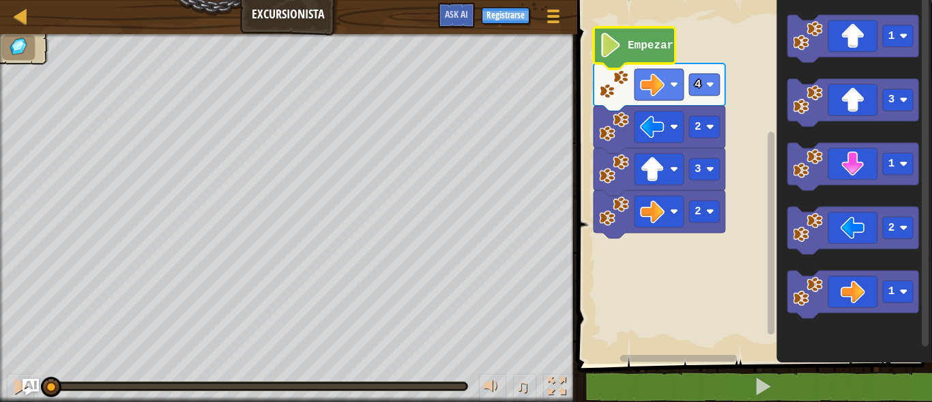
click at [659, 48] on text "Empezar" at bounding box center [651, 46] width 46 height 12
click at [11, 375] on button at bounding box center [20, 388] width 27 height 28
click at [53, 389] on div at bounding box center [255, 386] width 426 height 8
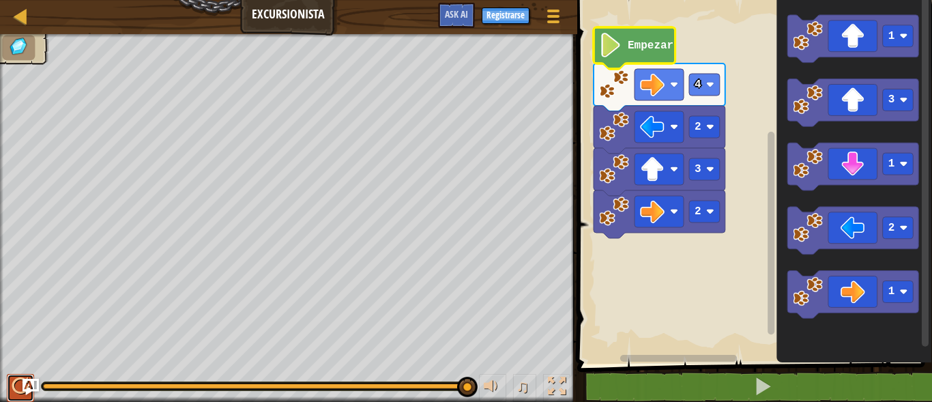
click at [18, 390] on div at bounding box center [21, 386] width 18 height 18
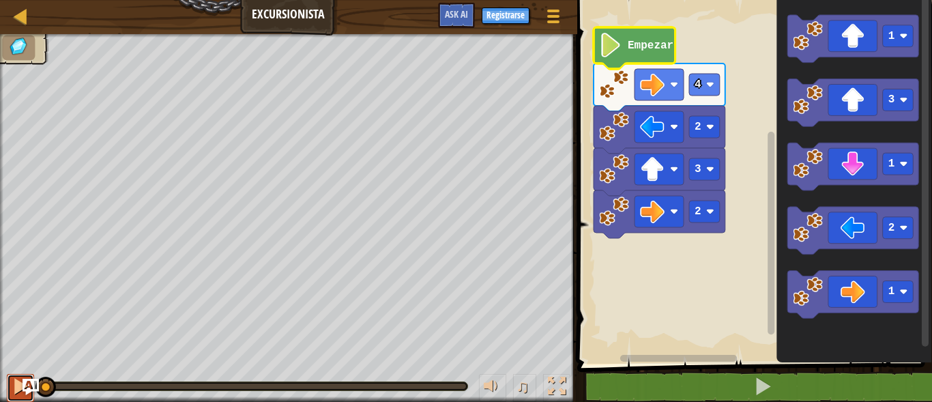
click at [16, 390] on div at bounding box center [21, 386] width 18 height 18
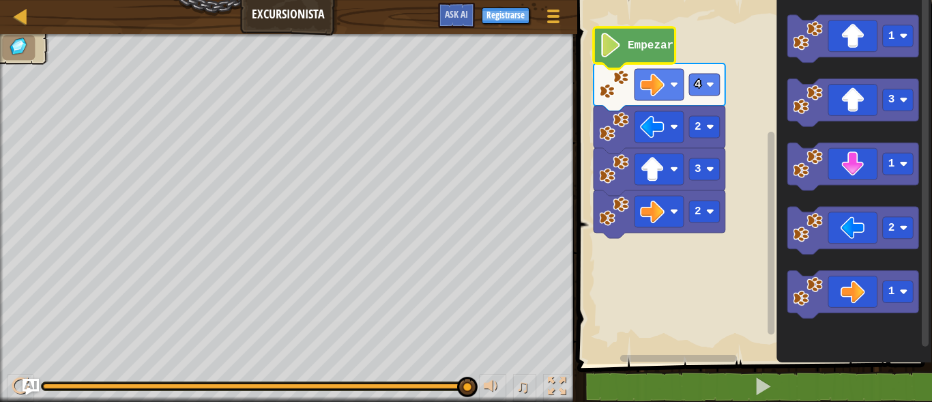
click at [52, 386] on div at bounding box center [254, 386] width 423 height 5
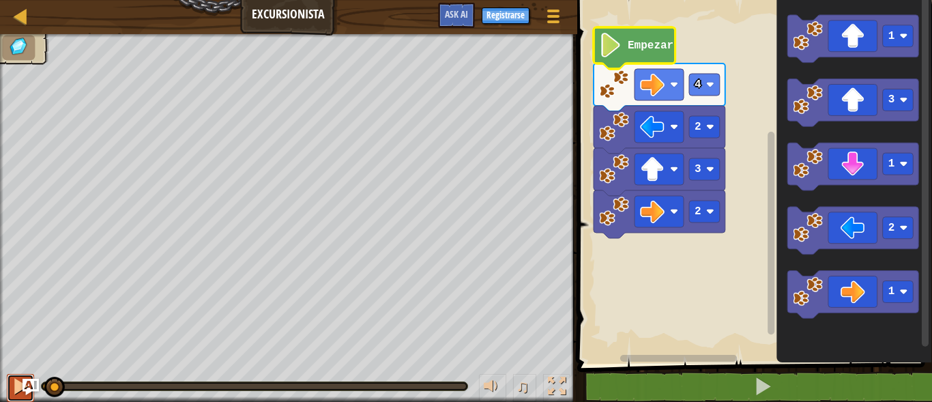
click at [13, 390] on div at bounding box center [21, 386] width 18 height 18
click at [24, 390] on img "Ask AI" at bounding box center [31, 387] width 18 height 18
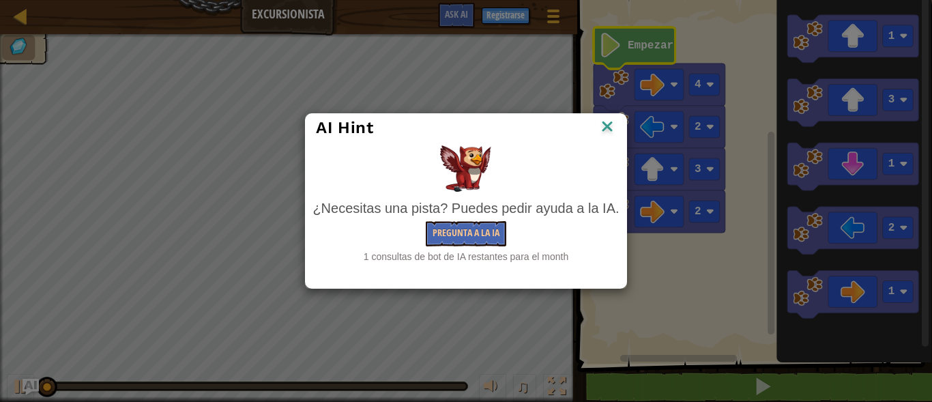
click at [607, 124] on img at bounding box center [608, 127] width 18 height 20
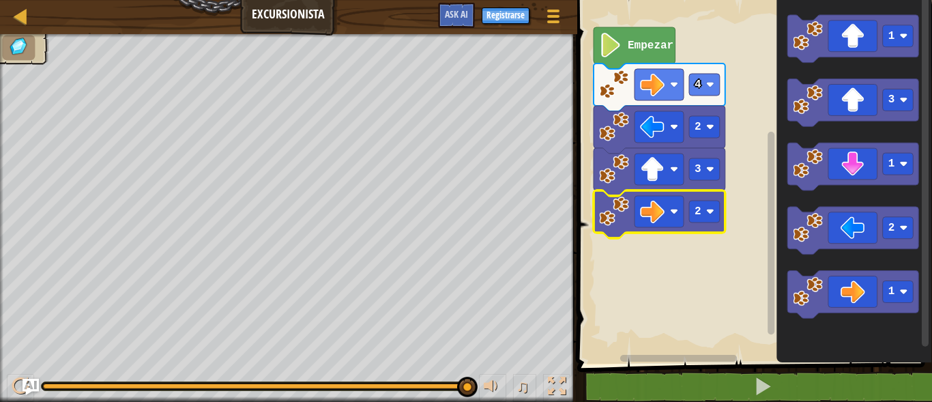
click at [705, 225] on icon "Espacio de trabajo de Blockly" at bounding box center [660, 214] width 132 height 48
click at [703, 216] on rect "Espacio de trabajo de Blockly" at bounding box center [704, 212] width 31 height 22
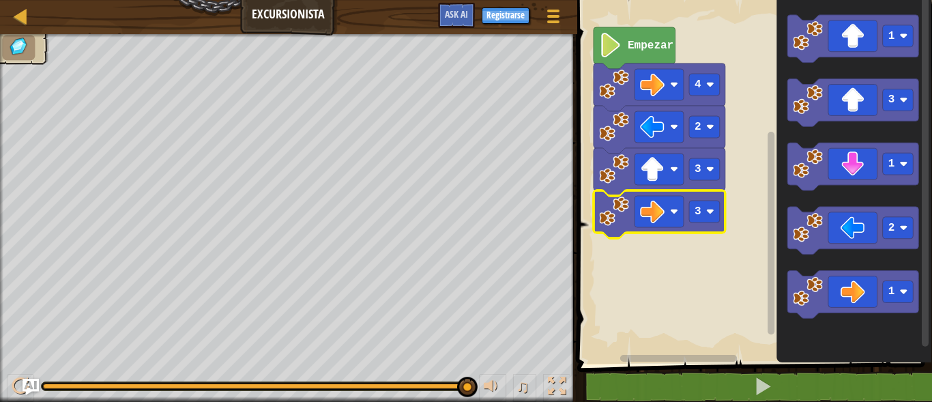
click at [59, 382] on div at bounding box center [254, 387] width 427 height 10
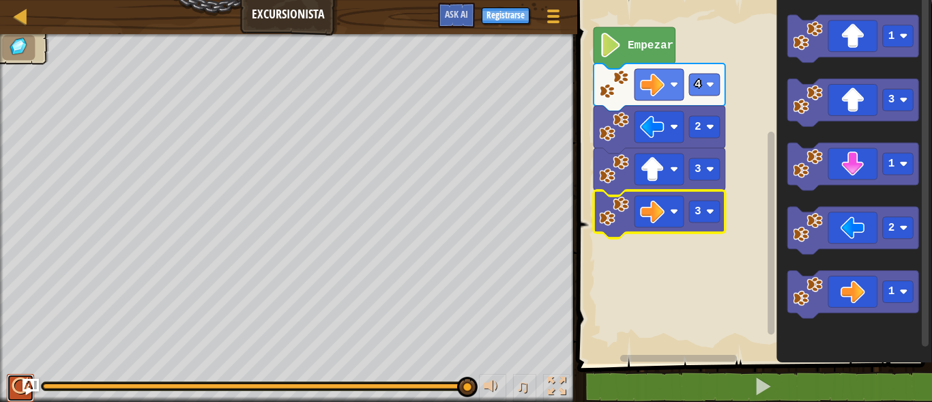
click at [16, 387] on div at bounding box center [21, 386] width 18 height 18
click at [659, 199] on rect "Espacio de trabajo de Blockly" at bounding box center [659, 211] width 49 height 31
click at [647, 300] on rect "Espacio de trabajo de Blockly" at bounding box center [752, 178] width 359 height 371
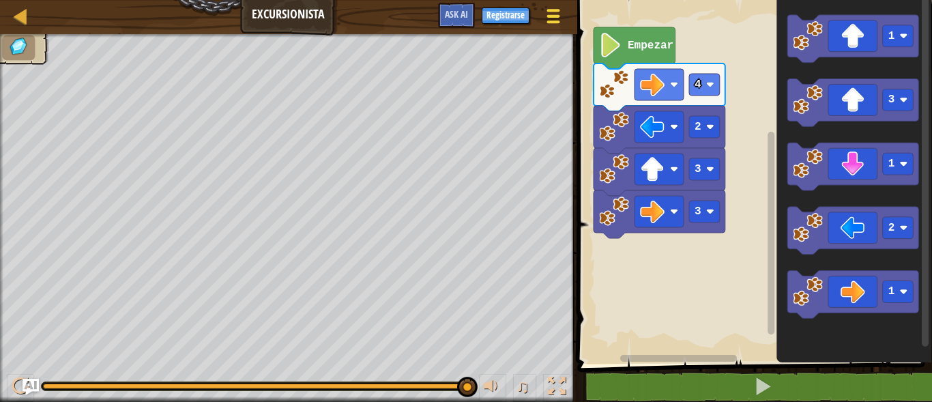
click at [558, 14] on div at bounding box center [553, 16] width 18 height 20
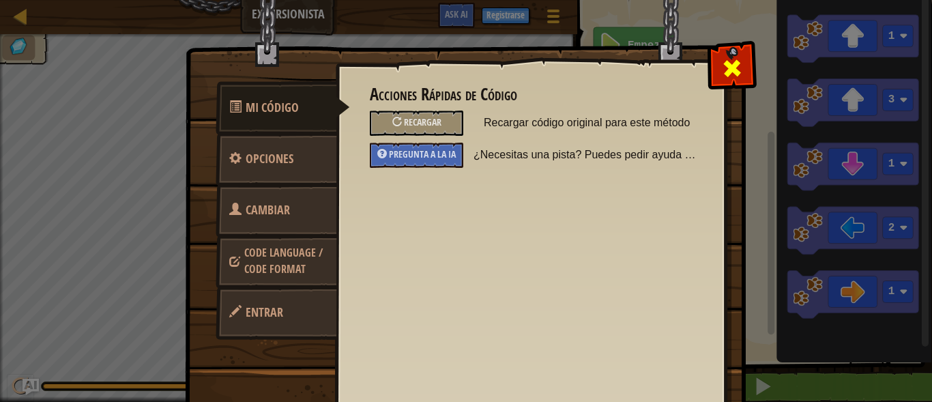
click at [739, 81] on div at bounding box center [732, 65] width 43 height 43
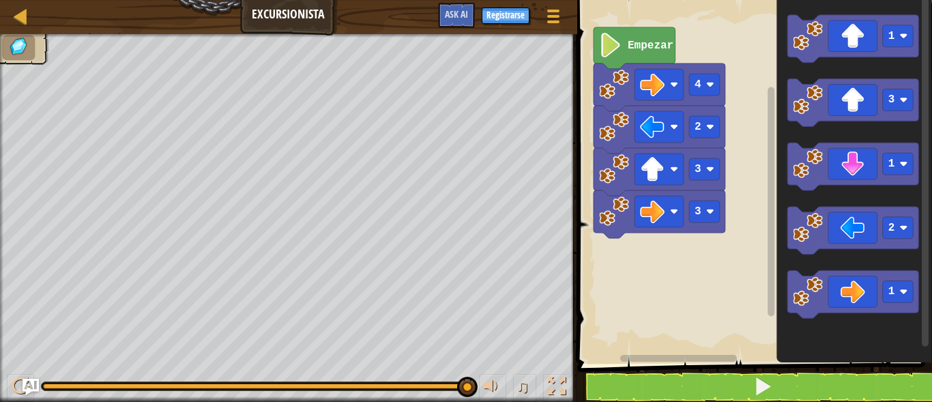
click at [922, 281] on icon "Espacio de trabajo de Blockly" at bounding box center [855, 178] width 156 height 371
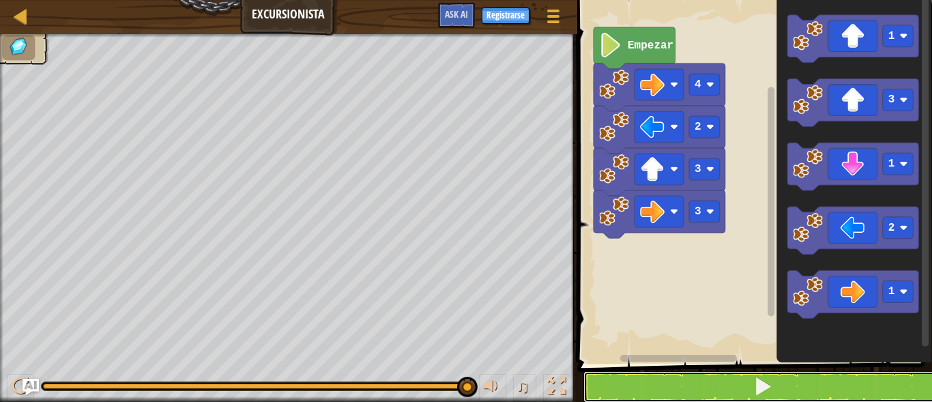
click at [725, 376] on button at bounding box center [763, 386] width 359 height 31
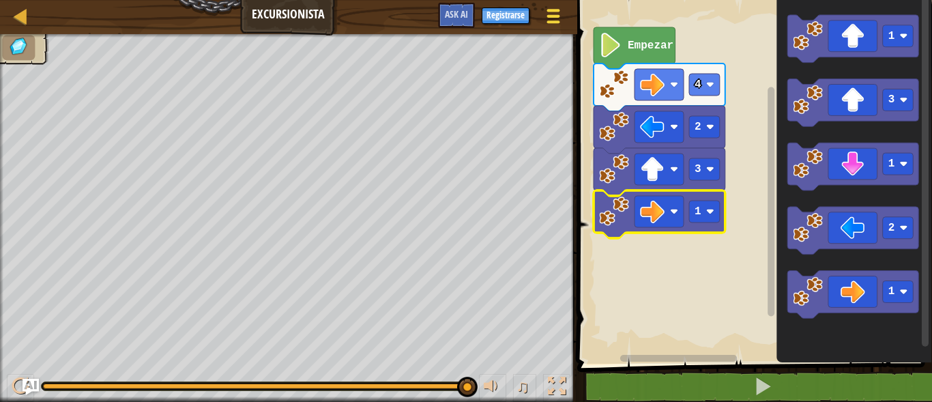
click at [546, 8] on div at bounding box center [553, 16] width 18 height 20
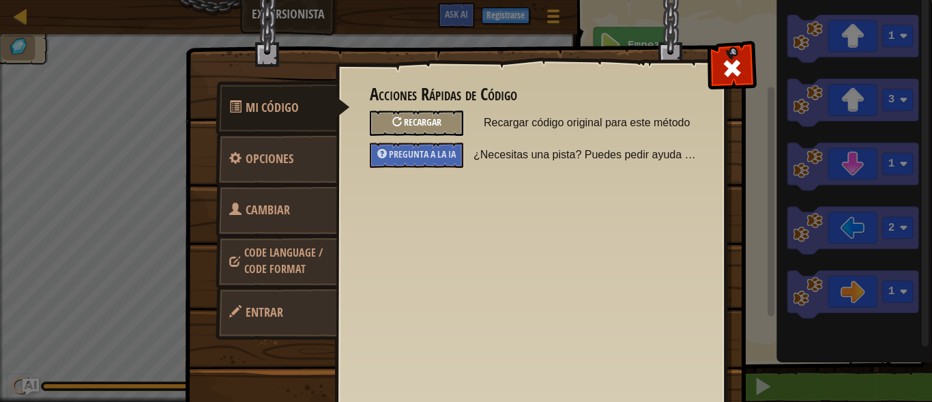
click at [425, 130] on div "Recargar" at bounding box center [417, 123] width 94 height 25
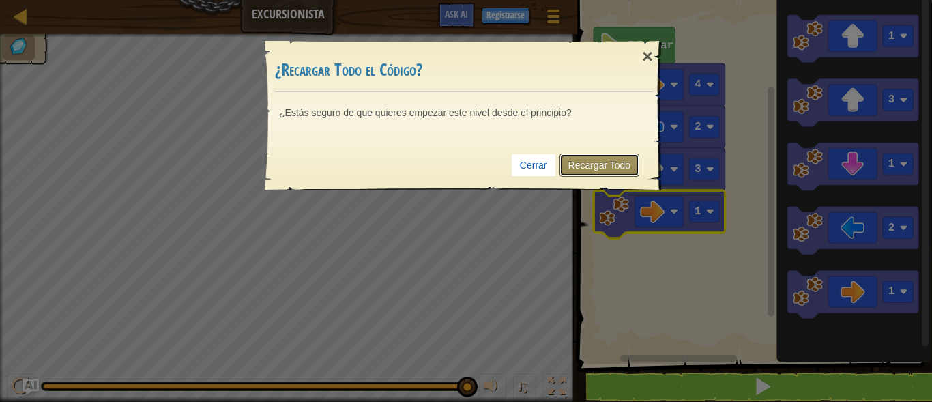
click at [616, 169] on link "Recargar Todo" at bounding box center [600, 165] width 81 height 23
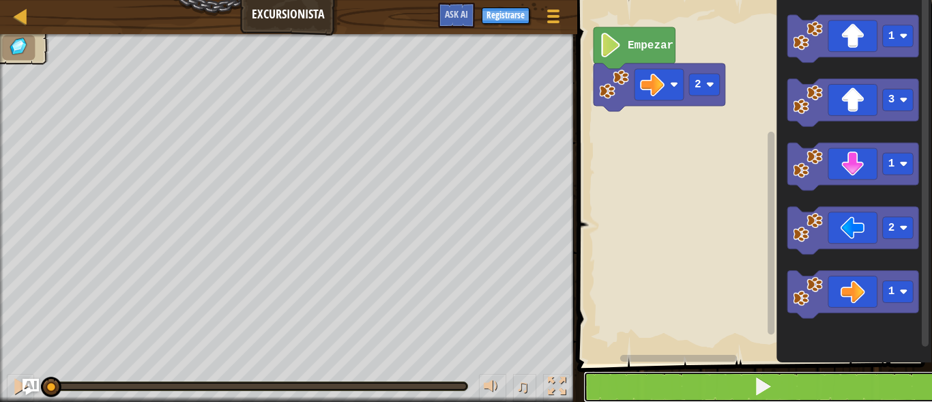
click at [709, 379] on button at bounding box center [763, 386] width 359 height 31
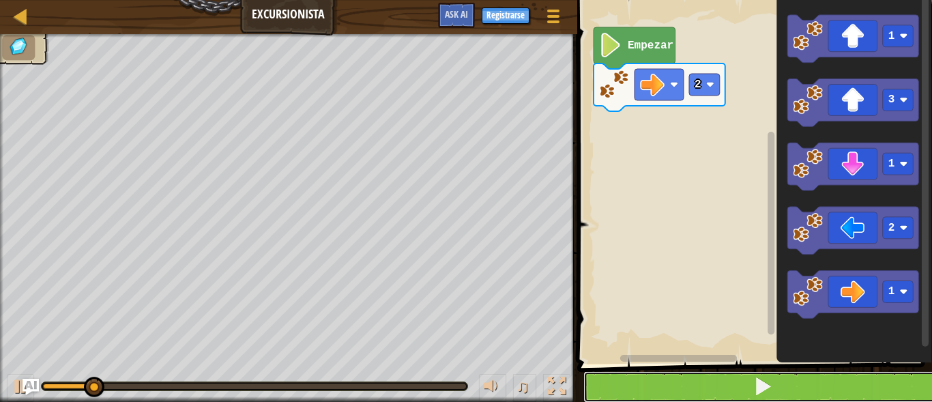
click at [737, 372] on button at bounding box center [763, 386] width 359 height 31
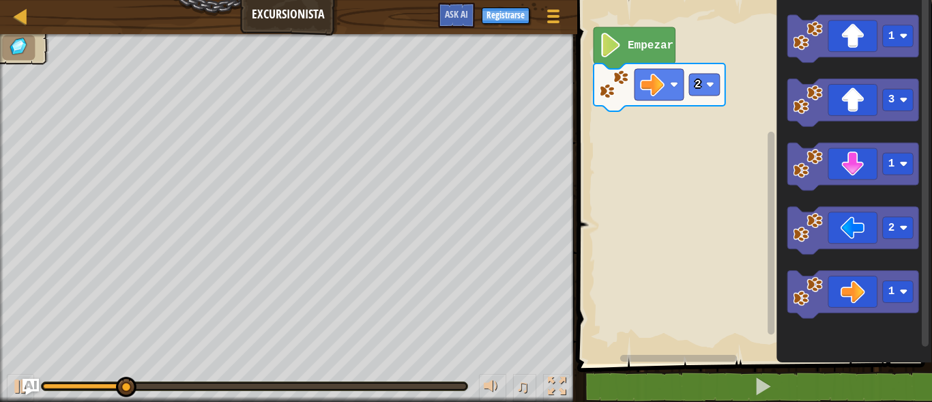
drag, startPoint x: 68, startPoint y: 382, endPoint x: 1, endPoint y: 386, distance: 67.1
click at [1, 386] on div "♫" at bounding box center [289, 382] width 578 height 41
drag, startPoint x: 52, startPoint y: 384, endPoint x: 25, endPoint y: 380, distance: 27.7
click at [25, 380] on div "Mapa Excursionista Menú del Juego Registrarse Ask AI 1 הההההההההההההההההההההההה…" at bounding box center [466, 201] width 932 height 402
click at [16, 384] on div at bounding box center [21, 386] width 18 height 18
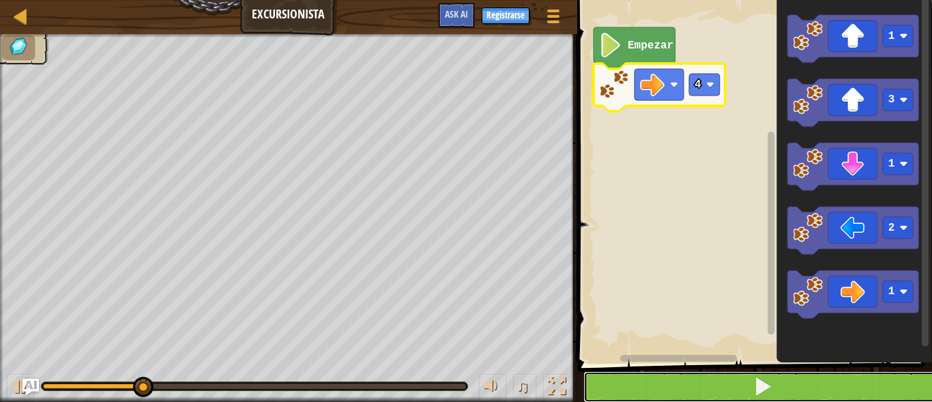
click at [729, 373] on button at bounding box center [763, 386] width 359 height 31
click at [730, 373] on button at bounding box center [763, 386] width 359 height 31
click at [743, 384] on button at bounding box center [763, 386] width 359 height 31
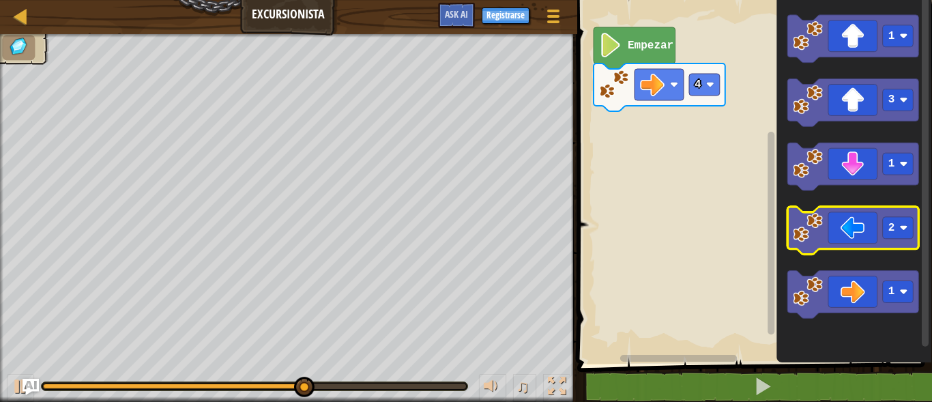
click at [846, 235] on icon "Espacio de trabajo de Blockly" at bounding box center [854, 232] width 132 height 48
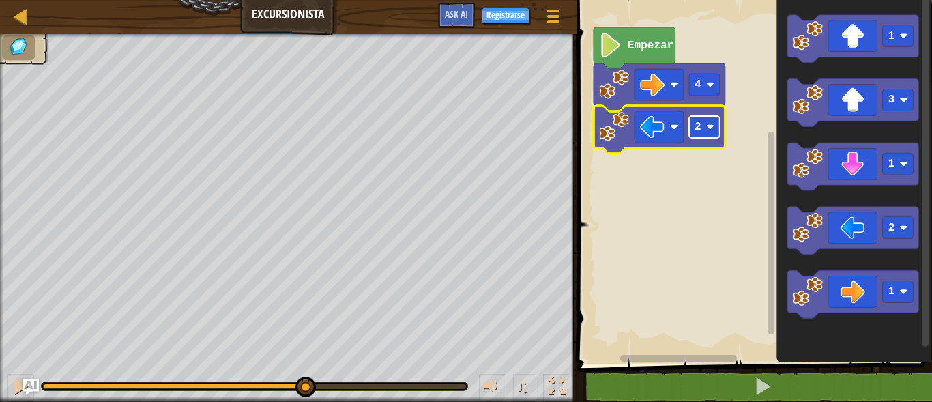
click at [713, 136] on rect "Espacio de trabajo de Blockly" at bounding box center [704, 127] width 31 height 22
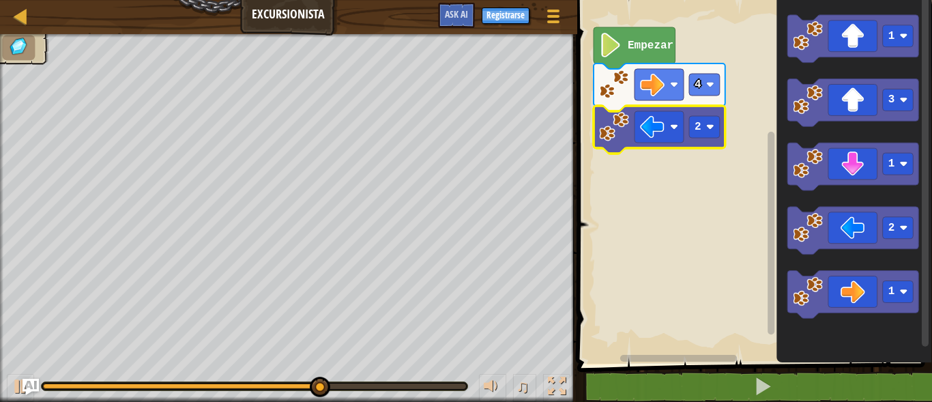
click at [646, 250] on rect "Espacio de trabajo de Blockly" at bounding box center [752, 178] width 359 height 371
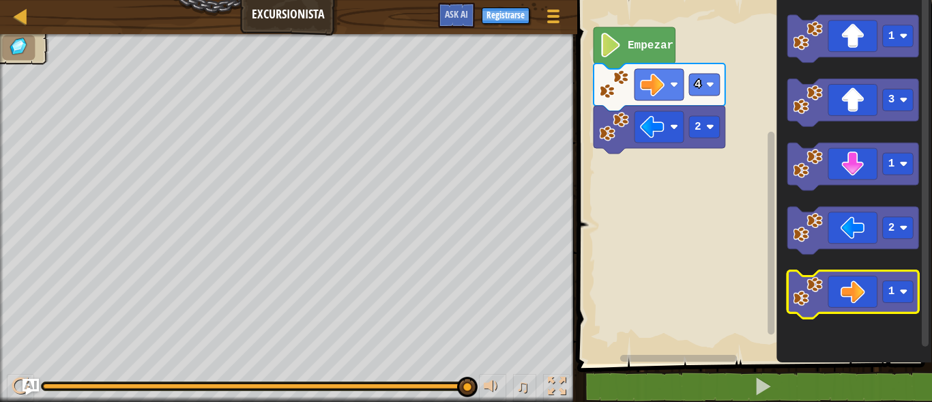
click at [861, 299] on icon "Espacio de trabajo de Blockly" at bounding box center [854, 296] width 132 height 48
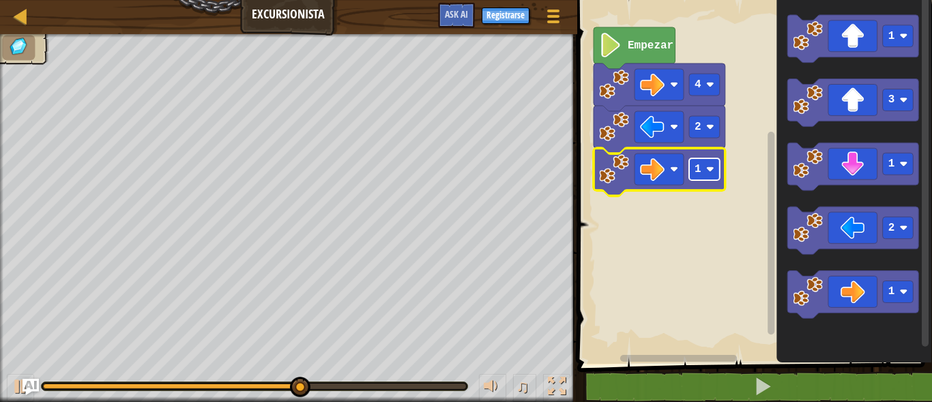
click at [698, 173] on text "1" at bounding box center [698, 169] width 7 height 12
click at [599, 268] on rect "Espacio de trabajo de Blockly" at bounding box center [752, 178] width 359 height 371
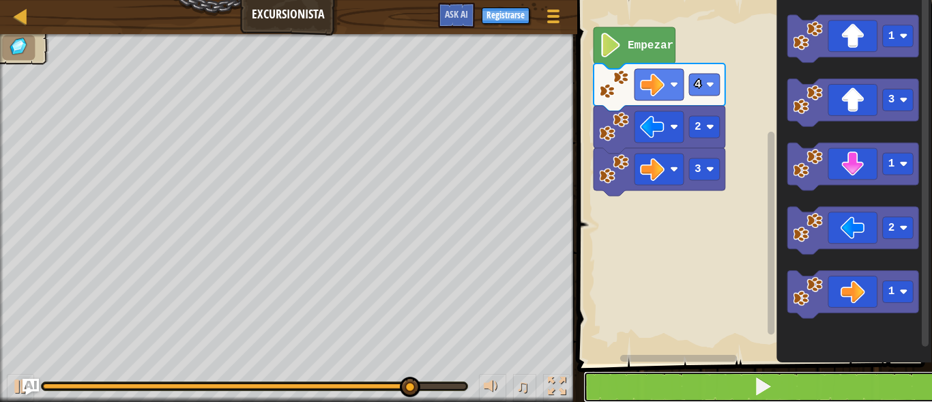
click at [687, 390] on button at bounding box center [763, 386] width 359 height 31
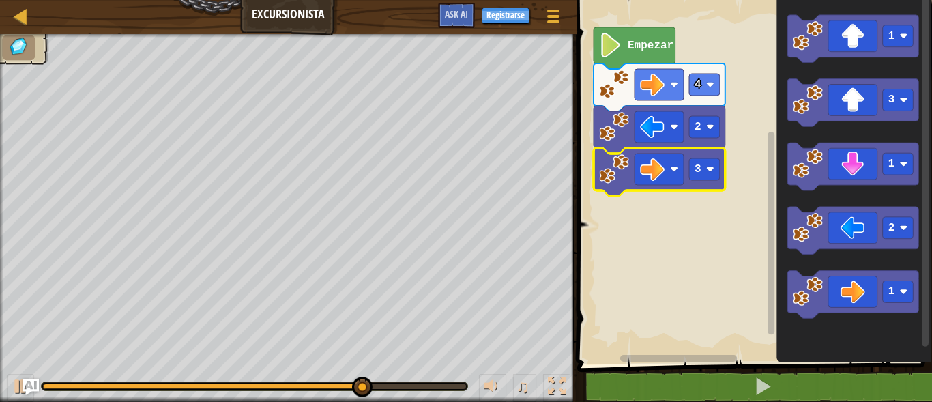
click at [685, 171] on icon "Espacio de trabajo de Blockly" at bounding box center [660, 172] width 132 height 48
click at [638, 161] on rect "Espacio de trabajo de Blockly" at bounding box center [659, 169] width 49 height 31
click at [688, 306] on rect "Espacio de trabajo de Blockly" at bounding box center [752, 178] width 359 height 371
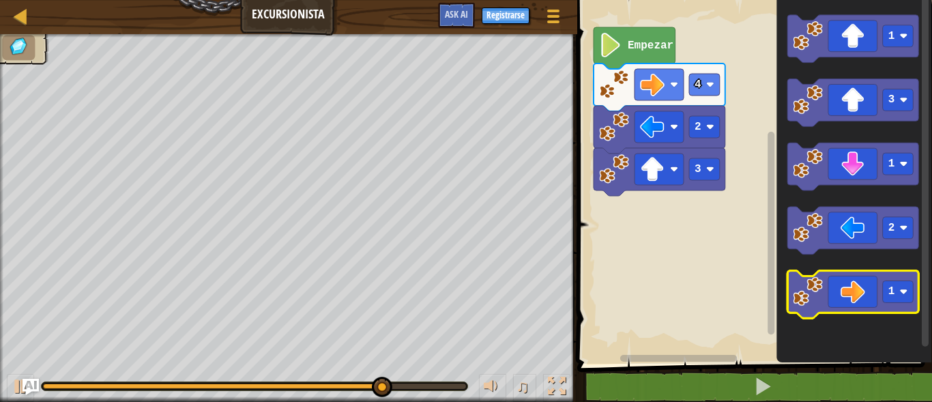
click at [853, 292] on icon "Espacio de trabajo de Blockly" at bounding box center [854, 296] width 132 height 48
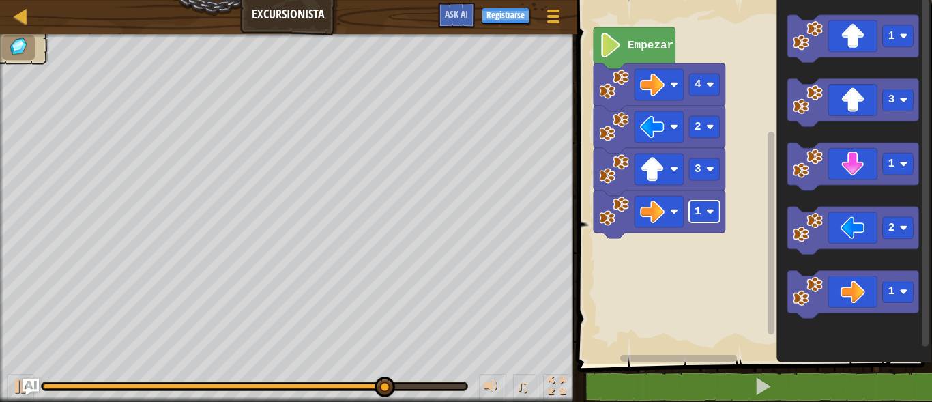
click at [701, 217] on rect "Espacio de trabajo de Blockly" at bounding box center [704, 212] width 31 height 22
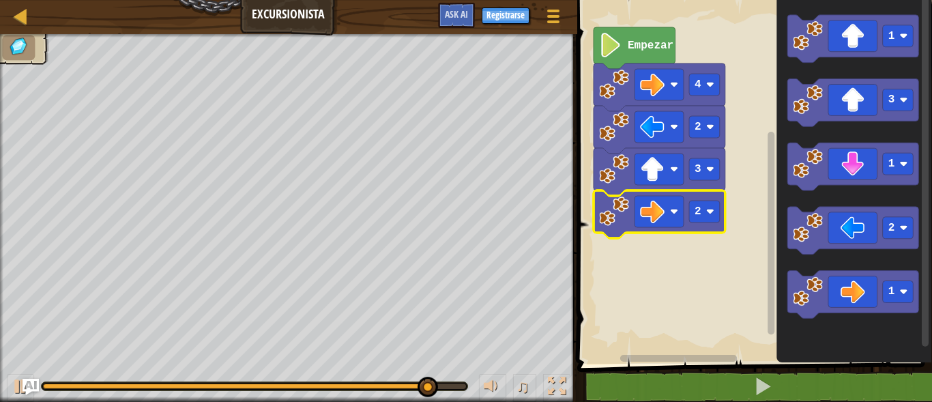
click at [748, 324] on rect "Espacio de trabajo de Blockly" at bounding box center [752, 178] width 359 height 371
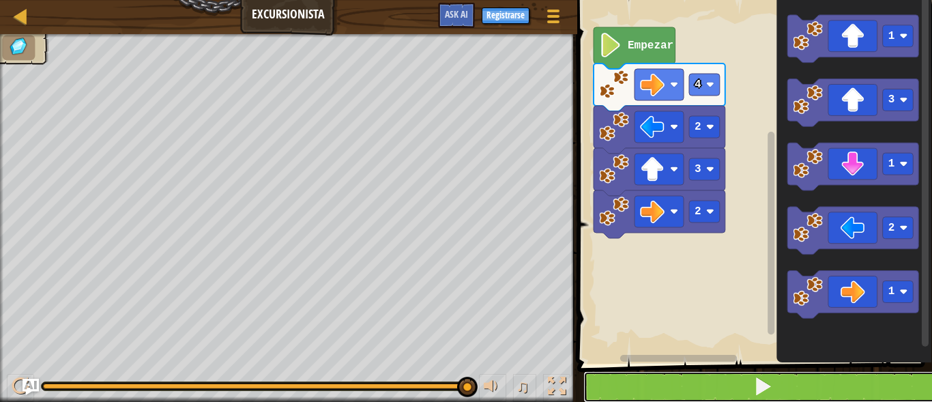
click at [713, 380] on button at bounding box center [763, 386] width 359 height 31
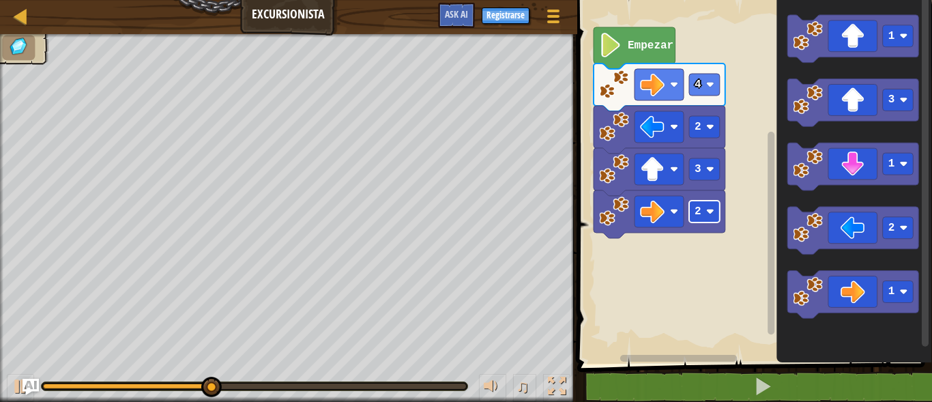
click at [701, 211] on rect "Espacio de trabajo de Blockly" at bounding box center [704, 212] width 31 height 22
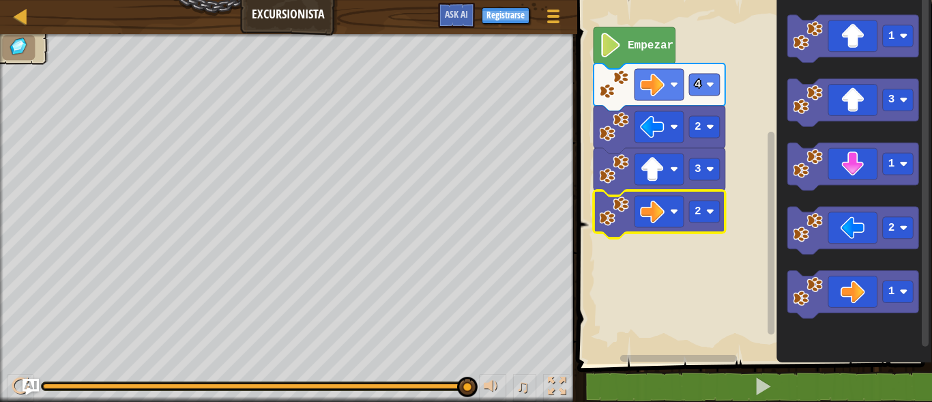
click at [711, 262] on rect "Espacio de trabajo de Blockly" at bounding box center [752, 178] width 359 height 371
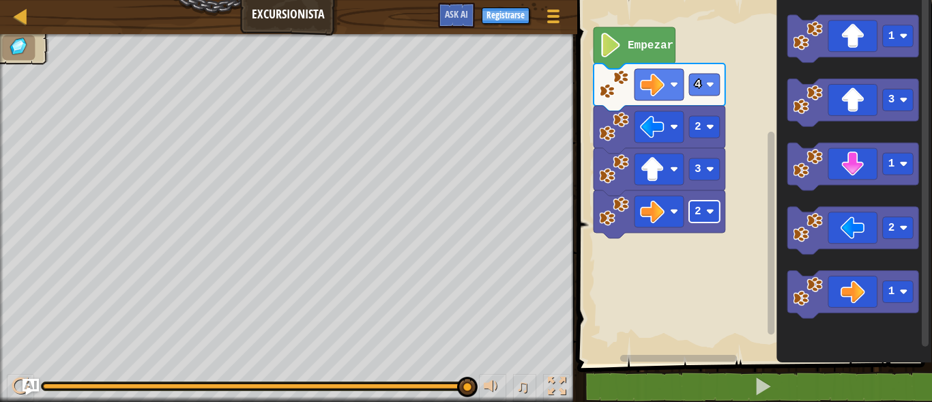
click at [689, 205] on rect "Espacio de trabajo de Blockly" at bounding box center [704, 212] width 31 height 22
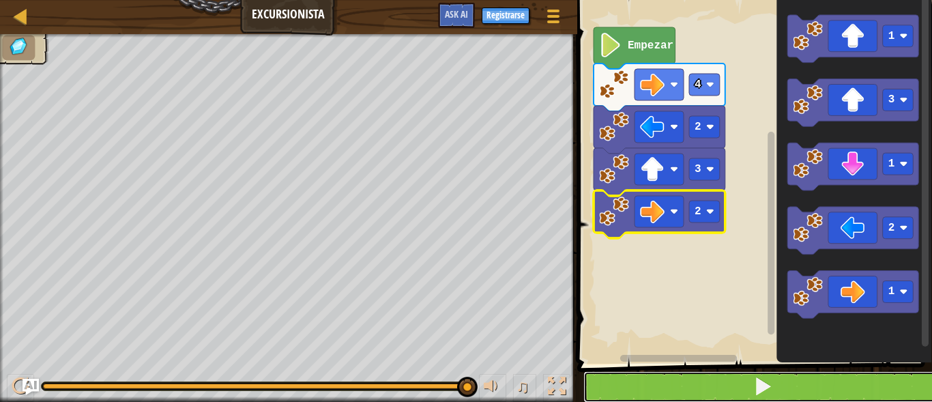
click at [623, 391] on button at bounding box center [763, 386] width 359 height 31
click at [646, 386] on button at bounding box center [763, 386] width 359 height 31
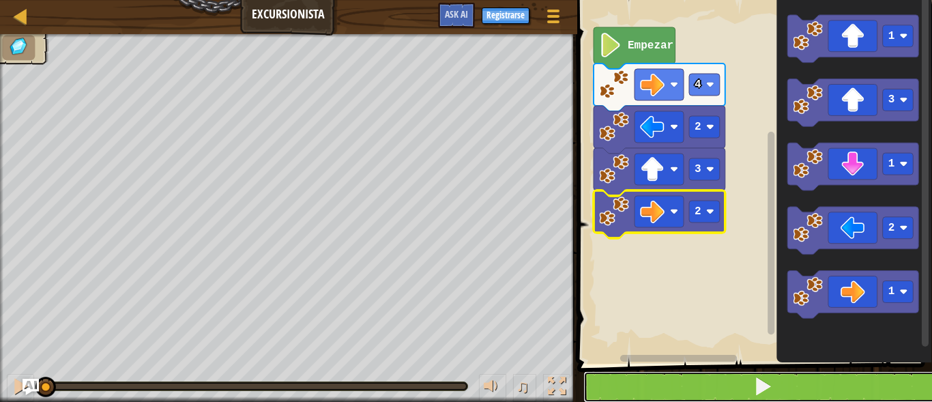
click at [646, 386] on button at bounding box center [763, 386] width 359 height 31
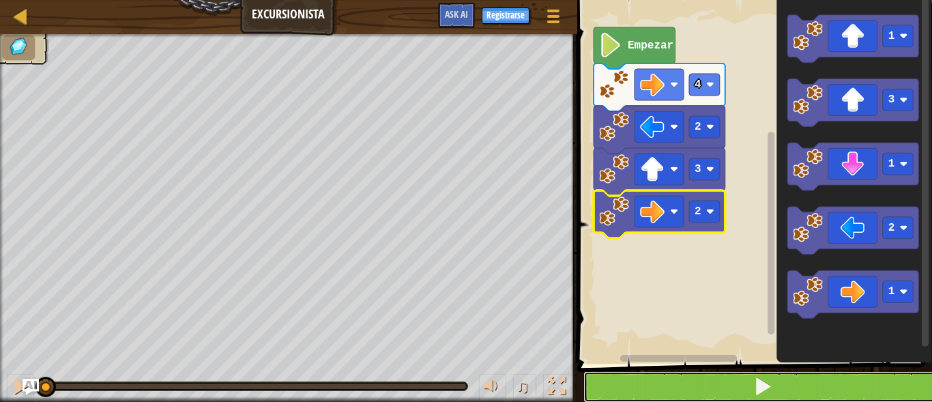
click at [646, 386] on button at bounding box center [763, 386] width 359 height 31
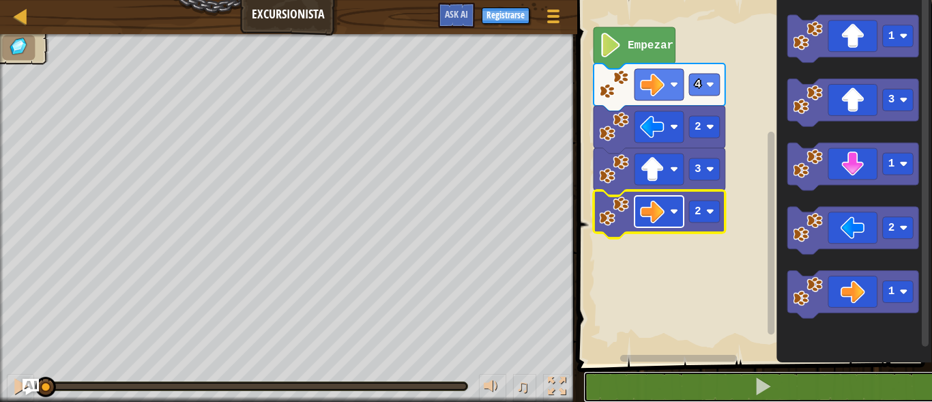
drag, startPoint x: 646, startPoint y: 386, endPoint x: 659, endPoint y: 209, distance: 177.3
click at [659, 209] on div "1 2 go ( 'right' , 2 ) הההההההההההההההההההההההההההההההההההההההההההההההההההההההה…" at bounding box center [752, 212] width 359 height 410
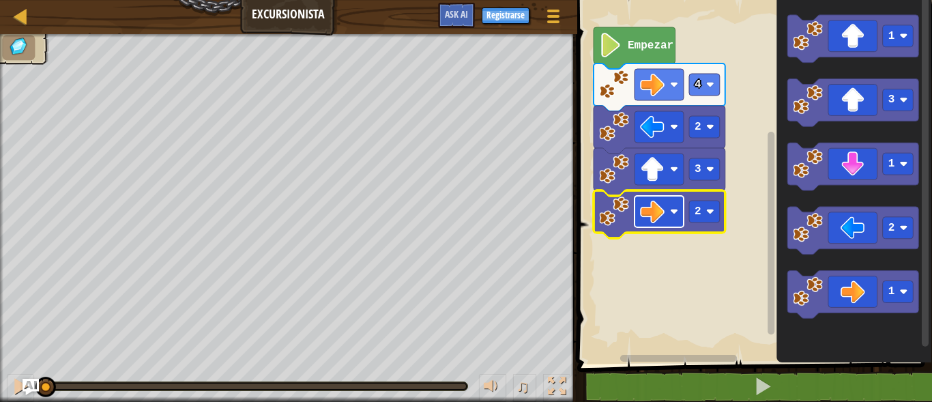
click at [659, 209] on image "Espacio de trabajo de Blockly" at bounding box center [652, 211] width 25 height 25
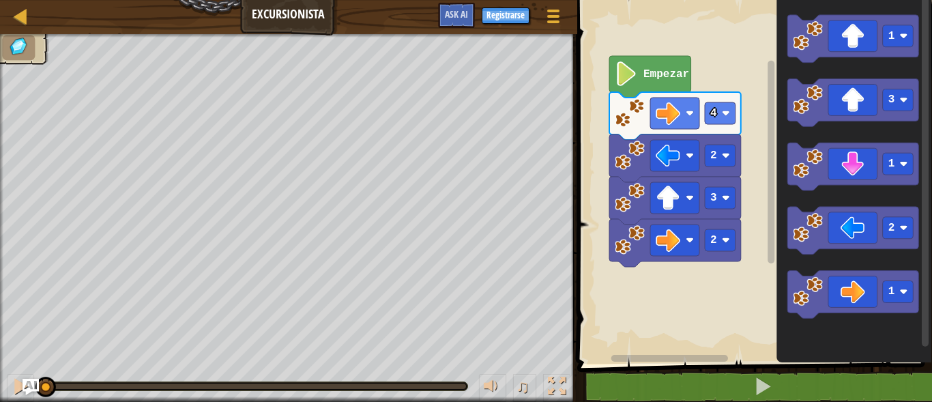
click at [730, 393] on div "1 2 go ( 'right' , 2 ) הההההההההההההההההההההההההההההההההההההההההההההההההההההההה…" at bounding box center [752, 212] width 359 height 410
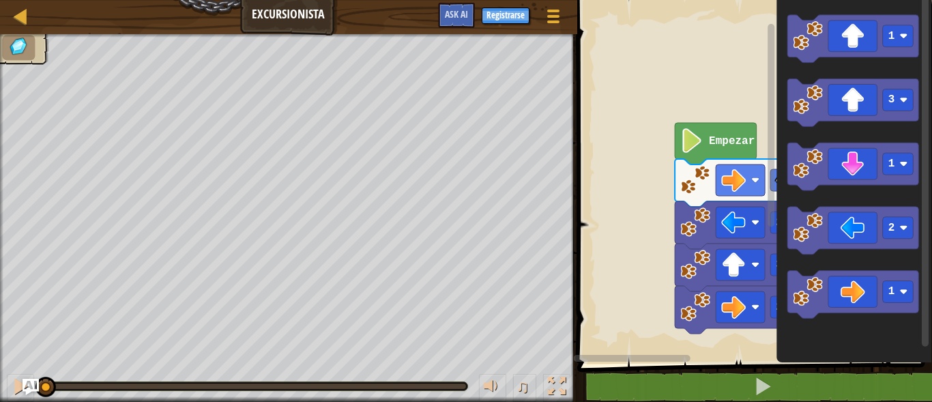
click at [693, 250] on image "Espacio de trabajo de Blockly" at bounding box center [696, 265] width 30 height 30
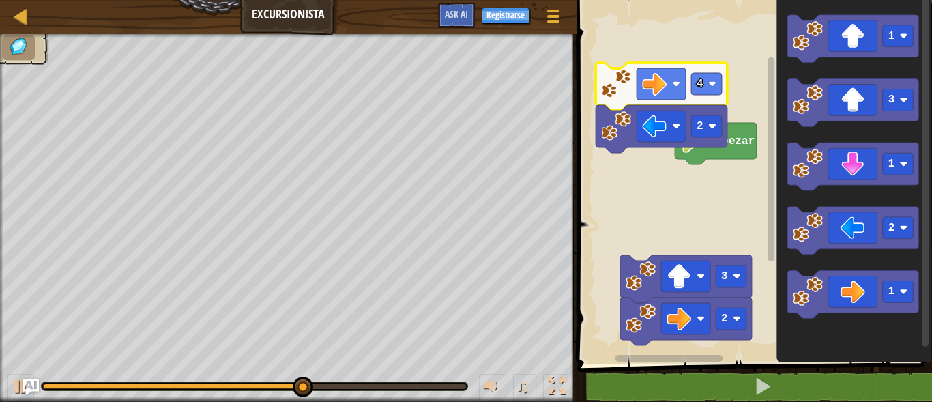
click at [619, 90] on image "Espacio de trabajo de Blockly" at bounding box center [616, 84] width 30 height 30
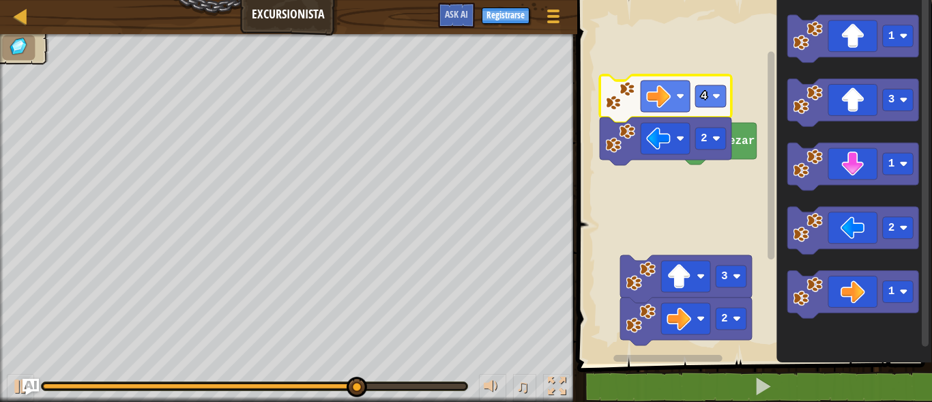
click at [623, 102] on image "Espacio de trabajo de Blockly" at bounding box center [620, 96] width 30 height 30
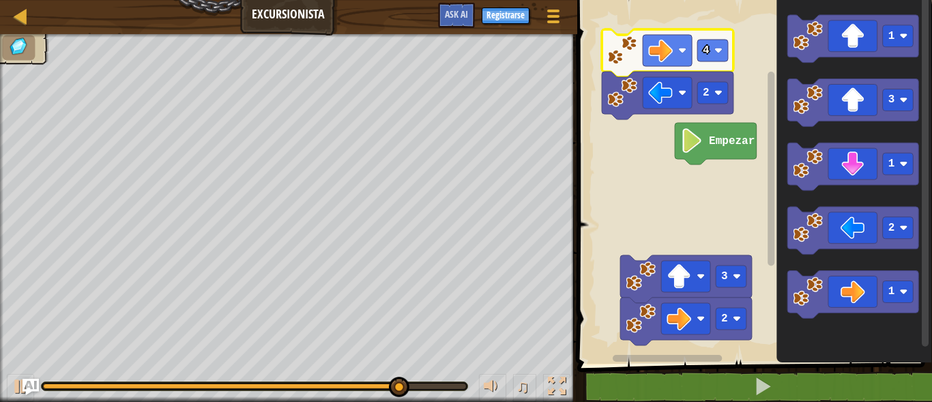
click at [625, 57] on image "Espacio de trabajo de Blockly" at bounding box center [623, 50] width 30 height 30
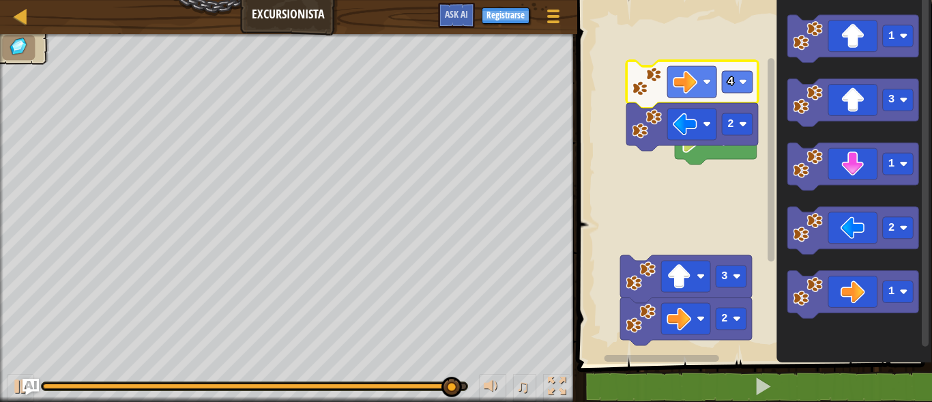
click at [650, 88] on image "Espacio de trabajo de Blockly" at bounding box center [647, 82] width 30 height 30
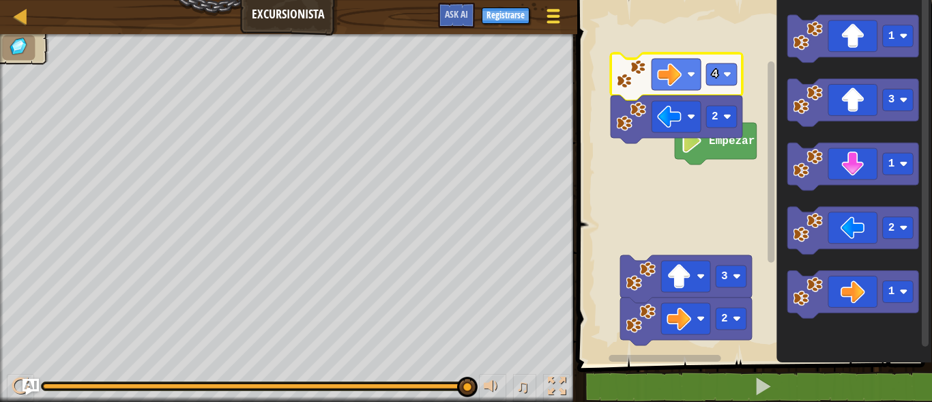
click at [552, 16] on span at bounding box center [553, 16] width 13 height 3
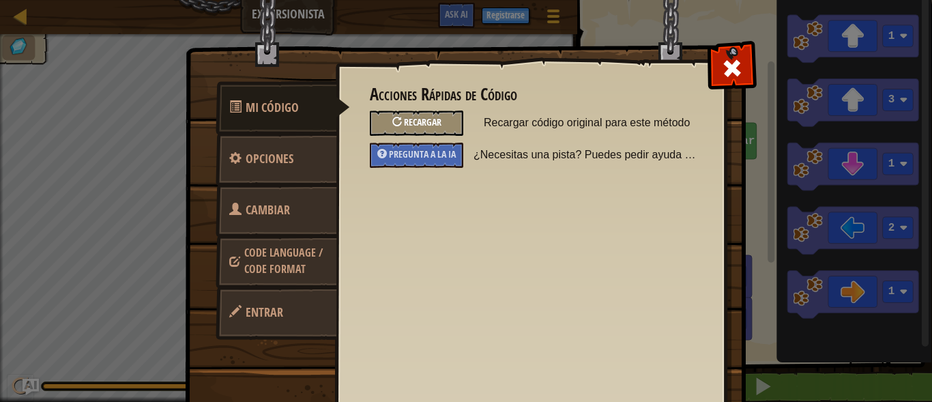
click at [419, 119] on span "Recargar" at bounding box center [423, 121] width 38 height 13
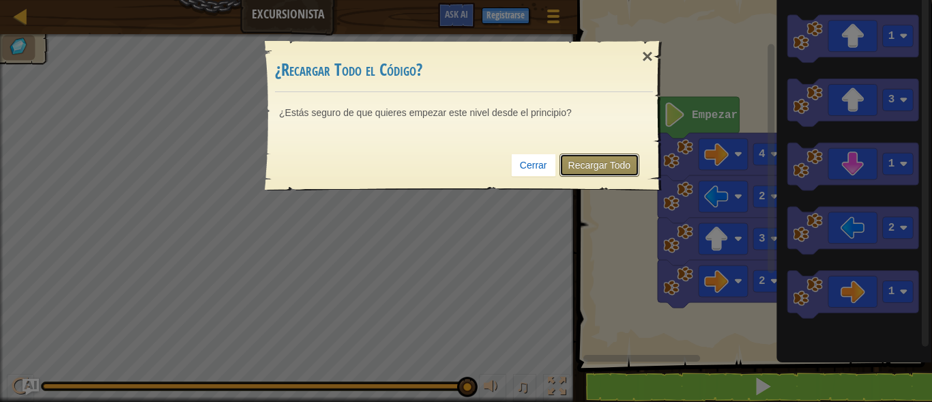
click at [595, 163] on link "Recargar Todo" at bounding box center [600, 165] width 81 height 23
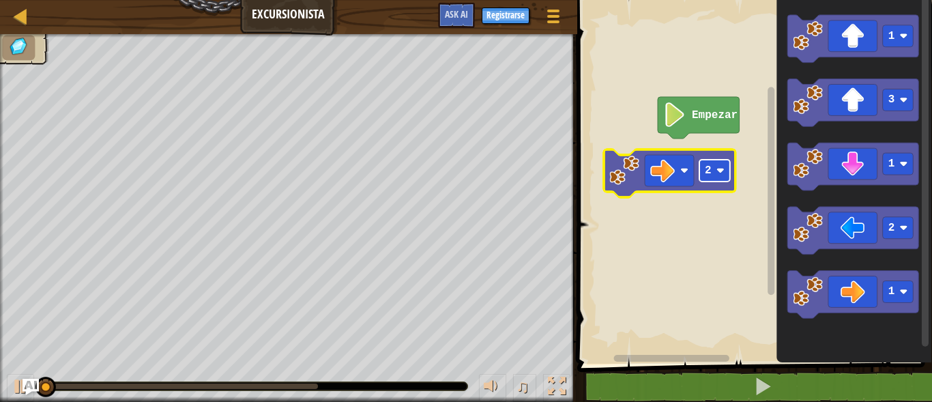
click at [715, 171] on rect "Espacio de trabajo de Blockly" at bounding box center [715, 171] width 31 height 22
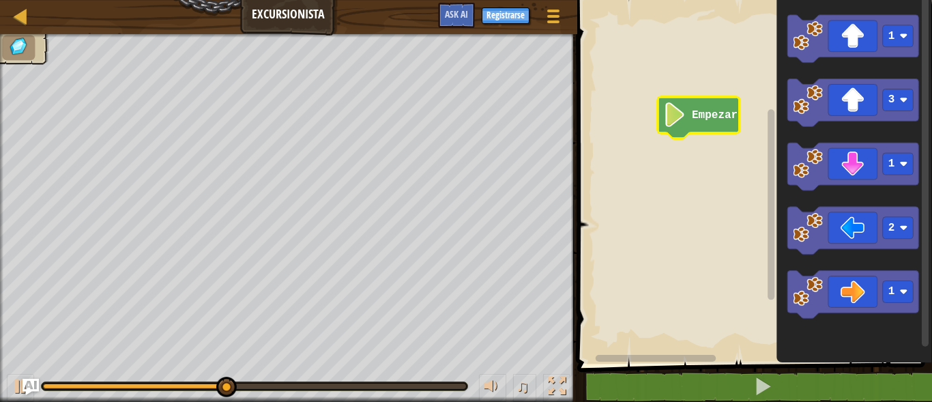
click at [697, 119] on text "Empezar" at bounding box center [715, 115] width 46 height 12
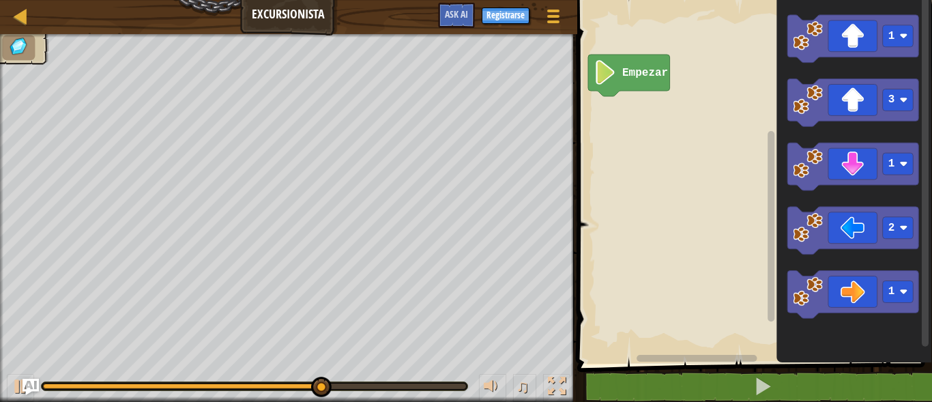
click at [655, 166] on rect "Espacio de trabajo de Blockly" at bounding box center [752, 178] width 359 height 371
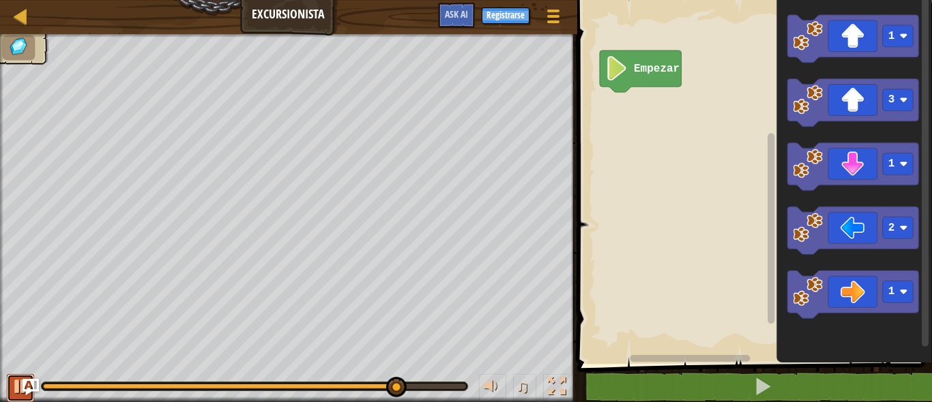
click at [8, 395] on button at bounding box center [20, 388] width 27 height 28
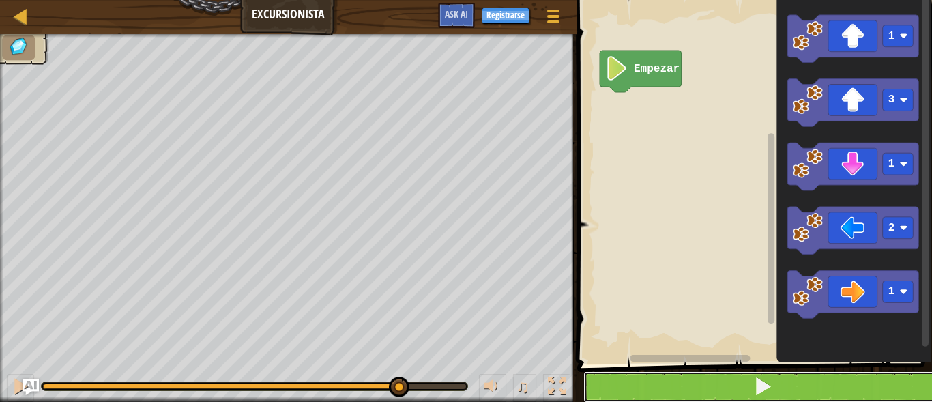
click at [741, 380] on button at bounding box center [763, 386] width 359 height 31
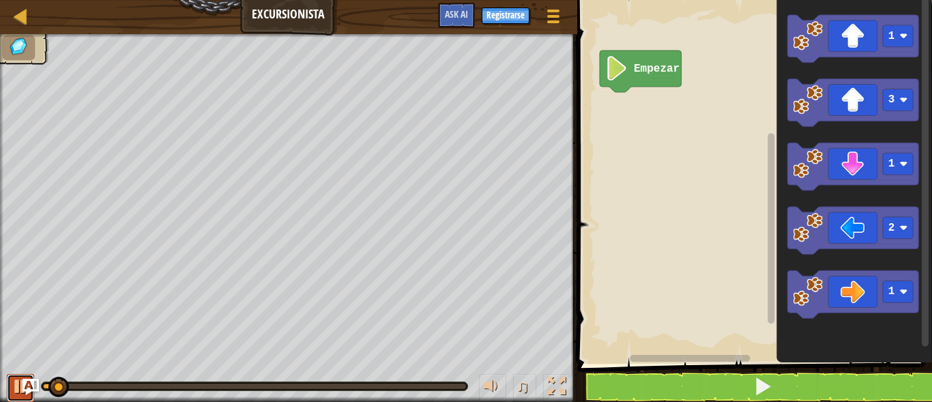
click at [13, 383] on div at bounding box center [21, 386] width 18 height 18
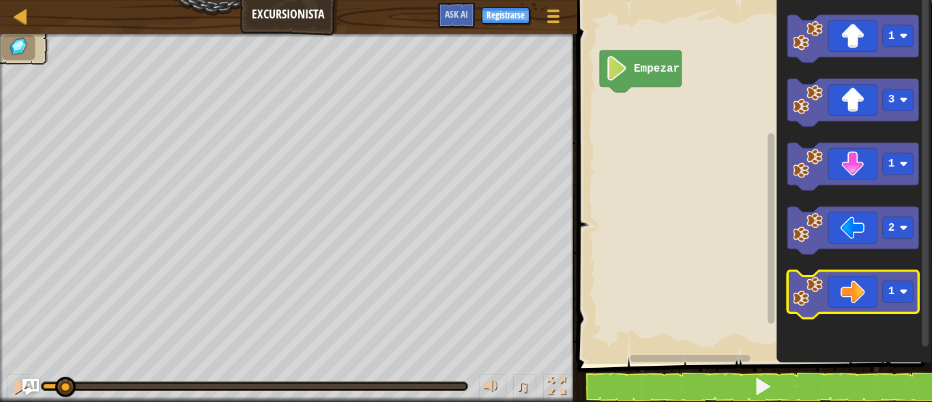
click at [879, 289] on icon "Espacio de trabajo de Blockly" at bounding box center [854, 296] width 132 height 48
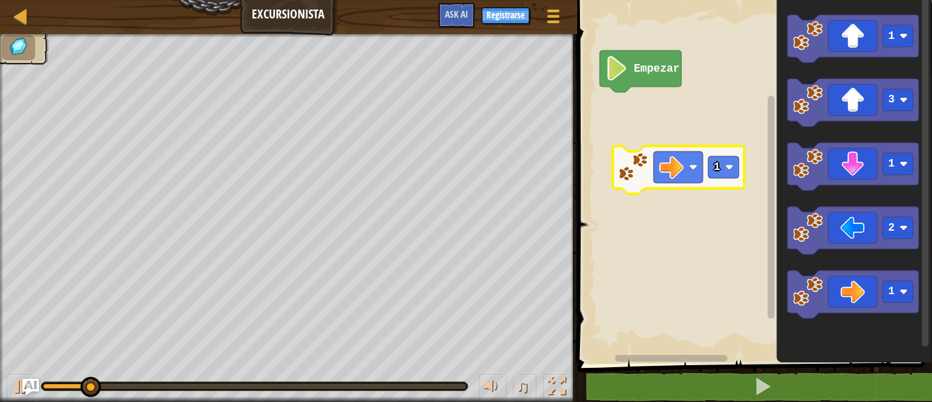
click at [642, 164] on image "Espacio de trabajo de Blockly" at bounding box center [633, 167] width 30 height 30
click at [645, 245] on rect "Espacio de trabajo de Blockly" at bounding box center [752, 178] width 359 height 371
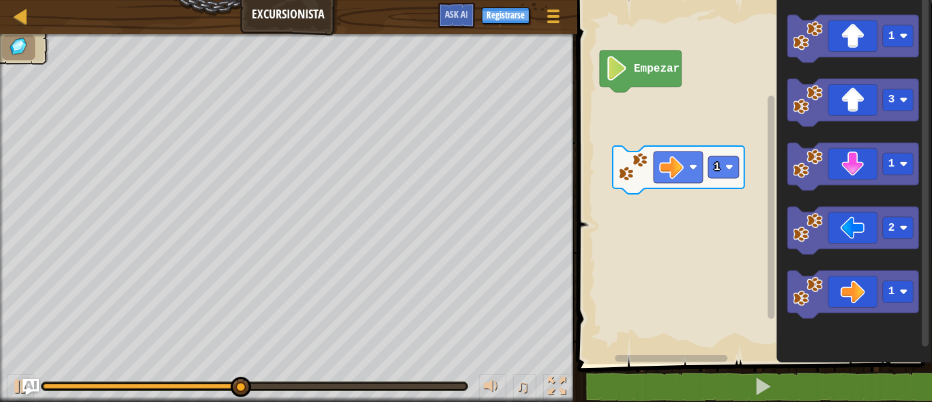
click at [68, 388] on div at bounding box center [255, 386] width 426 height 8
drag, startPoint x: 68, startPoint y: 388, endPoint x: 23, endPoint y: 389, distance: 45.1
click at [23, 389] on div "Mapa Excursionista Menú del Juego Registrarse Ask AI 1 הההההההההההההההההההההההה…" at bounding box center [466, 201] width 932 height 402
click at [10, 386] on button at bounding box center [20, 388] width 27 height 28
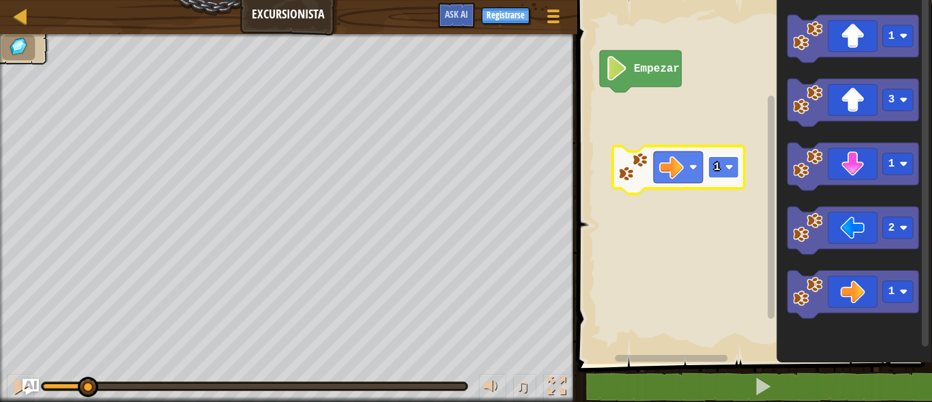
click at [715, 176] on rect "Espacio de trabajo de Blockly" at bounding box center [724, 167] width 31 height 22
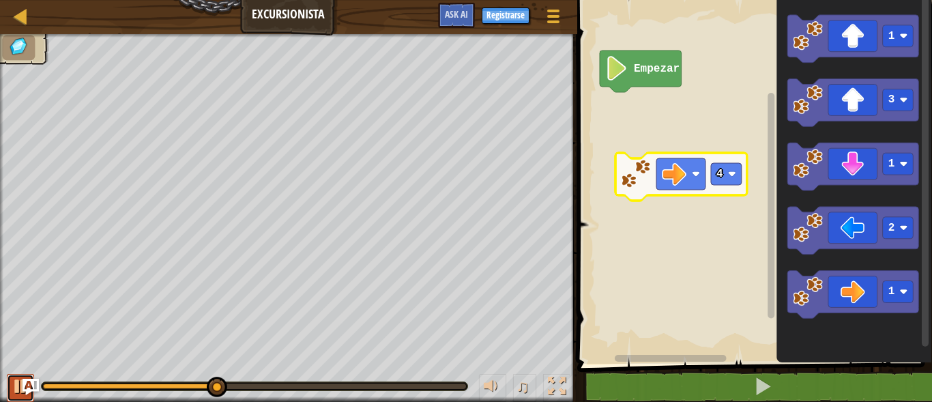
click at [15, 377] on div at bounding box center [21, 386] width 18 height 18
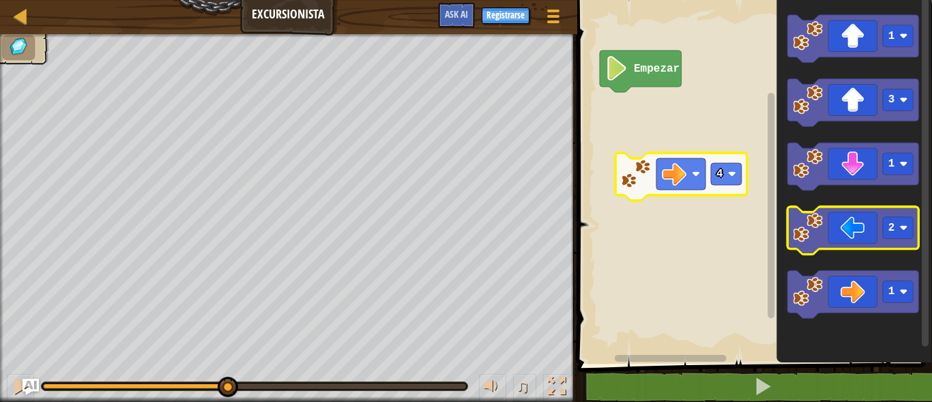
click at [848, 225] on icon "Espacio de trabajo de Blockly" at bounding box center [854, 232] width 132 height 48
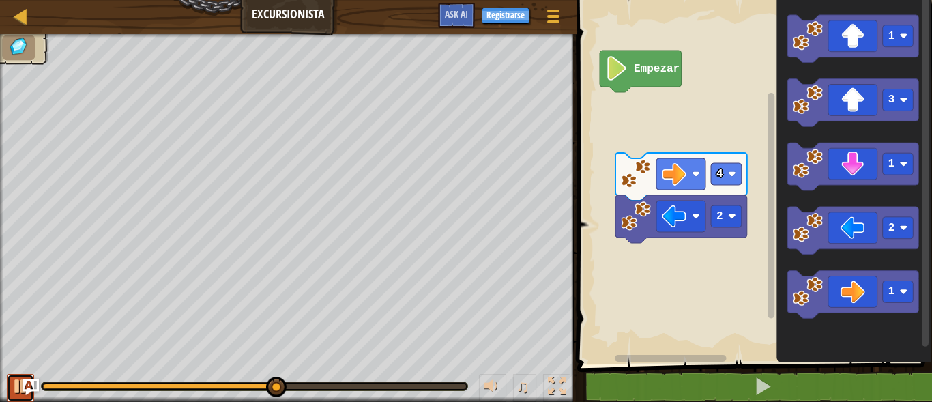
click at [13, 387] on div at bounding box center [21, 386] width 18 height 18
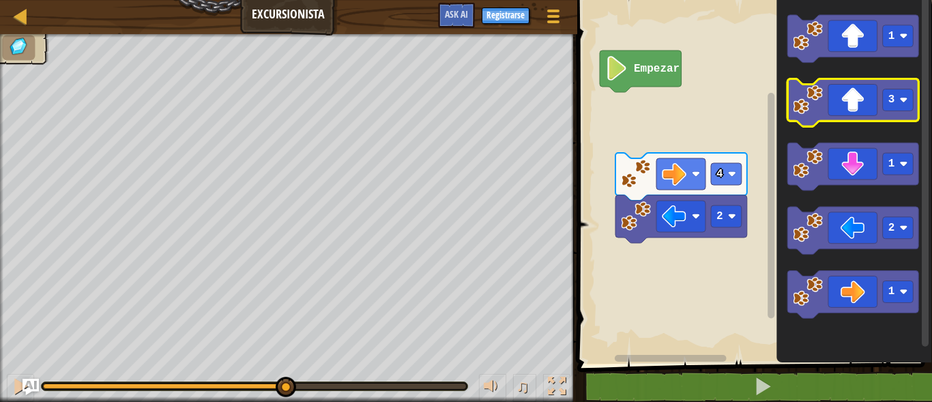
click at [874, 124] on rect "Espacio de trabajo de Blockly" at bounding box center [854, 103] width 132 height 48
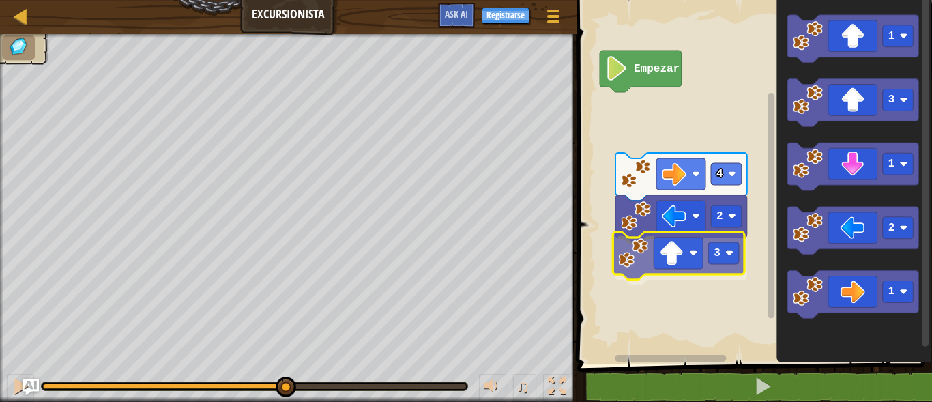
click at [701, 276] on div "Empezar 4 2 3 1 3 1 2 1 3" at bounding box center [752, 178] width 359 height 371
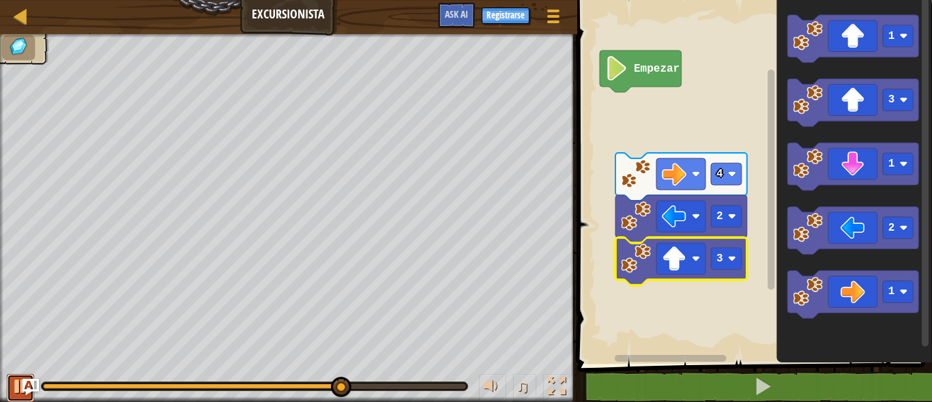
click at [10, 392] on button at bounding box center [20, 388] width 27 height 28
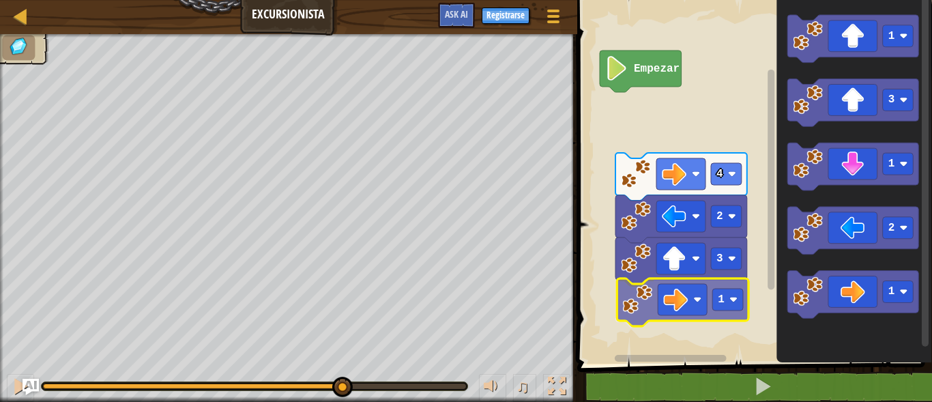
click at [701, 287] on div "Empezar 4 2 3 1 1 3 1 2 1 1" at bounding box center [752, 178] width 359 height 371
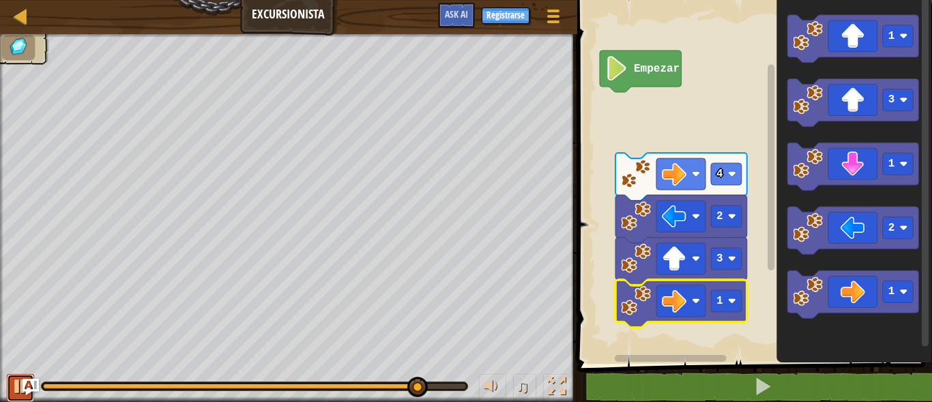
click at [16, 385] on div at bounding box center [21, 386] width 18 height 18
click at [728, 304] on image "Espacio de trabajo de Blockly" at bounding box center [732, 301] width 8 height 8
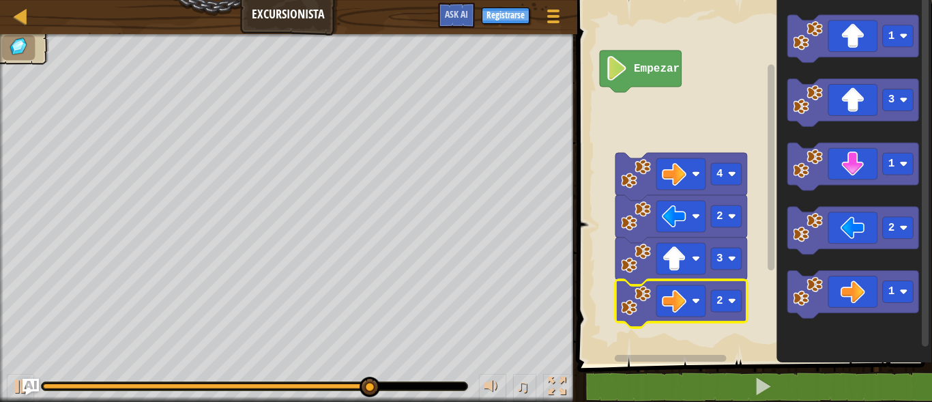
drag, startPoint x: 766, startPoint y: 197, endPoint x: 775, endPoint y: 210, distance: 15.7
click at [775, 210] on icon "Espacio de trabajo de Blockly" at bounding box center [771, 174] width 10 height 360
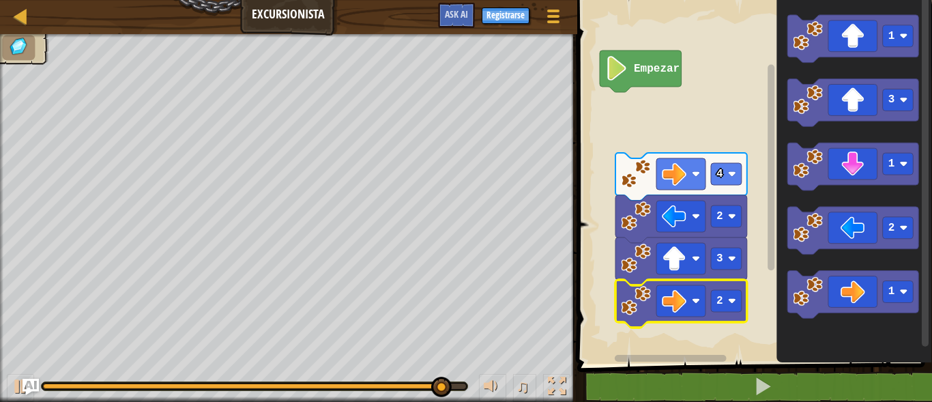
click at [775, 247] on rect "Espacio de trabajo de Blockly" at bounding box center [771, 174] width 10 height 360
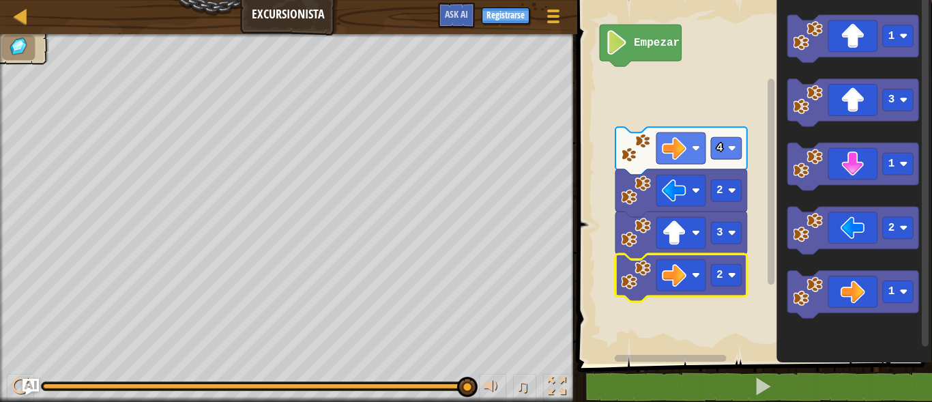
click at [771, 266] on rect "Espacio de trabajo de Blockly" at bounding box center [771, 182] width 7 height 206
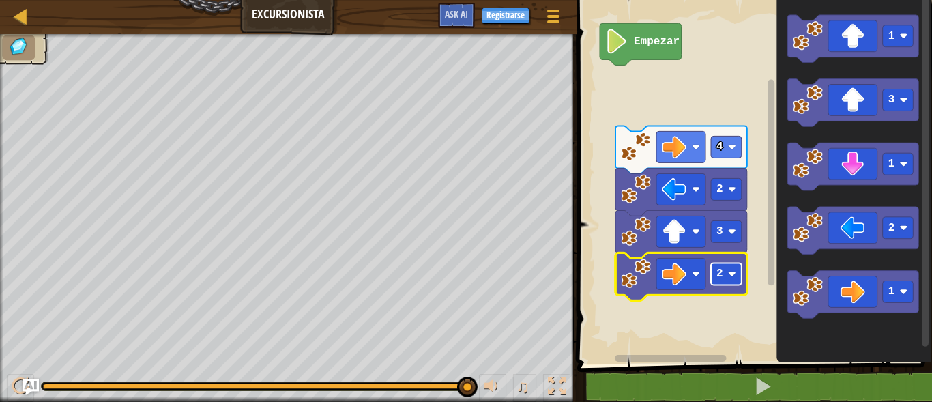
click at [733, 276] on image "Espacio de trabajo de Blockly" at bounding box center [732, 274] width 8 height 8
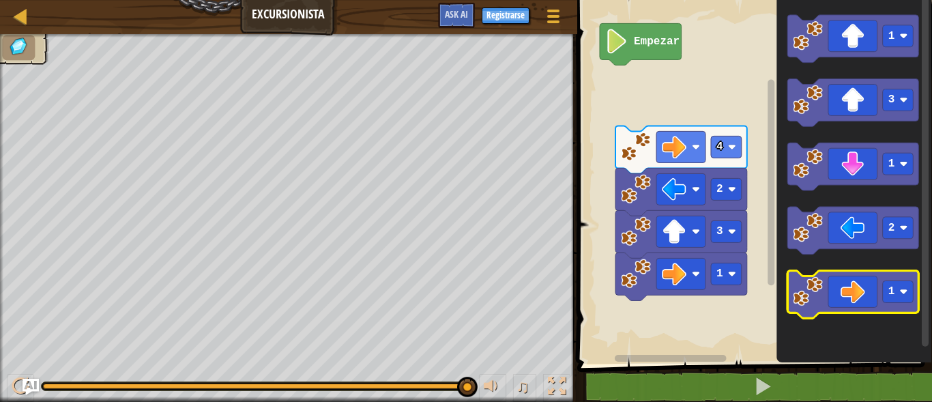
click at [819, 302] on image "Espacio de trabajo de Blockly" at bounding box center [808, 293] width 30 height 30
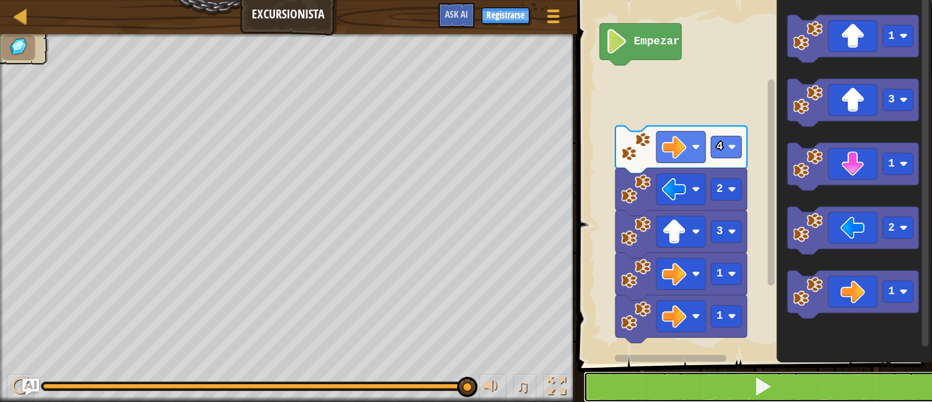
click at [744, 395] on button at bounding box center [763, 386] width 359 height 31
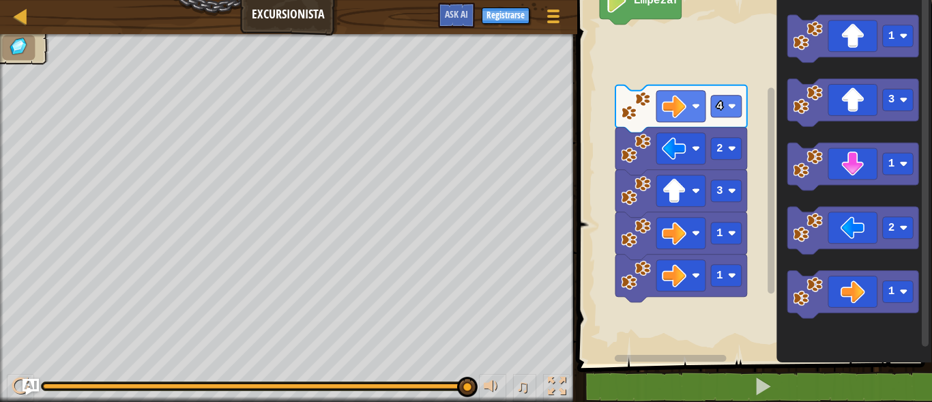
click at [773, 216] on rect "Espacio de trabajo de Blockly" at bounding box center [771, 191] width 7 height 206
